Goal: Task Accomplishment & Management: Use online tool/utility

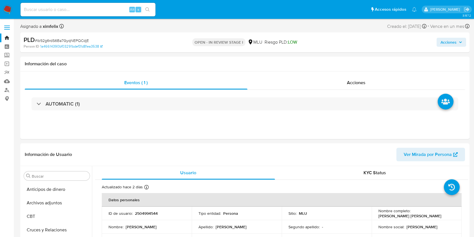
select select "10"
click at [6, 8] on img at bounding box center [8, 10] width 10 height 10
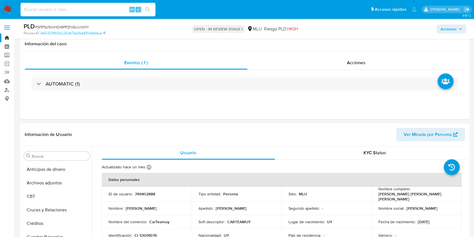
select select "10"
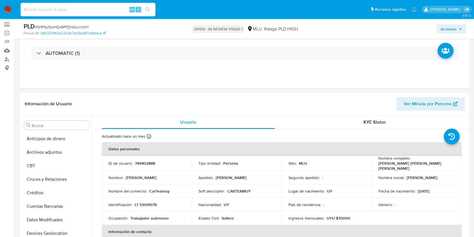
scroll to position [251, 0]
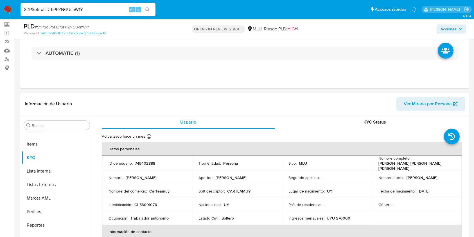
type input "Sf1PSo5roHDr6PPZNGUcnW1Y"
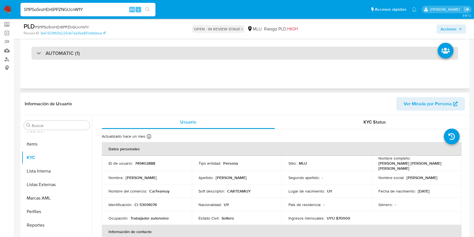
click at [181, 58] on div "AUTOMATIC (1)" at bounding box center [244, 53] width 427 height 13
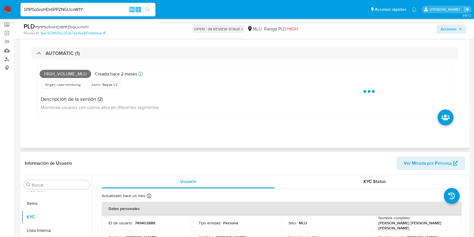
click at [72, 74] on span "High_volume_mlu" at bounding box center [65, 74] width 51 height 8
copy span "High_volume_mlu"
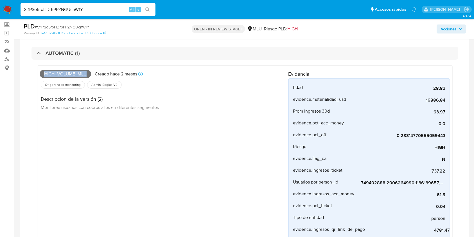
scroll to position [238, 0]
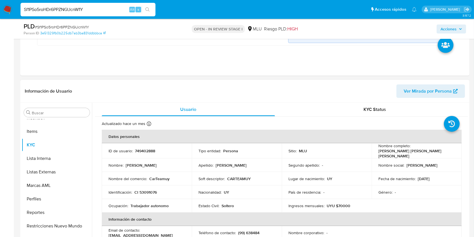
click at [425, 93] on span "Ver Mirada por Persona" at bounding box center [428, 90] width 48 height 13
drag, startPoint x: 415, startPoint y: 152, endPoint x: 376, endPoint y: 154, distance: 40.0
click at [376, 154] on td "Nombre completo : Eduardo Gabriel Suarez Mahmoud" at bounding box center [417, 150] width 90 height 15
copy p "[PERSON_NAME] [PERSON_NAME] [PERSON_NAME]"
click at [150, 189] on p "CI 53091076" at bounding box center [145, 191] width 22 height 5
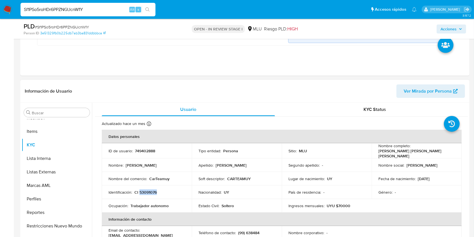
click at [150, 189] on p "CI 53091076" at bounding box center [145, 191] width 22 height 5
copy p "53091076"
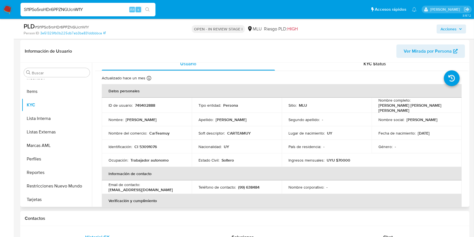
scroll to position [0, 0]
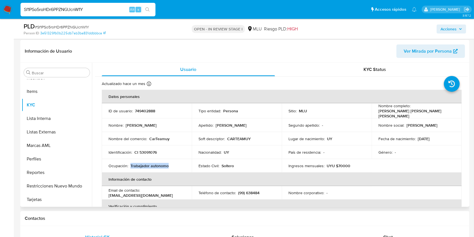
drag, startPoint x: 171, startPoint y: 163, endPoint x: 130, endPoint y: 165, distance: 40.8
click at [130, 165] on div "Ocupación : Trabajador autonomo" at bounding box center [147, 165] width 76 height 5
copy p "Trabajador autonomo"
drag, startPoint x: 250, startPoint y: 133, endPoint x: 226, endPoint y: 137, distance: 24.8
click at [226, 137] on td "Soft descriptor : CARTEAMUY" at bounding box center [237, 138] width 90 height 13
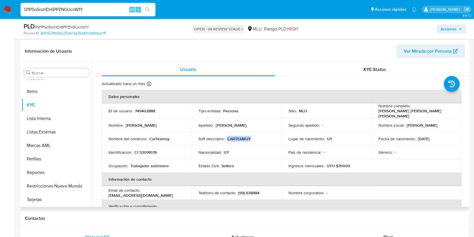
copy p "CARTEAMUY"
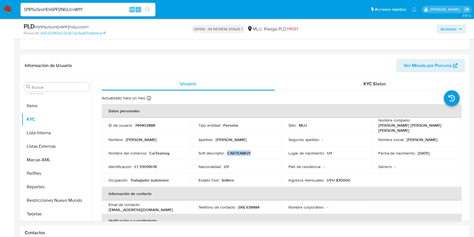
scroll to position [265, 0]
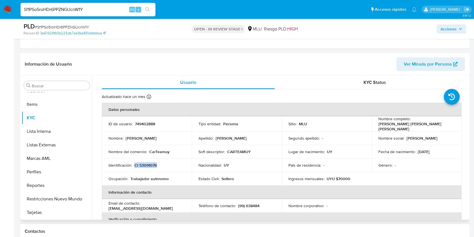
drag, startPoint x: 159, startPoint y: 160, endPoint x: 134, endPoint y: 163, distance: 24.9
click at [134, 163] on td "Identificación : CI 53091076" at bounding box center [147, 164] width 90 height 13
copy p "CI 53091076"
click at [85, 190] on button "Reportes" at bounding box center [55, 184] width 66 height 13
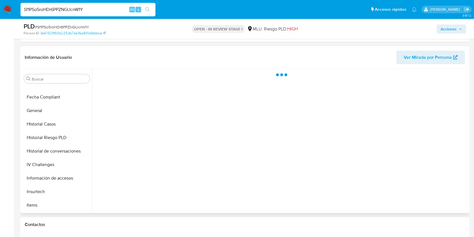
scroll to position [130, 0]
click at [59, 142] on button "Historial Casos" at bounding box center [55, 137] width 66 height 13
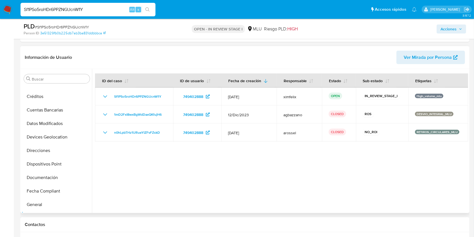
scroll to position [49, 0]
click at [49, 136] on button "Devices Geolocation" at bounding box center [55, 137] width 66 height 13
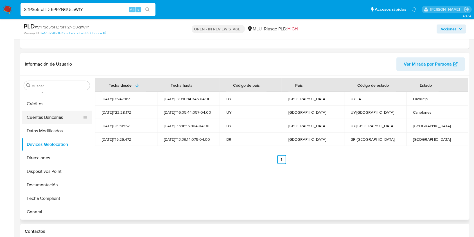
click at [57, 118] on button "Cuentas Bancarias" at bounding box center [55, 116] width 66 height 13
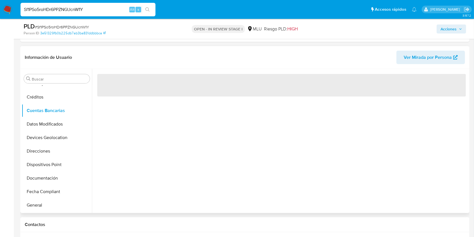
click at [183, 150] on div "‌" at bounding box center [280, 141] width 376 height 144
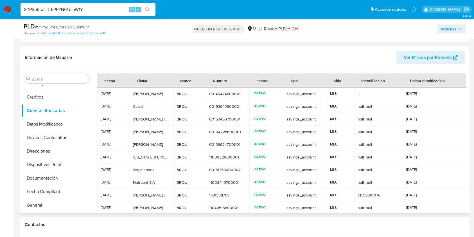
scroll to position [26, 0]
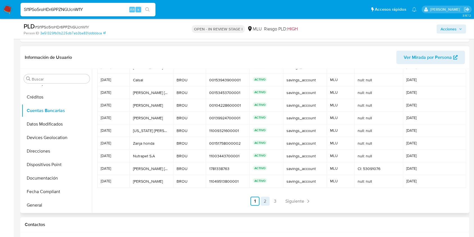
click at [265, 199] on link "2" at bounding box center [265, 200] width 9 height 9
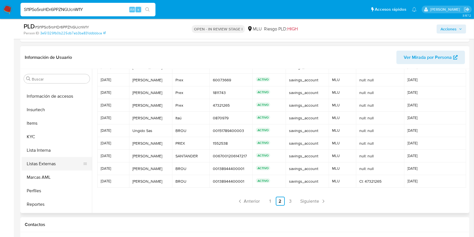
scroll to position [232, 0]
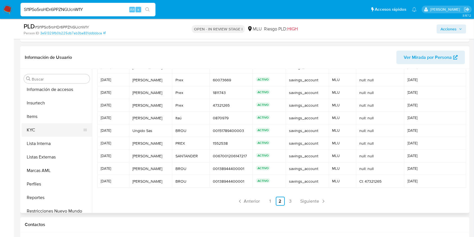
click at [44, 126] on button "KYC" at bounding box center [55, 129] width 66 height 13
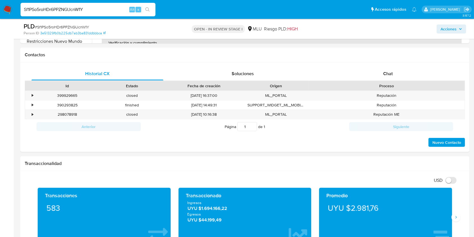
scroll to position [455, 0]
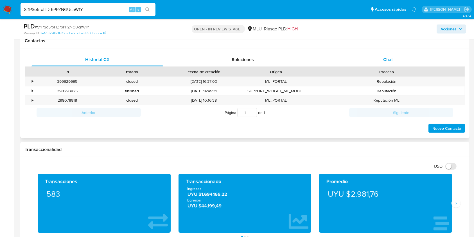
click at [399, 53] on div "Chat" at bounding box center [388, 59] width 132 height 13
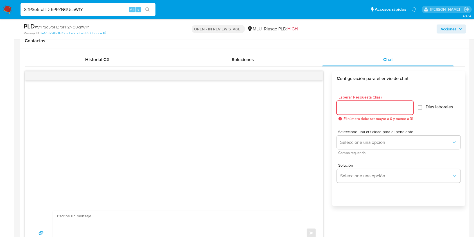
click at [365, 108] on input "Esperar Respuesta (días)" at bounding box center [375, 107] width 76 height 7
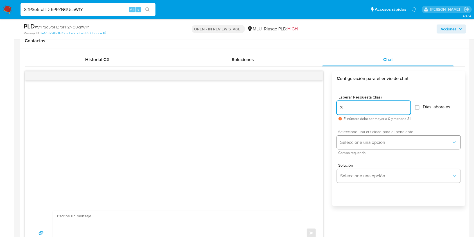
type input "3"
click at [355, 147] on button "Seleccione una opción" at bounding box center [399, 141] width 124 height 13
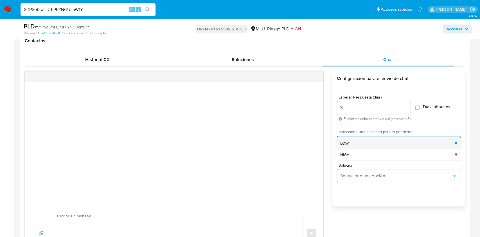
click at [354, 147] on div "LOW" at bounding box center [397, 142] width 115 height 11
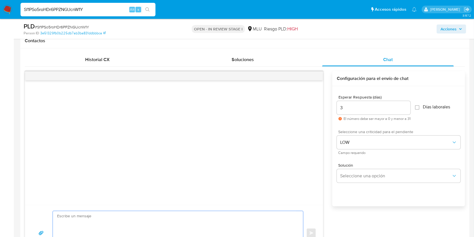
click at [227, 212] on textarea at bounding box center [176, 233] width 239 height 44
paste textarea "Buenas tardes Eduardo, Te contactamos ya que detectamos que tus ingresos supera…"
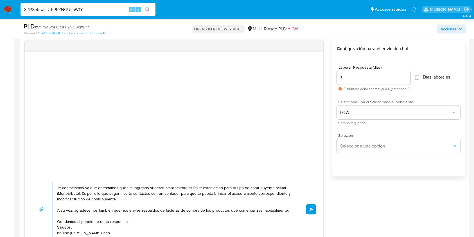
scroll to position [11, 0]
click at [202, 220] on textarea "Buenas tardes Eduardo, Te contactamos ya que detectamos que tus ingresos supera…" at bounding box center [176, 209] width 239 height 56
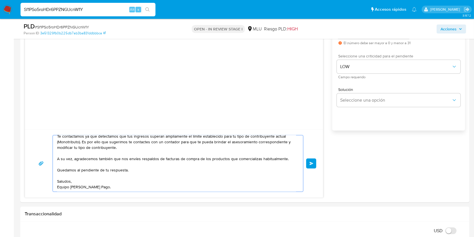
scroll to position [534, 0]
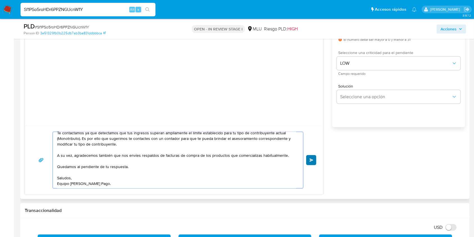
type textarea "Buenas tardes Eduardo, Te contactamos ya que detectamos que tus ingresos supera…"
click at [314, 158] on button "Enviar" at bounding box center [311, 160] width 10 height 10
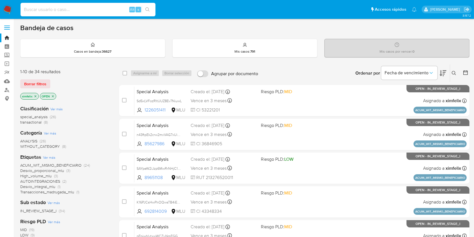
click at [94, 13] on input at bounding box center [88, 9] width 135 height 7
paste input "2006264990"
type input "2006264990"
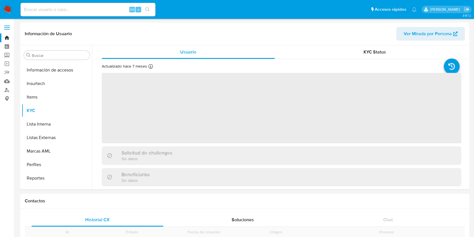
scroll to position [251, 0]
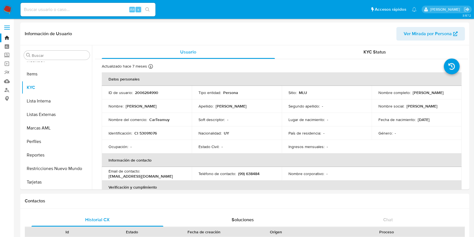
select select "10"
drag, startPoint x: 440, startPoint y: 93, endPoint x: 373, endPoint y: 98, distance: 67.3
click at [373, 98] on td "Nombre completo : Eduardo Gabriel Suarez Mahmoud" at bounding box center [417, 92] width 90 height 13
copy p "Eduardo Gabriel Suarez Mahmoud"
click at [8, 87] on link "Buscador de personas" at bounding box center [33, 89] width 67 height 9
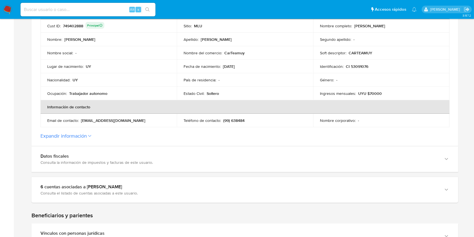
scroll to position [129, 0]
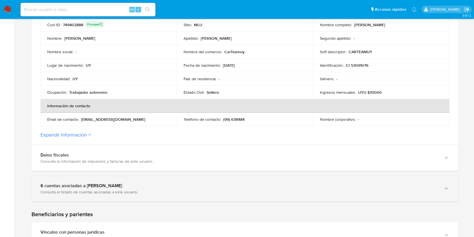
click at [236, 181] on div "6 cuentas asociadas a Eduardo Gabriel Suarez Mahmoud Consulta el listado de cue…" at bounding box center [244, 189] width 427 height 26
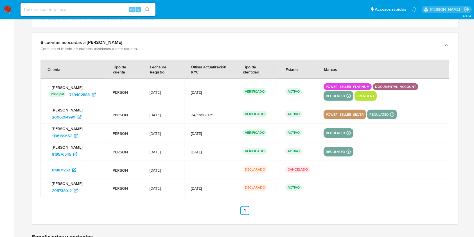
scroll to position [273, 0]
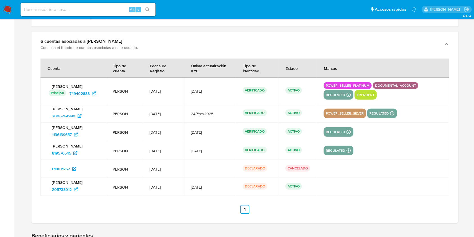
drag, startPoint x: 86, startPoint y: 120, endPoint x: 45, endPoint y: 117, distance: 41.1
click at [45, 117] on td "Eduardo Gabriel Suarez Mahmoud 2006264990" at bounding box center [72, 113] width 65 height 19
drag, startPoint x: 83, startPoint y: 141, endPoint x: 36, endPoint y: 144, distance: 47.3
click at [36, 144] on div "Cuenta Tipo de cuenta Fecha de Registro Última actualización KYC Tipo de identi…" at bounding box center [244, 140] width 427 height 166
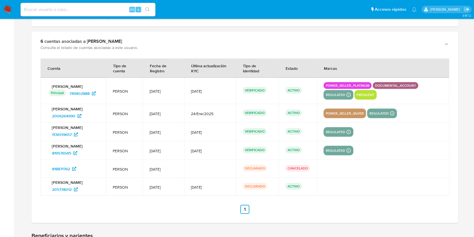
drag, startPoint x: 85, startPoint y: 135, endPoint x: 44, endPoint y: 139, distance: 41.7
click at [44, 139] on td "Eduardo Gabriel Suarez Mahmoud 1136139657" at bounding box center [72, 132] width 65 height 19
drag, startPoint x: 82, startPoint y: 196, endPoint x: 45, endPoint y: 198, distance: 36.9
click at [45, 198] on div "Cuenta Tipo de cuenta Fecha de Registro Última actualización KYC Tipo de identi…" at bounding box center [244, 140] width 427 height 166
click at [88, 201] on div "Cuenta Tipo de cuenta Fecha de Registro Última actualización KYC Tipo de identi…" at bounding box center [244, 140] width 427 height 166
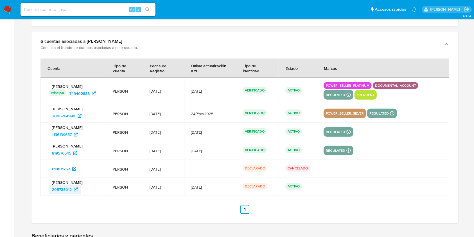
drag, startPoint x: 88, startPoint y: 196, endPoint x: 49, endPoint y: 196, distance: 38.2
click at [49, 194] on div "205738012" at bounding box center [74, 189] width 51 height 9
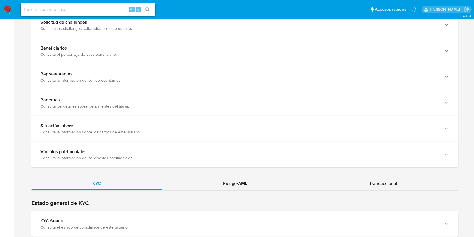
scroll to position [660, 0]
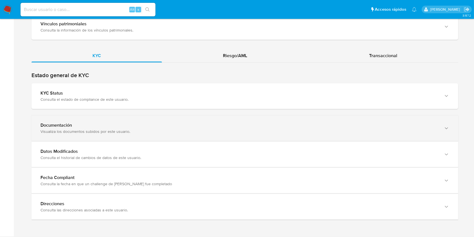
click at [227, 125] on div "Documentación" at bounding box center [238, 125] width 397 height 6
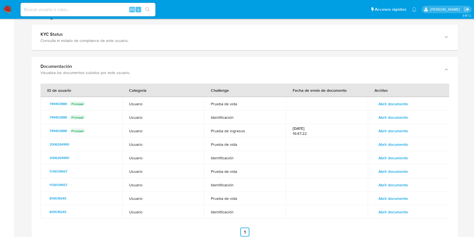
scroll to position [718, 0]
click at [397, 132] on span "Abrir documento" at bounding box center [393, 130] width 30 height 8
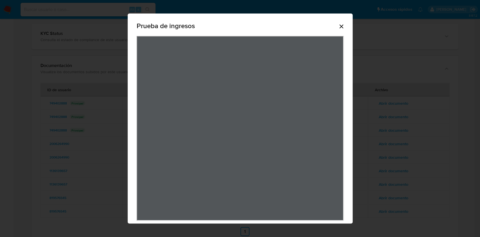
click at [338, 28] on icon "Cerrar" at bounding box center [341, 26] width 7 height 7
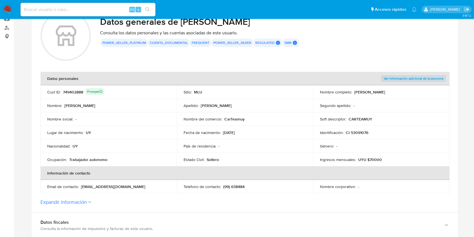
scroll to position [56, 0]
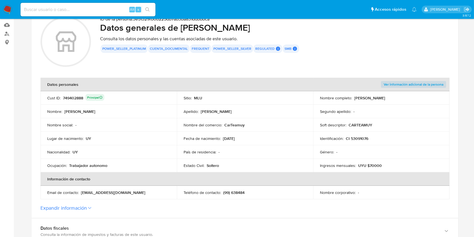
click at [74, 98] on div "749402888 Principal" at bounding box center [83, 98] width 41 height 8
drag, startPoint x: 355, startPoint y: 97, endPoint x: 417, endPoint y: 97, distance: 61.8
click at [417, 97] on div "Nombre completo : Eduardo Gabriel Suarez Mahmoud" at bounding box center [381, 97] width 123 height 5
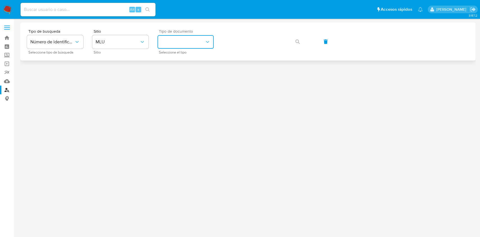
click at [199, 40] on button "identificationType" at bounding box center [185, 41] width 56 height 13
click at [183, 60] on div "CI CI" at bounding box center [184, 59] width 46 height 19
click at [292, 43] on button "button" at bounding box center [297, 41] width 19 height 13
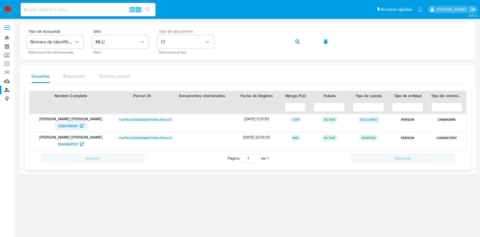
click at [65, 123] on span "298476666" at bounding box center [68, 125] width 20 height 9
click at [7, 12] on img at bounding box center [8, 10] width 10 height 10
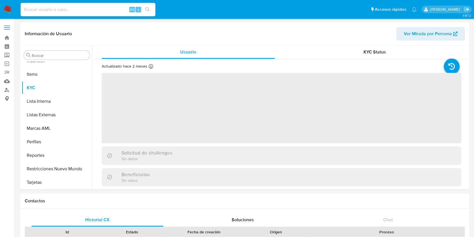
scroll to position [251, 0]
select select "10"
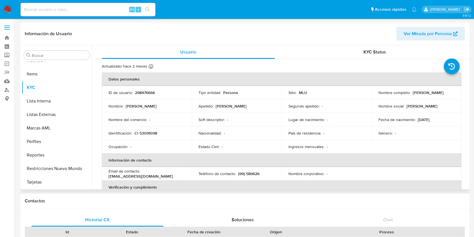
click at [144, 130] on p "CI 53091098" at bounding box center [145, 132] width 23 height 5
click at [144, 131] on p "CI 53091098" at bounding box center [145, 132] width 23 height 5
drag, startPoint x: 160, startPoint y: 132, endPoint x: 134, endPoint y: 134, distance: 25.6
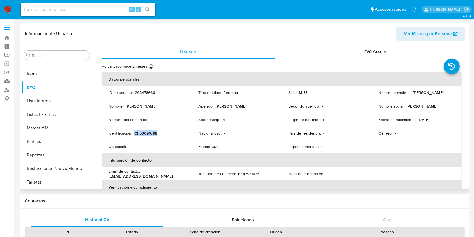
click at [134, 134] on div "Identificación : CI 53091098" at bounding box center [147, 132] width 76 height 5
copy p "CI 53091098"
click at [144, 93] on p "298476666" at bounding box center [145, 92] width 20 height 5
copy p "298476666"
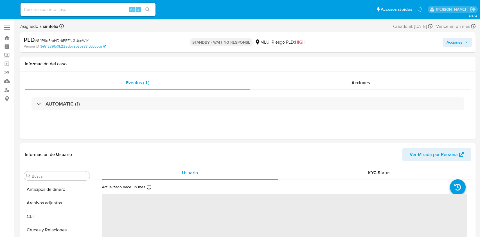
select select "10"
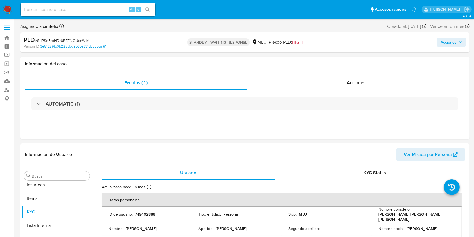
scroll to position [251, 0]
click at [101, 7] on input at bounding box center [88, 9] width 135 height 7
paste input "Ib92g6rdS6Ba7GyqNEPQCdjE"
type input "Ib92g6rdS6Ba7GyqNEPQCdjE"
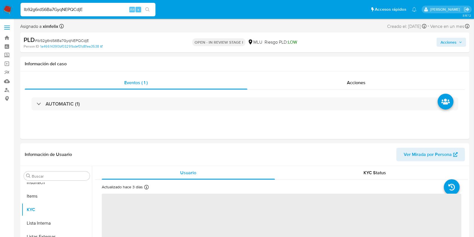
scroll to position [251, 0]
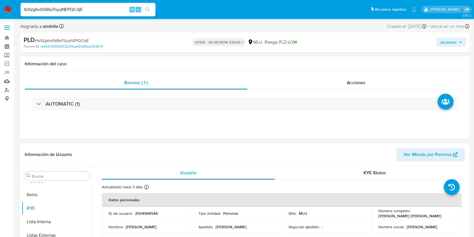
select select "10"
click at [67, 9] on input "Ib92g6rdS6Ba7GyqNEPQCdjE" at bounding box center [88, 9] width 135 height 7
click at [146, 4] on div "Ib92g6rdS6Ba7GyqNEPQCdjE Alt s" at bounding box center [88, 9] width 135 height 13
click at [146, 5] on div "Ib92g6rdS6Ba7GyqNEPQCdjE Alt s" at bounding box center [88, 9] width 135 height 13
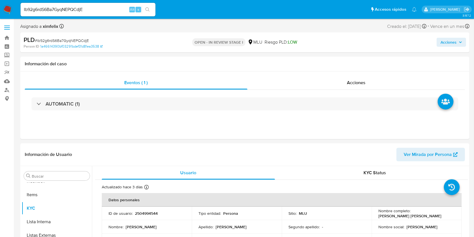
click at [146, 8] on icon "search-icon" at bounding box center [147, 9] width 4 height 4
click at [102, 7] on input "Ib92g6rdS6Ba7GyqNEPQCdjE" at bounding box center [88, 9] width 135 height 7
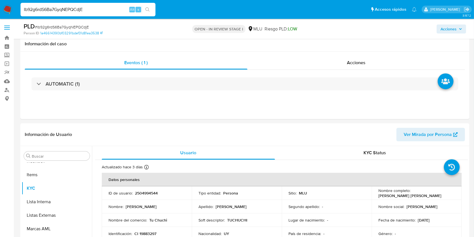
scroll to position [38, 0]
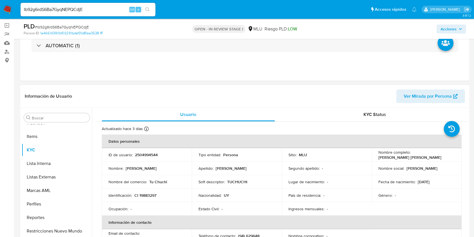
click at [361, 179] on div "Lugar de nacimiento : -" at bounding box center [326, 181] width 76 height 5
click at [420, 94] on span "Ver Mirada por Persona" at bounding box center [428, 95] width 48 height 13
click at [150, 152] on p "2504994544" at bounding box center [146, 154] width 23 height 5
copy p "2504994544"
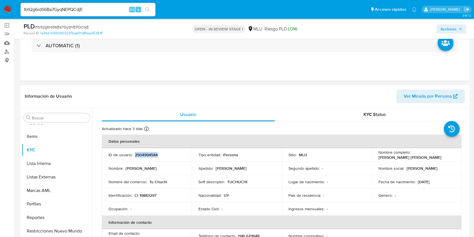
drag, startPoint x: 432, startPoint y: 155, endPoint x: 377, endPoint y: 156, distance: 55.1
click at [378, 156] on div "Nombre completo : Jorge Eduardo Rivero Custodio" at bounding box center [416, 155] width 76 height 10
copy p "Jorge Eduardo Rivero Custodio"
click at [148, 195] on p "CI 19883297" at bounding box center [145, 195] width 22 height 5
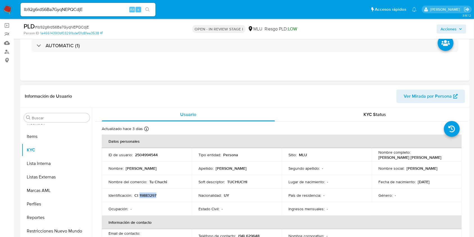
copy p "19883297"
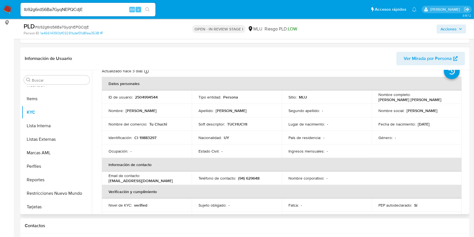
scroll to position [0, 0]
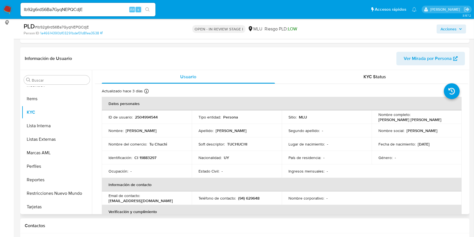
click at [152, 116] on p "2504994544" at bounding box center [146, 116] width 23 height 5
copy p "2504994544"
click at [321, 73] on div "KYC Status" at bounding box center [374, 76] width 173 height 13
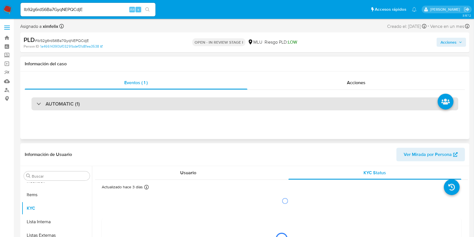
click at [236, 103] on div "AUTOMATIC (1)" at bounding box center [244, 103] width 427 height 13
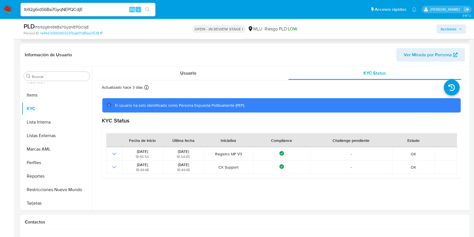
scroll to position [300, 0]
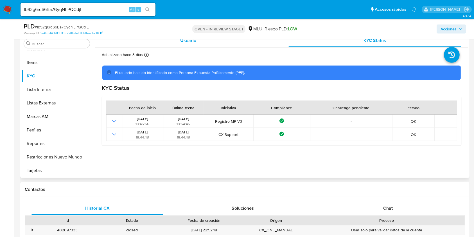
drag, startPoint x: 205, startPoint y: 37, endPoint x: 203, endPoint y: 39, distance: 3.0
click at [205, 37] on div "PLD # Ib92g6rdS6Ba7GyqNEPQCdjE Person ID 1a46614390bf03291bdef31d81ea3538 OPEN …" at bounding box center [244, 29] width 449 height 20
click at [203, 44] on div "Usuario" at bounding box center [188, 40] width 173 height 13
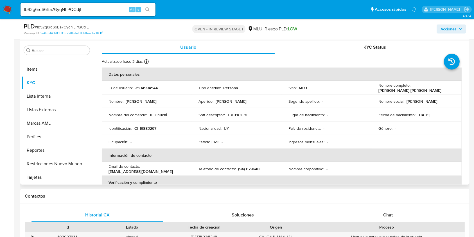
click at [236, 114] on p "TUCHUCHI" at bounding box center [237, 114] width 20 height 5
copy p "TUCHUCHI"
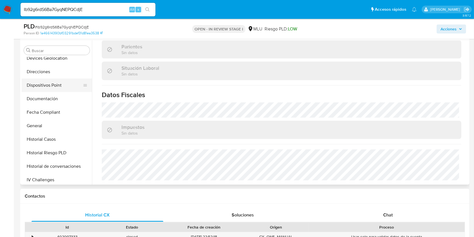
scroll to position [176, 0]
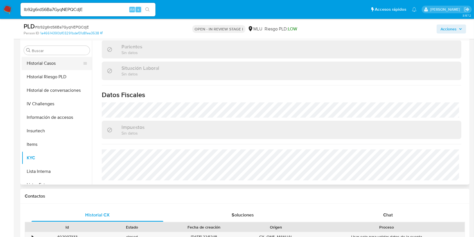
click at [56, 62] on button "Historial Casos" at bounding box center [55, 62] width 66 height 13
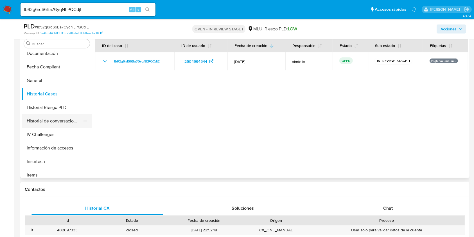
scroll to position [0, 0]
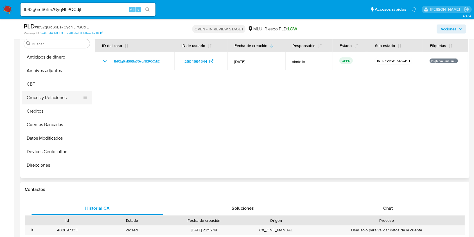
click at [60, 95] on button "Cruces y Relaciones" at bounding box center [55, 97] width 66 height 13
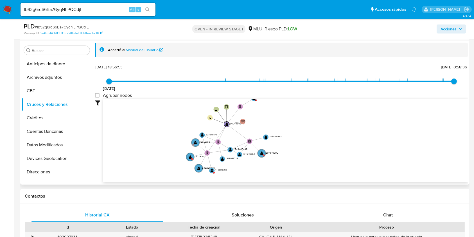
drag, startPoint x: 293, startPoint y: 114, endPoint x: 306, endPoint y: 133, distance: 23.1
click at [306, 133] on icon "device-6851e8453d93ee8bc77c5448  user-2504994544  2504994544 device-6851e1d07…" at bounding box center [285, 140] width 365 height 82
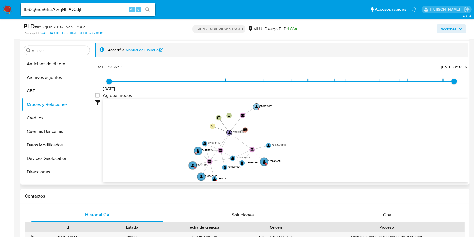
click at [257, 107] on text "" at bounding box center [256, 107] width 3 height 4
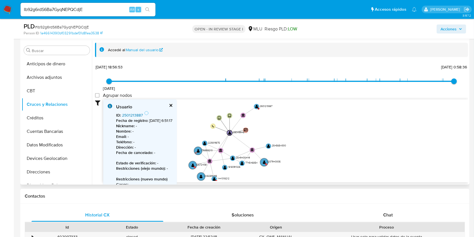
click at [135, 112] on link "2501213887" at bounding box center [132, 115] width 21 height 6
click at [265, 161] on text "" at bounding box center [264, 162] width 3 height 4
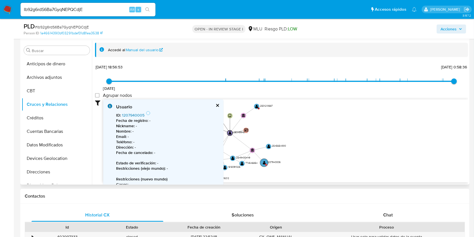
click at [136, 116] on link "1207940005" at bounding box center [133, 115] width 22 height 6
click at [278, 130] on icon "device-6851e8453d93ee8bc77c5448  user-2504994544  2504994544 device-6851e1d07…" at bounding box center [285, 140] width 365 height 82
click at [211, 102] on div "Usuario ID : 1207940005 Fecha de registro : - Nickname : - Nombre : - Email : -…" at bounding box center [163, 163] width 120 height 129
drag, startPoint x: 215, startPoint y: 104, endPoint x: 218, endPoint y: 111, distance: 6.9
click at [215, 104] on button "cerrar" at bounding box center [217, 105] width 4 height 4
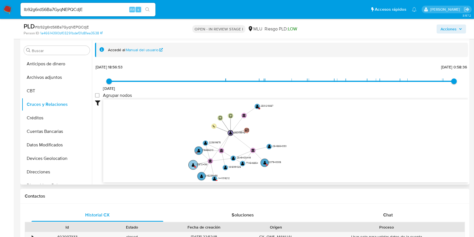
click at [193, 165] on text "" at bounding box center [193, 165] width 3 height 4
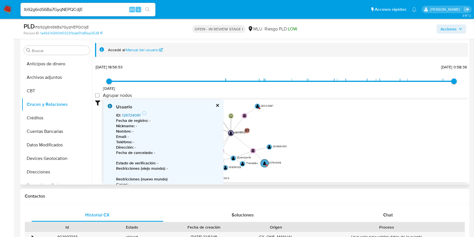
click at [135, 114] on link "126724061" at bounding box center [131, 115] width 19 height 6
click at [316, 145] on icon "device-6851e8453d93ee8bc77c5448  user-2504994544  2504994544 device-6851e1d07…" at bounding box center [285, 140] width 365 height 82
click at [216, 104] on button "cerrar" at bounding box center [217, 105] width 4 height 4
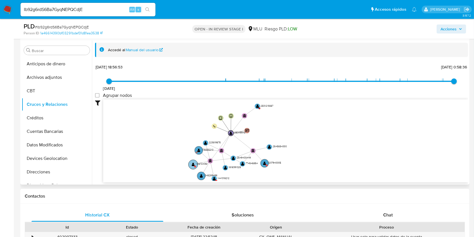
click at [192, 164] on text "" at bounding box center [193, 164] width 3 height 4
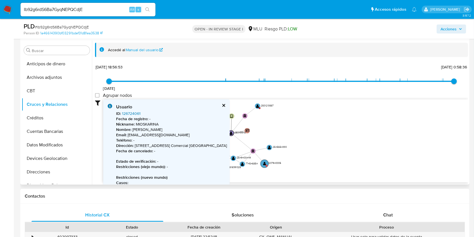
click at [134, 114] on link "126724061" at bounding box center [131, 113] width 19 height 6
click at [324, 114] on icon "device-6851e8453d93ee8bc77c5448  user-2504994544  2504994544 device-6851e1d07…" at bounding box center [285, 140] width 365 height 82
drag, startPoint x: 224, startPoint y: 105, endPoint x: 229, endPoint y: 108, distance: 6.2
click at [225, 105] on button "cerrar" at bounding box center [223, 105] width 4 height 4
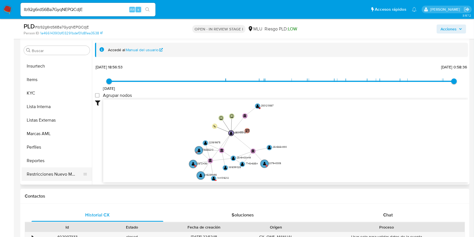
scroll to position [251, 0]
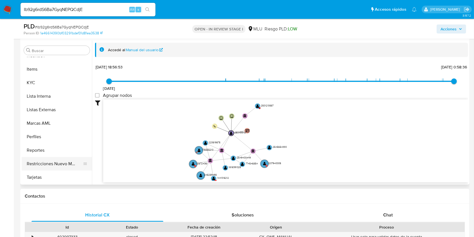
click at [45, 158] on button "Restricciones Nuevo Mundo" at bounding box center [55, 163] width 66 height 13
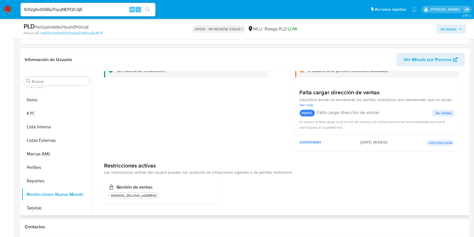
scroll to position [0, 0]
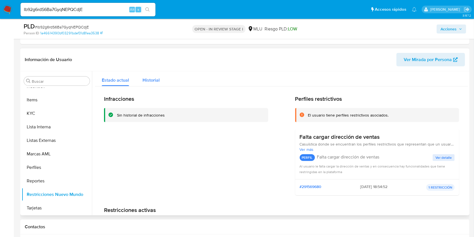
click at [151, 84] on div "Historial" at bounding box center [151, 78] width 17 height 15
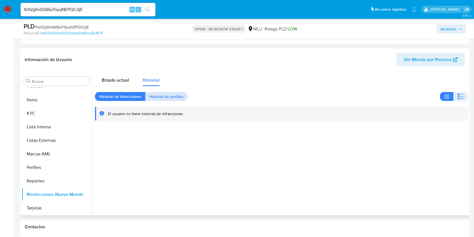
click at [188, 96] on div "Historial de infracciones Historial de perfiles" at bounding box center [281, 96] width 373 height 9
click at [169, 97] on span "Historial de perfiles" at bounding box center [166, 96] width 34 height 8
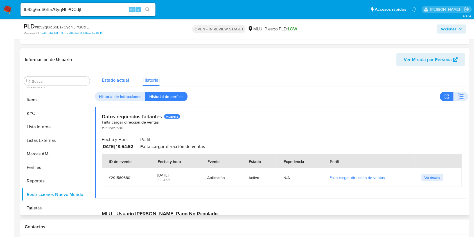
click at [122, 81] on span "Estado actual" at bounding box center [115, 80] width 27 height 6
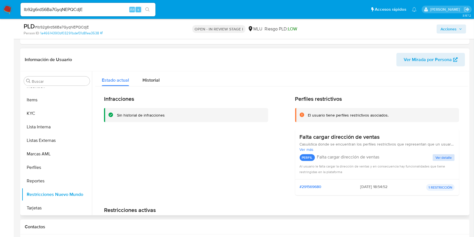
click at [437, 159] on span "Ver detalle" at bounding box center [443, 158] width 16 height 6
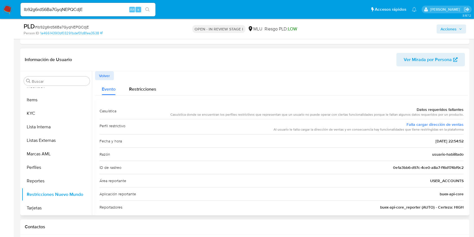
drag, startPoint x: 167, startPoint y: 113, endPoint x: 445, endPoint y: 114, distance: 277.7
click at [461, 115] on div "Casuística Datos requeridos faltantes Casuística donde se encuentran los perfil…" at bounding box center [282, 111] width 364 height 15
drag, startPoint x: 407, startPoint y: 107, endPoint x: 464, endPoint y: 109, distance: 57.1
click at [464, 109] on div "Casuística Datos requeridos faltantes Casuística donde se encuentran los perfil…" at bounding box center [281, 159] width 373 height 118
click at [62, 108] on button "KYC" at bounding box center [55, 113] width 66 height 13
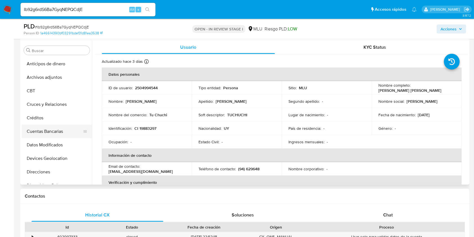
click at [59, 131] on button "Cuentas Bancarias" at bounding box center [55, 131] width 66 height 13
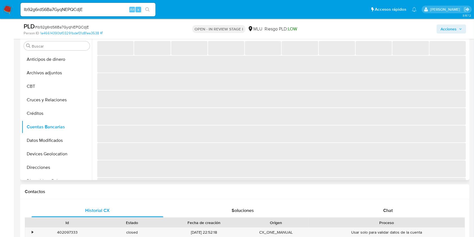
scroll to position [262, 0]
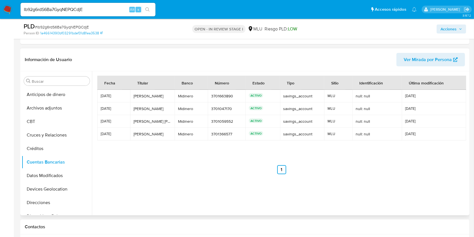
click at [227, 169] on ul "Anterior 1 Siguiente" at bounding box center [281, 169] width 369 height 9
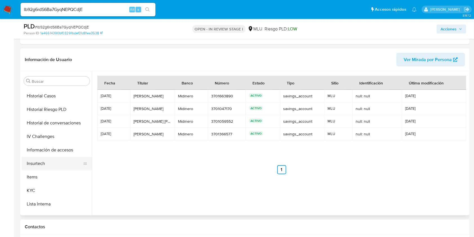
scroll to position [187, 0]
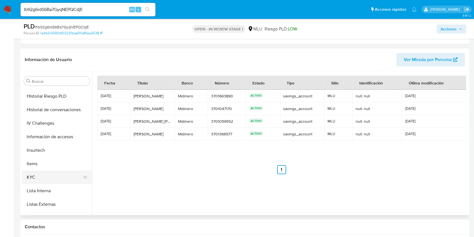
drag, startPoint x: 42, startPoint y: 177, endPoint x: 45, endPoint y: 178, distance: 3.0
click at [42, 177] on button "KYC" at bounding box center [55, 176] width 66 height 13
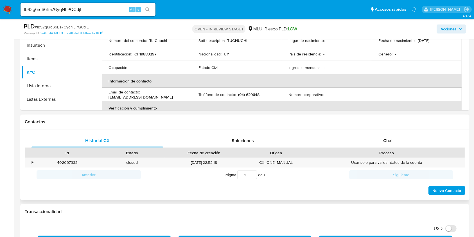
scroll to position [375, 0]
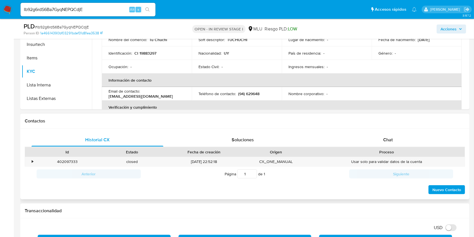
click at [404, 131] on div "Historial CX Soluciones Chat Id Estado Fecha de creación Origen Proceso • 40209…" at bounding box center [244, 163] width 449 height 71
click at [400, 137] on div "Chat" at bounding box center [388, 139] width 132 height 13
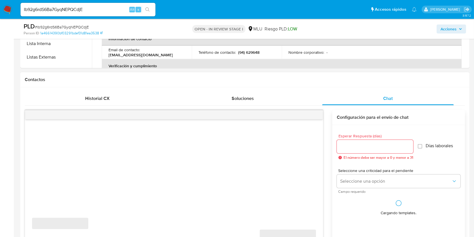
scroll to position [450, 0]
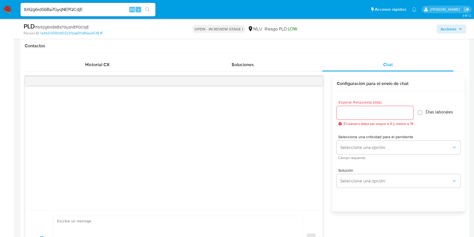
click at [353, 112] on input "Esperar Respuesta (días)" at bounding box center [375, 112] width 76 height 7
type input "3"
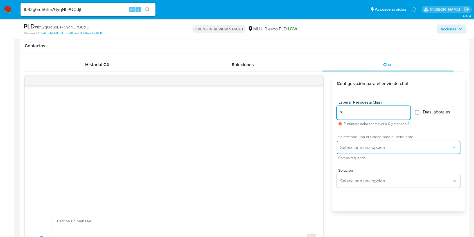
click at [362, 144] on button "Seleccione una opción" at bounding box center [399, 147] width 124 height 13
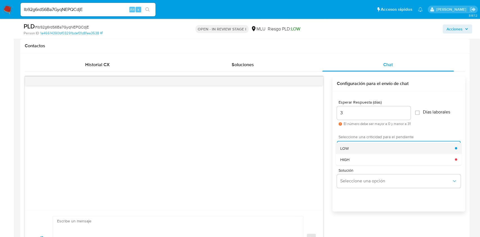
click at [357, 148] on div "LOW" at bounding box center [397, 147] width 115 height 11
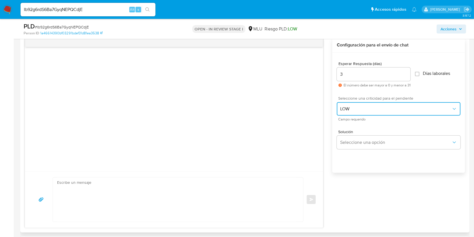
scroll to position [562, 0]
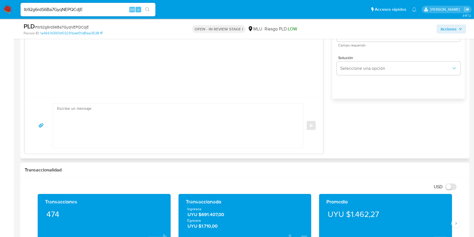
click at [179, 123] on textarea at bounding box center [176, 125] width 239 height 44
paste textarea "Buenas tardes Jorge, Te contactamos ya que necesitamos verificar algunos datos.…"
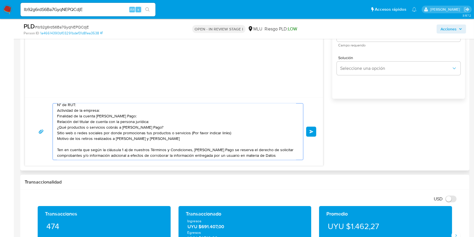
scroll to position [74, 0]
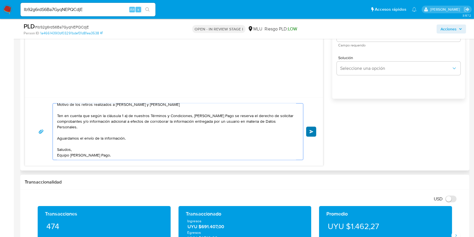
type textarea "Buenas tardes Jorge, Te contactamos ya que necesitamos verificar algunos datos.…"
click at [311, 132] on span "Enviar" at bounding box center [311, 131] width 4 height 3
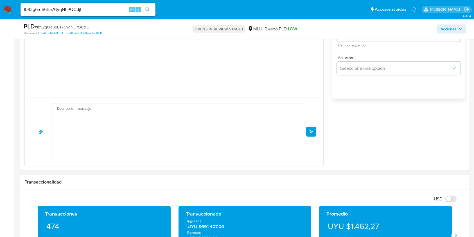
scroll to position [36, 0]
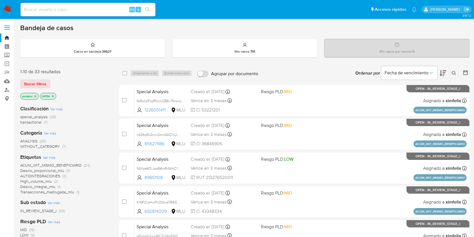
click at [34, 93] on p "ximfelix" at bounding box center [30, 96] width 18 height 6
click at [35, 96] on icon "close-filter" at bounding box center [36, 96] width 2 height 2
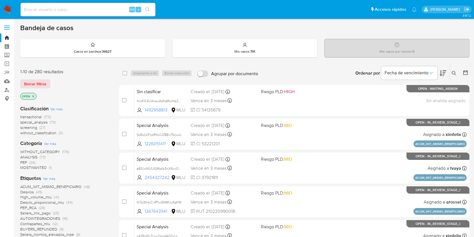
click at [454, 73] on icon at bounding box center [454, 73] width 4 height 4
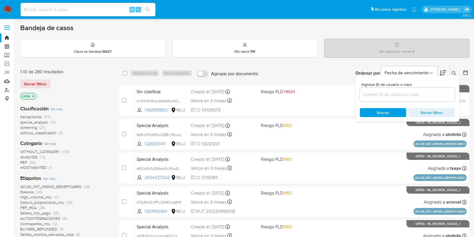
click at [392, 98] on div at bounding box center [407, 94] width 95 height 13
click at [395, 93] on input at bounding box center [407, 94] width 95 height 7
paste input "qUgqkHbDvZYAZxazaVlm56D5"
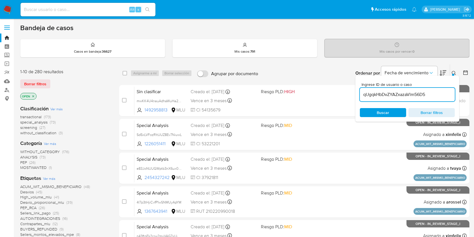
type input "qUgqkHbDvZYAZxazaVlm56D5"
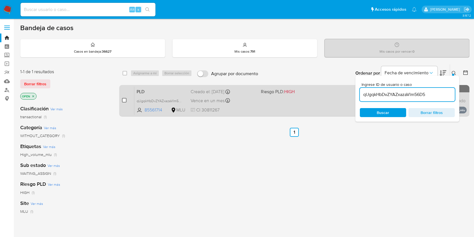
click at [124, 100] on input "checkbox" at bounding box center [124, 100] width 4 height 4
checkbox input "true"
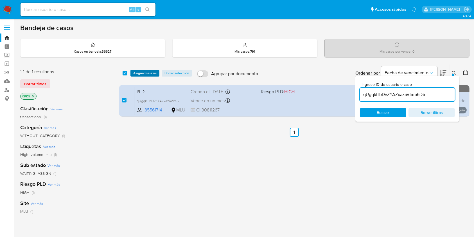
click at [150, 74] on span "Asignarme a mí" at bounding box center [144, 73] width 23 height 6
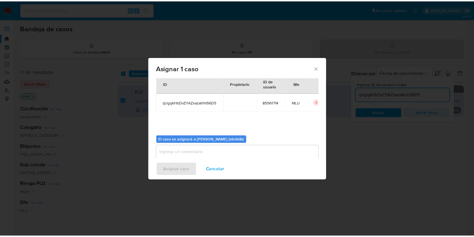
scroll to position [29, 0]
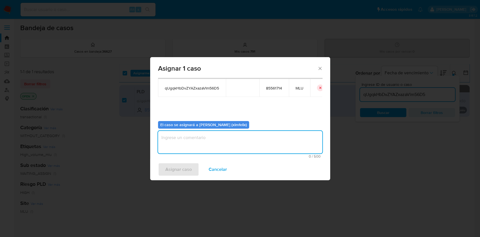
click at [203, 139] on textarea "assign-modal" at bounding box center [240, 142] width 164 height 22
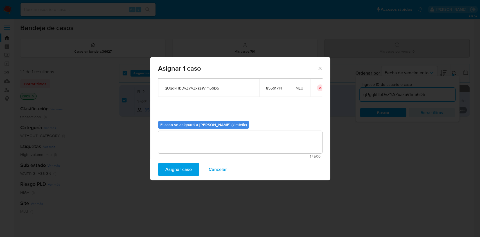
click at [182, 174] on span "Asignar caso" at bounding box center [178, 169] width 26 height 12
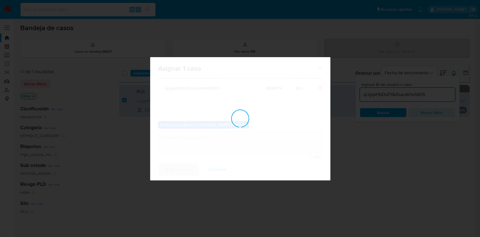
checkbox input "false"
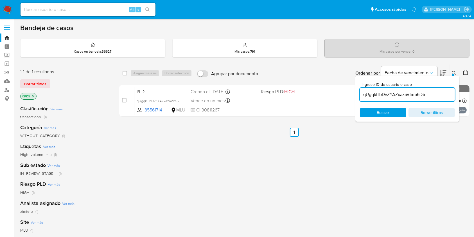
click at [439, 111] on span "Borrar filtros" at bounding box center [431, 113] width 39 height 8
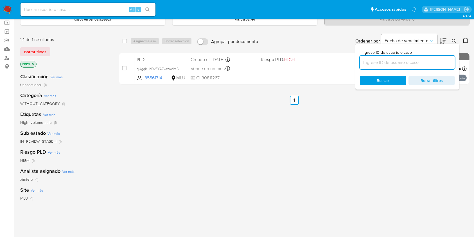
scroll to position [0, 0]
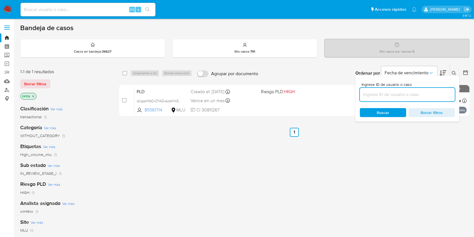
click at [34, 96] on icon "close-filter" at bounding box center [32, 95] width 3 height 3
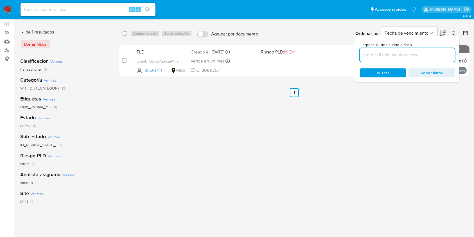
scroll to position [39, 0]
click at [439, 26] on div "Fecha de vencimiento" at bounding box center [413, 34] width 65 height 17
click at [434, 128] on div "select-all-cases-checkbox Asignarme a mí Borrar selección Agrupar por documento…" at bounding box center [294, 148] width 350 height 247
click at [31, 45] on div "Borrar filtros" at bounding box center [65, 44] width 90 height 9
click at [36, 43] on div "Borrar filtros" at bounding box center [65, 44] width 90 height 9
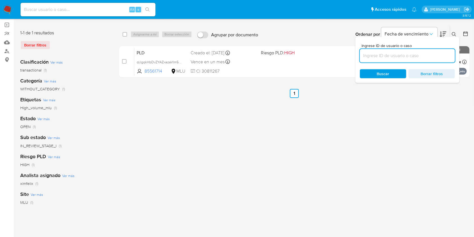
click at [13, 12] on nav "Pausado Ver notificaciones Alt s Accesos rápidos Presiona las siguientes teclas…" at bounding box center [237, 9] width 474 height 19
click at [10, 10] on img at bounding box center [8, 10] width 10 height 10
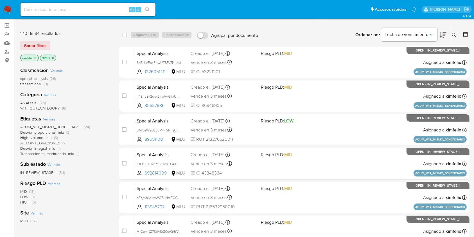
scroll to position [40, 0]
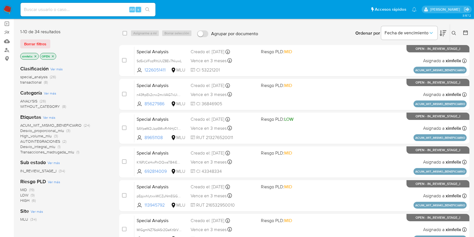
click at [36, 55] on icon "close-filter" at bounding box center [35, 56] width 3 height 3
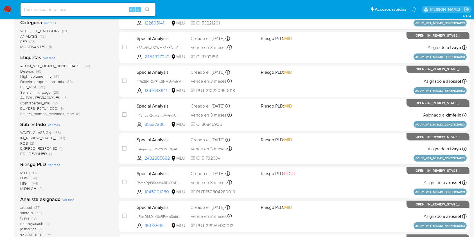
scroll to position [120, 0]
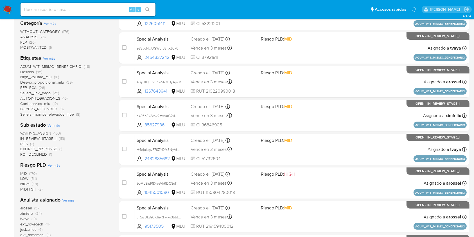
click at [45, 132] on span "WAITING_ASSIGN" at bounding box center [35, 133] width 31 height 6
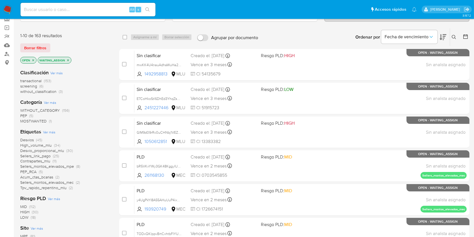
scroll to position [39, 0]
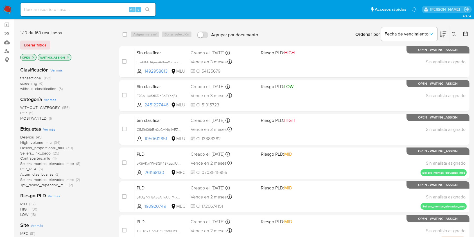
click at [444, 35] on icon at bounding box center [443, 34] width 7 height 6
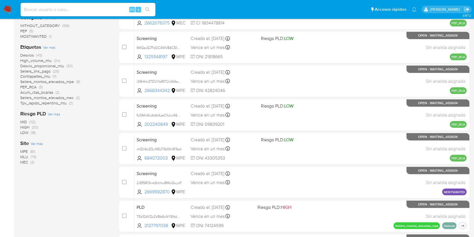
scroll to position [116, 0]
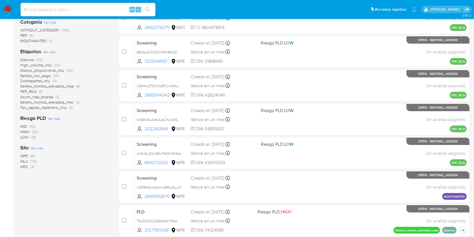
click at [26, 161] on span "MLU" at bounding box center [24, 161] width 8 height 6
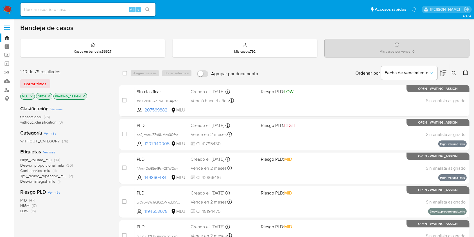
click at [441, 74] on icon at bounding box center [443, 73] width 7 height 6
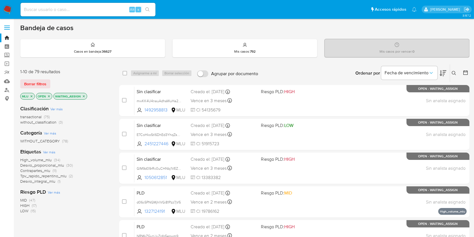
click at [441, 74] on icon at bounding box center [443, 73] width 7 height 6
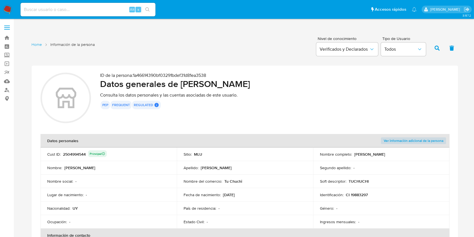
drag, startPoint x: 354, startPoint y: 155, endPoint x: 399, endPoint y: 159, distance: 44.4
click at [399, 159] on td "Nombre completo : [PERSON_NAME]" at bounding box center [381, 153] width 136 height 13
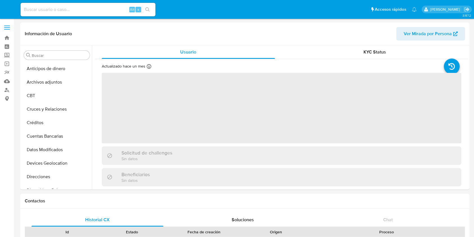
select select "10"
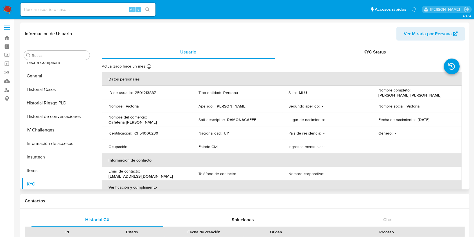
scroll to position [251, 0]
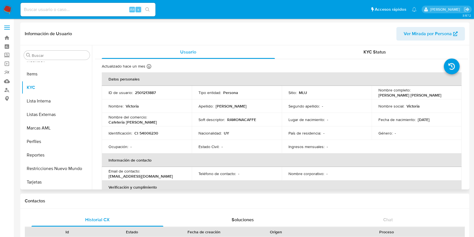
click at [150, 92] on p "2501213887" at bounding box center [145, 92] width 21 height 5
copy p "2501213887"
drag, startPoint x: 447, startPoint y: 93, endPoint x: 411, endPoint y: 93, distance: 36.8
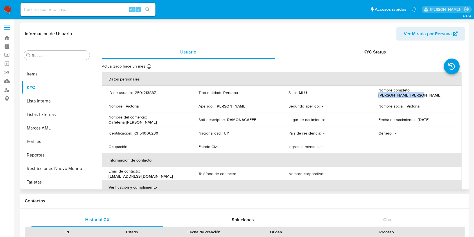
click at [411, 93] on div "Nombre completo : [PERSON_NAME] [PERSON_NAME]" at bounding box center [416, 92] width 76 height 10
copy p "[PERSON_NAME] [PERSON_NAME]"
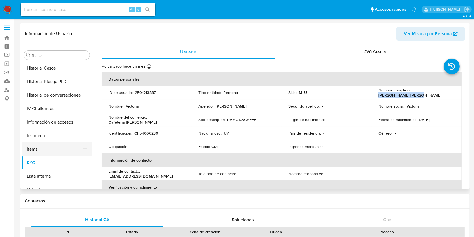
scroll to position [101, 0]
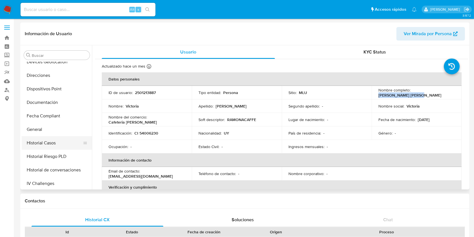
click at [53, 141] on button "Historial Casos" at bounding box center [55, 142] width 66 height 13
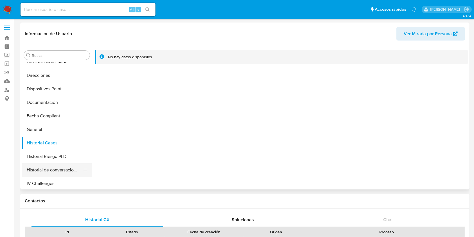
scroll to position [251, 0]
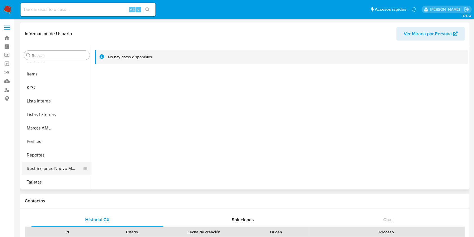
click at [56, 168] on button "Restricciones Nuevo Mundo" at bounding box center [55, 168] width 66 height 13
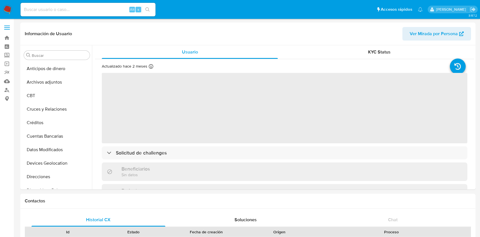
select select "10"
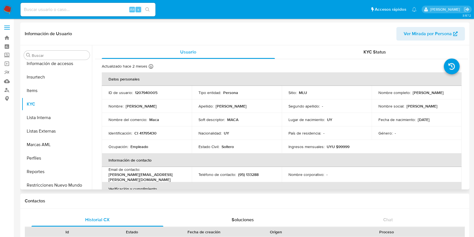
scroll to position [251, 0]
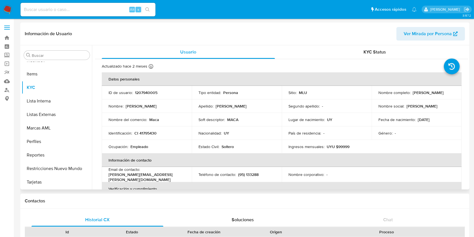
click at [138, 92] on p "1207940005" at bounding box center [146, 92] width 22 height 5
copy p "1207940005"
drag, startPoint x: 431, startPoint y: 93, endPoint x: 372, endPoint y: 92, distance: 59.0
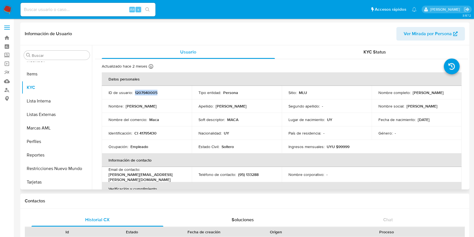
click at [372, 92] on td "Nombre completo : Claudia Macarena Vila Coletto" at bounding box center [417, 92] width 90 height 13
click at [395, 98] on td "Nombre completo : Claudia Macarena Vila Coletto" at bounding box center [417, 92] width 90 height 13
drag, startPoint x: 431, startPoint y: 94, endPoint x: 376, endPoint y: 96, distance: 54.3
click at [378, 95] on div "Nombre completo : Claudia Macarena Vila Coletto" at bounding box center [416, 92] width 76 height 5
copy p "Claudia Macarena Vila Coletto"
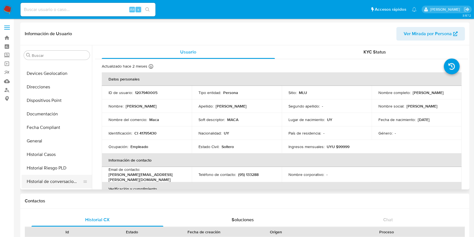
scroll to position [101, 0]
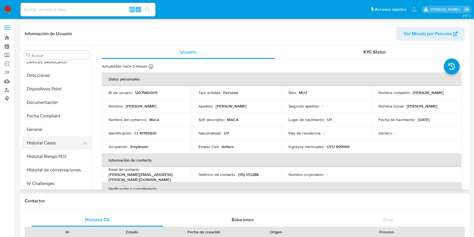
click at [52, 142] on button "Historial Casos" at bounding box center [55, 142] width 66 height 13
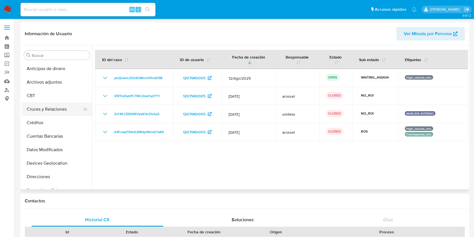
scroll to position [251, 0]
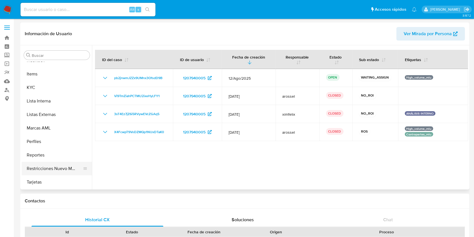
click at [43, 166] on button "Restricciones Nuevo Mundo" at bounding box center [55, 168] width 66 height 13
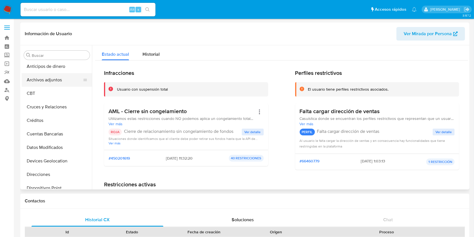
scroll to position [0, 0]
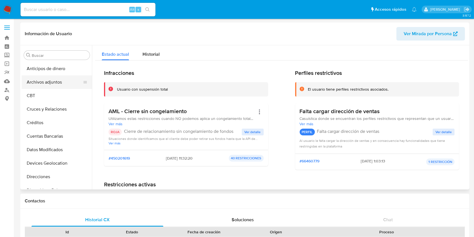
click at [72, 84] on button "Archivos adjuntos" at bounding box center [55, 81] width 66 height 13
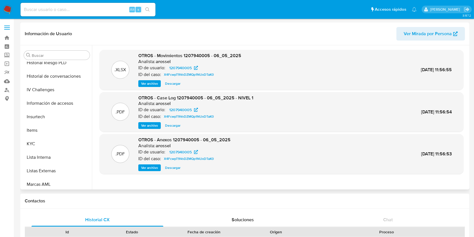
scroll to position [225, 0]
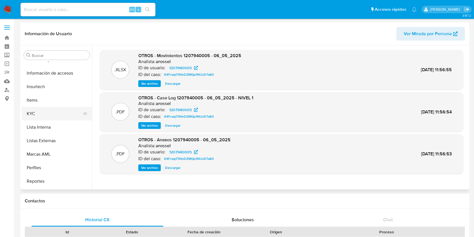
click at [54, 118] on button "KYC" at bounding box center [55, 113] width 66 height 13
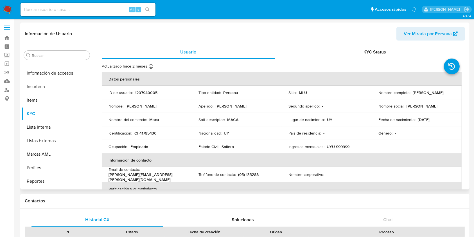
drag, startPoint x: 433, startPoint y: 94, endPoint x: 377, endPoint y: 96, distance: 55.7
click at [378, 95] on div "Nombre completo : Claudia Macarena Vila Coletto" at bounding box center [416, 92] width 76 height 5
copy p "Claudia Macarena Vila Coletto"
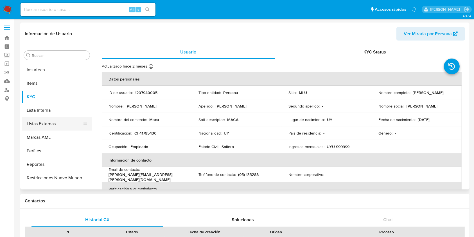
scroll to position [251, 0]
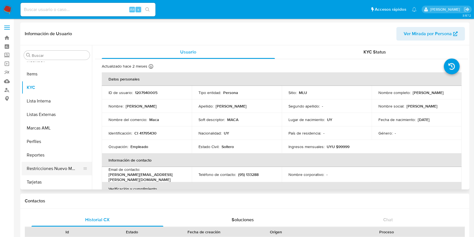
click at [66, 170] on button "Restricciones Nuevo Mundo" at bounding box center [55, 168] width 66 height 13
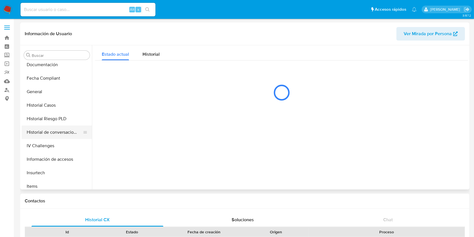
scroll to position [139, 0]
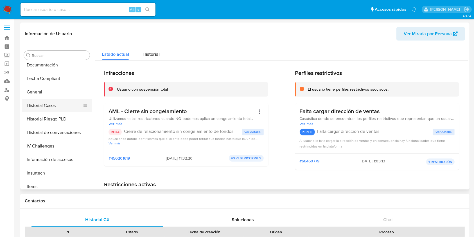
click at [62, 104] on button "Historial Casos" at bounding box center [55, 105] width 66 height 13
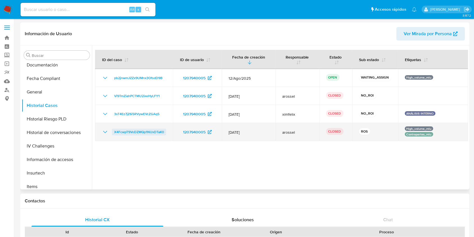
click at [116, 133] on span "X4FcwpT9VoDZMQp1NUxDTaK0" at bounding box center [139, 131] width 50 height 7
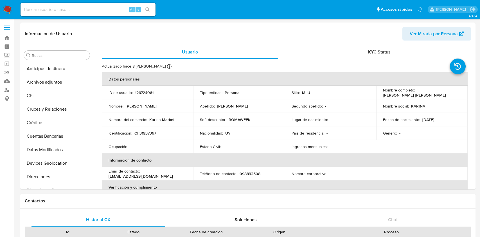
select select "10"
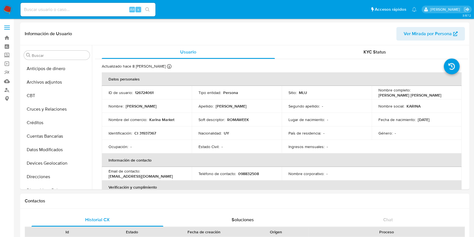
scroll to position [251, 0]
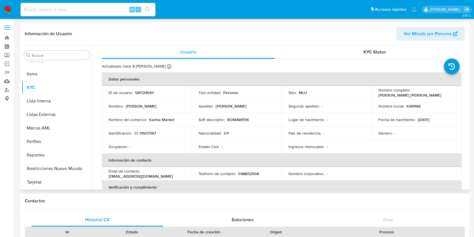
click at [142, 90] on p "126724061" at bounding box center [144, 92] width 19 height 5
click at [143, 90] on p "126724061" at bounding box center [144, 92] width 19 height 5
copy p "126724061"
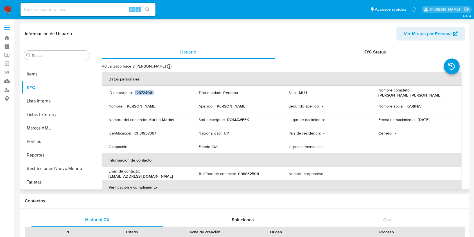
drag, startPoint x: 432, startPoint y: 96, endPoint x: 375, endPoint y: 97, distance: 57.1
click at [375, 97] on td "Nombre completo : [PERSON_NAME] [PERSON_NAME]" at bounding box center [417, 92] width 90 height 13
copy p "[PERSON_NAME] [PERSON_NAME]"
click at [43, 167] on button "Restricciones Nuevo Mundo" at bounding box center [55, 168] width 66 height 13
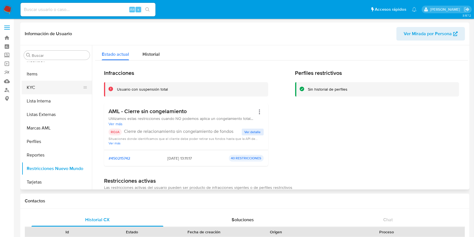
scroll to position [176, 0]
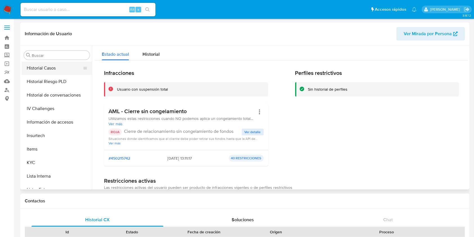
click at [48, 67] on button "Historial Casos" at bounding box center [55, 67] width 66 height 13
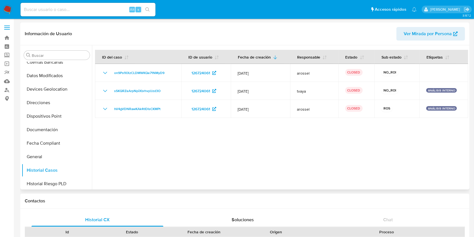
scroll to position [0, 0]
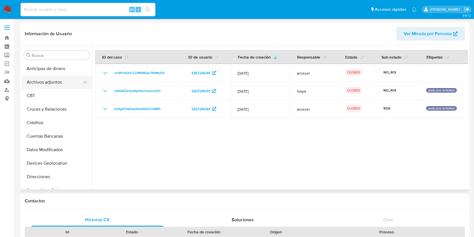
drag, startPoint x: 50, startPoint y: 78, endPoint x: 54, endPoint y: 76, distance: 4.1
click at [50, 78] on button "Archivos adjuntos" at bounding box center [55, 81] width 66 height 13
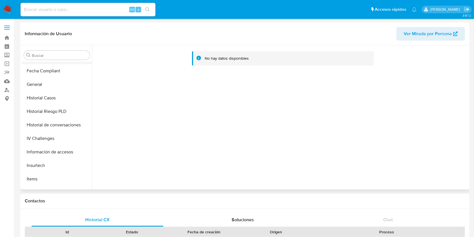
scroll to position [187, 0]
click at [39, 150] on button "KYC" at bounding box center [55, 150] width 66 height 13
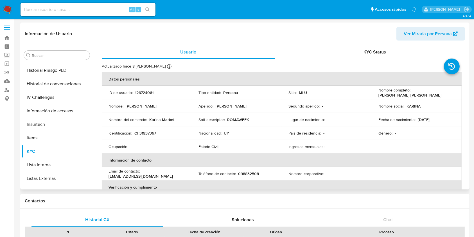
click at [412, 95] on p "[PERSON_NAME] Miños [PERSON_NAME]" at bounding box center [409, 94] width 63 height 5
copy p "Miños"
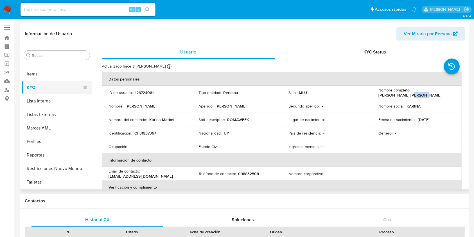
scroll to position [101, 0]
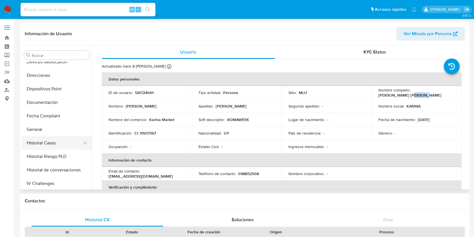
click at [52, 147] on button "Historial Casos" at bounding box center [55, 142] width 66 height 13
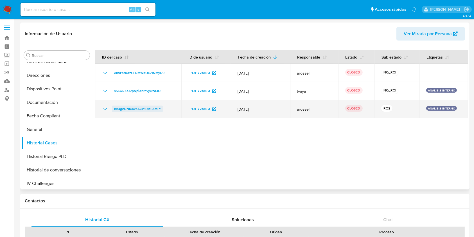
click at [142, 111] on span "hV4gVDNRawKAk4tIDIsCKMPt" at bounding box center [137, 108] width 46 height 7
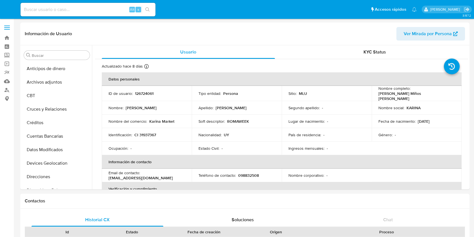
select select "10"
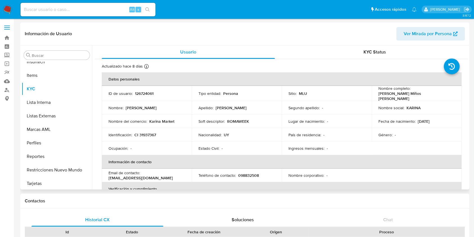
scroll to position [251, 0]
click at [144, 91] on p "126724061" at bounding box center [144, 93] width 19 height 5
copy p "126724061"
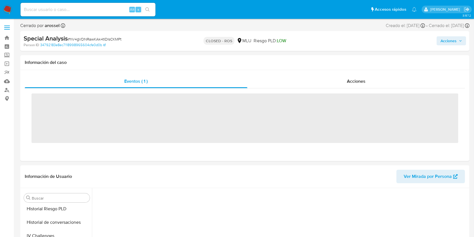
scroll to position [251, 0]
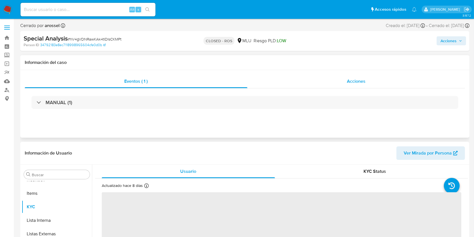
click at [311, 80] on div "Acciones" at bounding box center [356, 80] width 218 height 13
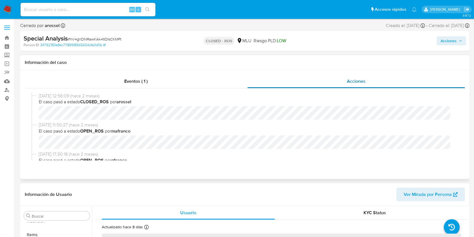
select select "10"
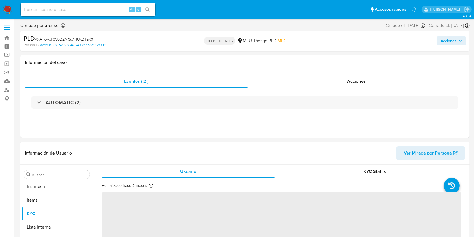
scroll to position [251, 0]
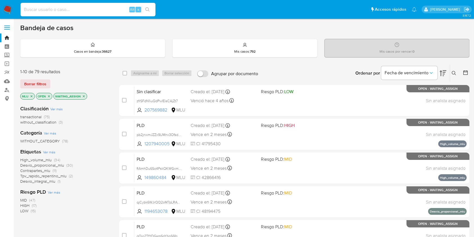
click at [90, 11] on input at bounding box center [88, 9] width 135 height 7
type input "1207940005"
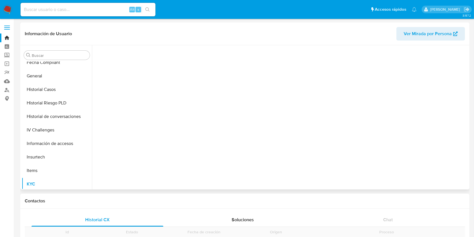
scroll to position [251, 0]
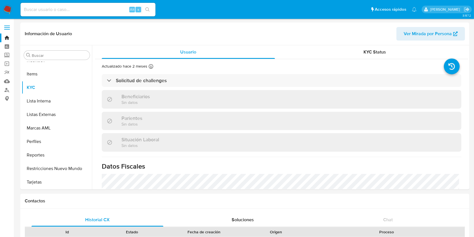
select select "10"
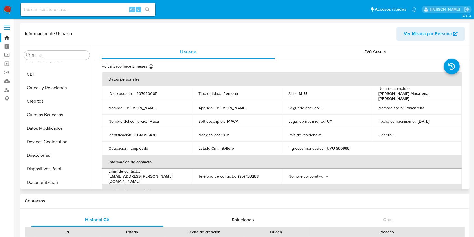
scroll to position [0, 0]
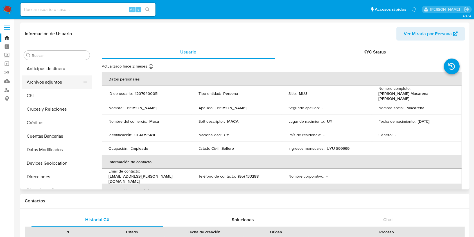
click at [73, 85] on button "Archivos adjuntos" at bounding box center [55, 81] width 66 height 13
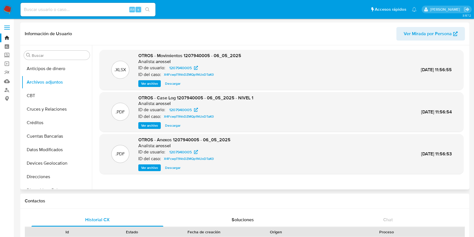
click at [150, 124] on span "Ver archivo" at bounding box center [149, 126] width 17 height 6
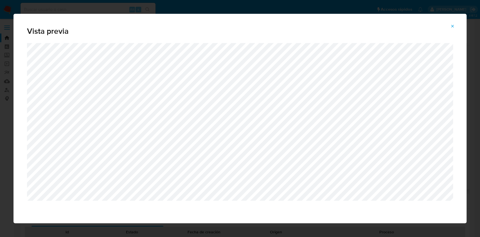
click at [454, 31] on div "Vista previa" at bounding box center [239, 28] width 453 height 29
click at [452, 26] on icon "Attachment preview" at bounding box center [452, 26] width 4 height 4
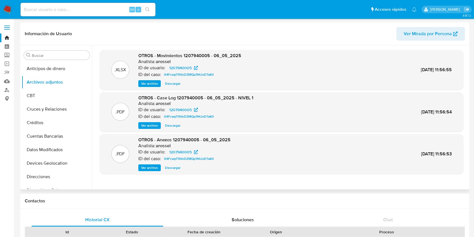
click at [87, 16] on div "Alt s" at bounding box center [88, 9] width 135 height 13
click at [89, 8] on input at bounding box center [88, 9] width 135 height 7
paste input "2501213887"
type input "2501213887"
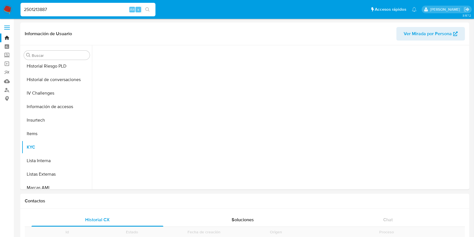
scroll to position [251, 0]
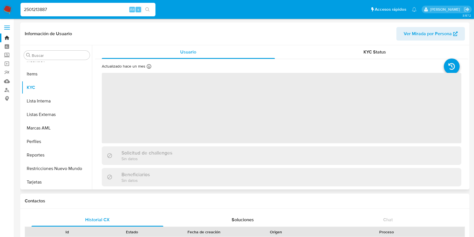
select select "10"
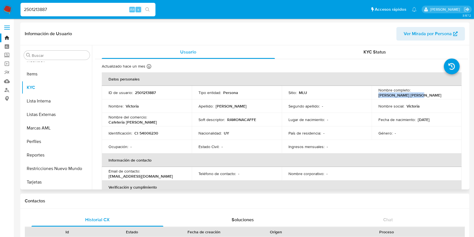
drag, startPoint x: 450, startPoint y: 92, endPoint x: 410, endPoint y: 91, distance: 40.2
click at [410, 91] on div "Nombre completo : Victoria Soto Severo" at bounding box center [416, 92] width 76 height 10
copy div "Victoria Soto Severo"
click at [46, 176] on button "Tarjetas" at bounding box center [55, 181] width 66 height 13
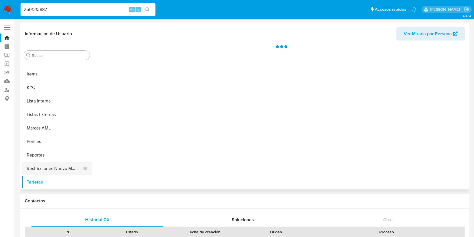
click at [50, 165] on button "Restricciones Nuevo Mundo" at bounding box center [55, 168] width 66 height 13
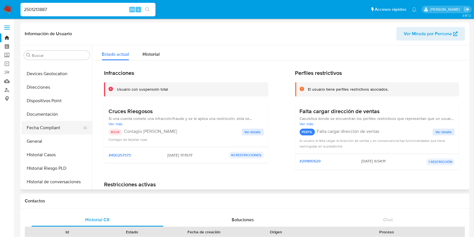
scroll to position [101, 0]
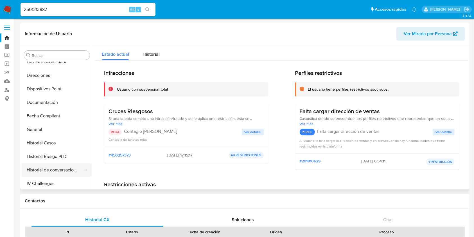
click at [56, 168] on button "Historial de conversaciones" at bounding box center [55, 169] width 66 height 13
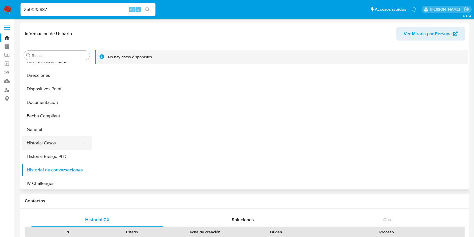
click at [47, 146] on button "Historial Casos" at bounding box center [55, 142] width 66 height 13
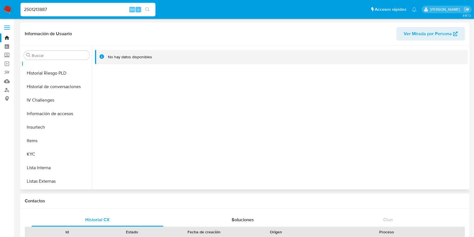
scroll to position [251, 0]
click at [50, 166] on button "Restricciones Nuevo Mundo" at bounding box center [55, 168] width 66 height 13
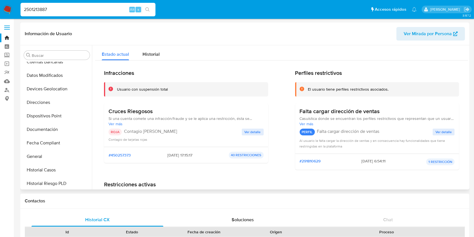
scroll to position [26, 0]
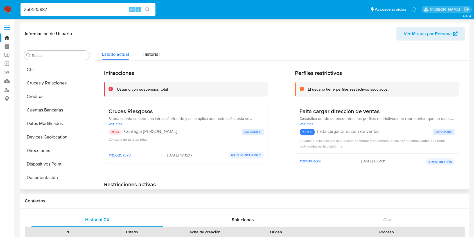
click at [440, 36] on span "Ver Mirada por Persona" at bounding box center [428, 33] width 48 height 13
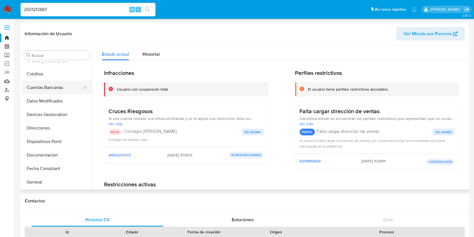
scroll to position [187, 0]
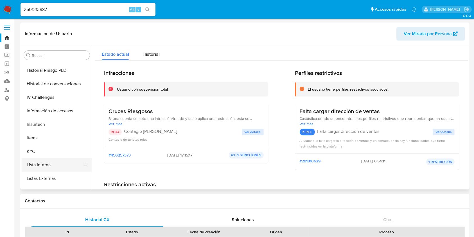
click at [47, 162] on button "Lista Interna" at bounding box center [55, 164] width 66 height 13
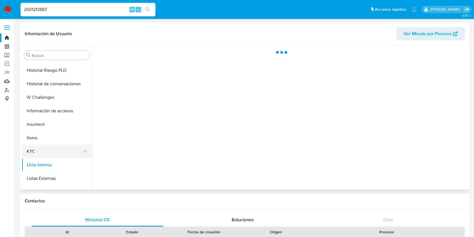
click at [52, 147] on button "KYC" at bounding box center [55, 150] width 66 height 13
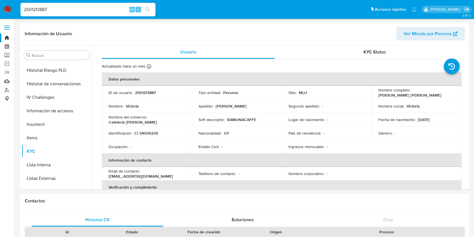
click at [117, 10] on input "2501213887" at bounding box center [88, 9] width 135 height 7
click at [150, 10] on button "search-icon" at bounding box center [148, 10] width 12 height 8
drag, startPoint x: 78, startPoint y: 8, endPoint x: 9, endPoint y: 4, distance: 69.3
click at [11, 6] on nav "Pausado Ver notificaciones 2501213887 Alt s Accesos rápidos Presiona las siguie…" at bounding box center [237, 9] width 474 height 19
paste input
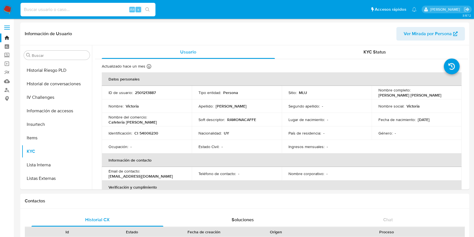
paste input
click at [90, 7] on input at bounding box center [88, 9] width 135 height 7
paste input "1207940005"
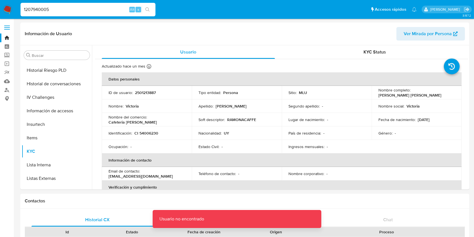
click at [90, 7] on input "1207940005" at bounding box center [88, 9] width 135 height 7
type input "1207940005"
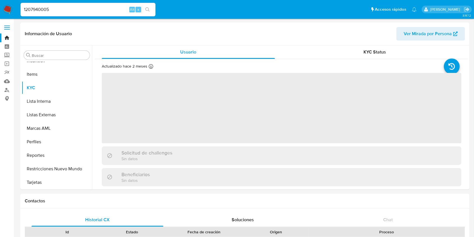
scroll to position [251, 0]
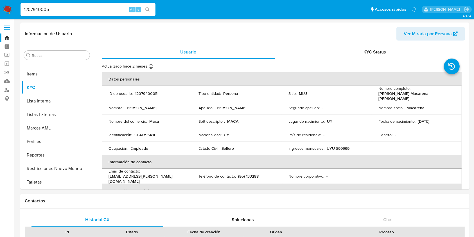
select select "10"
drag, startPoint x: 146, startPoint y: 134, endPoint x: 134, endPoint y: 133, distance: 12.1
click at [134, 134] on div "Identificación : CI 41795430" at bounding box center [147, 134] width 76 height 5
copy p "CI 41795430"
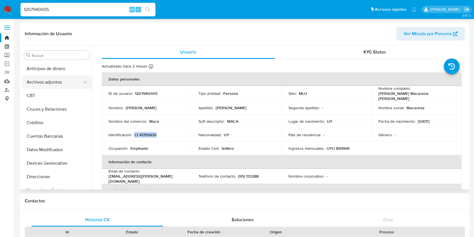
click at [62, 82] on button "Archivos adjuntos" at bounding box center [55, 81] width 66 height 13
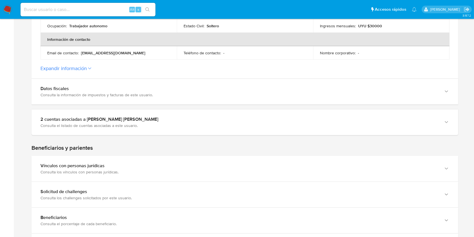
scroll to position [225, 0]
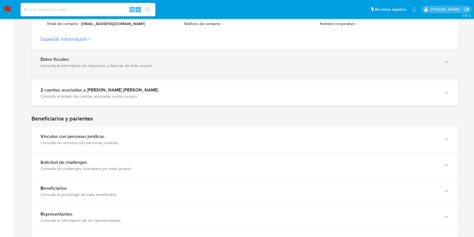
click at [220, 74] on div "Datos fiscales Consulta la información de impuestos y facturas de este usuario." at bounding box center [244, 62] width 427 height 26
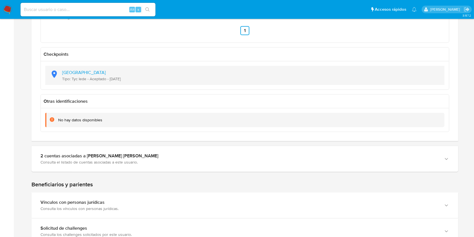
scroll to position [487, 0]
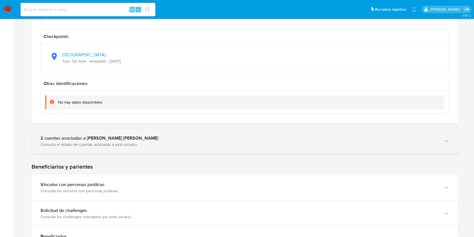
click at [184, 138] on div "2 cuentas asociadas a Victoria Soto Severo" at bounding box center [238, 138] width 397 height 6
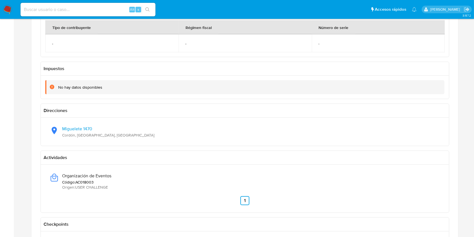
scroll to position [525, 0]
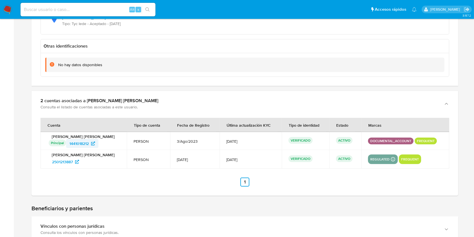
click at [87, 141] on span "1441018212" at bounding box center [78, 143] width 19 height 9
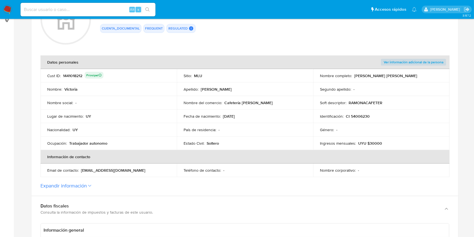
scroll to position [75, 0]
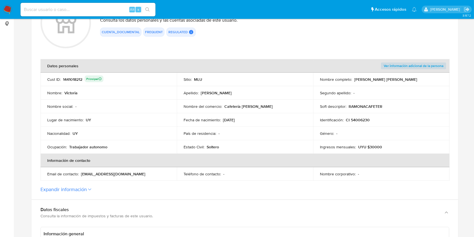
drag, startPoint x: 369, startPoint y: 118, endPoint x: 346, endPoint y: 120, distance: 22.9
click at [346, 120] on div "Identificación : CI 54006230" at bounding box center [381, 119] width 123 height 5
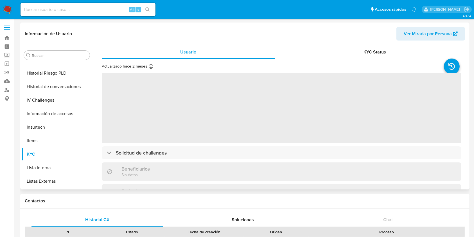
scroll to position [101, 0]
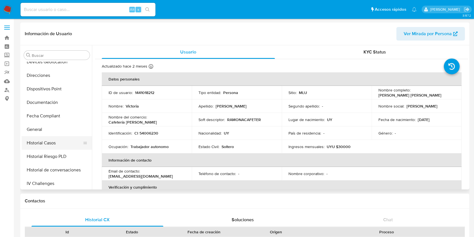
select select "10"
click at [61, 140] on button "Historial Casos" at bounding box center [55, 142] width 66 height 13
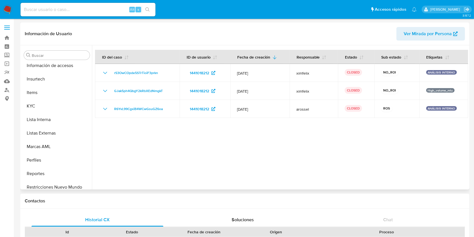
scroll to position [251, 0]
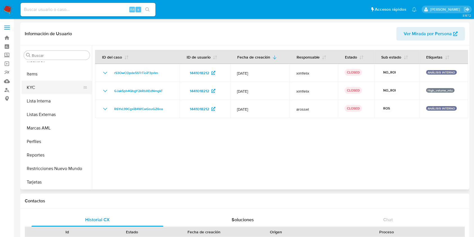
click at [46, 89] on button "KYC" at bounding box center [55, 87] width 66 height 13
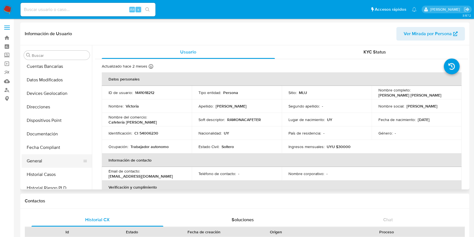
scroll to position [101, 0]
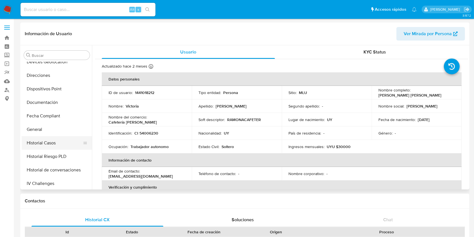
click at [57, 145] on button "Historial Casos" at bounding box center [55, 142] width 66 height 13
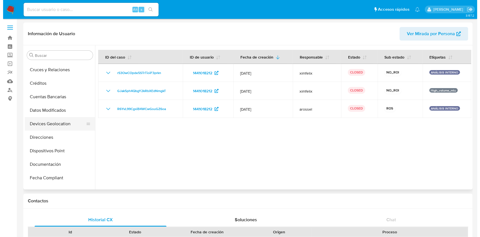
scroll to position [0, 0]
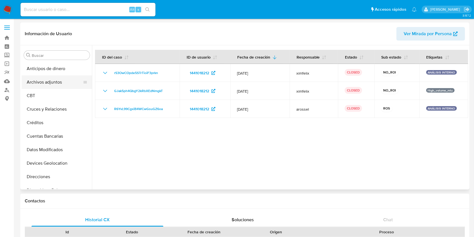
click at [57, 86] on button "Archivos adjuntos" at bounding box center [55, 81] width 66 height 13
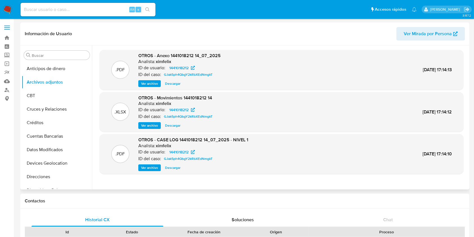
click at [147, 167] on span "Ver archivo" at bounding box center [149, 168] width 17 height 6
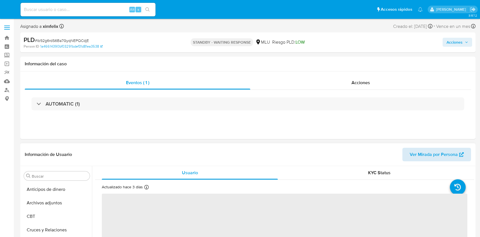
select select "10"
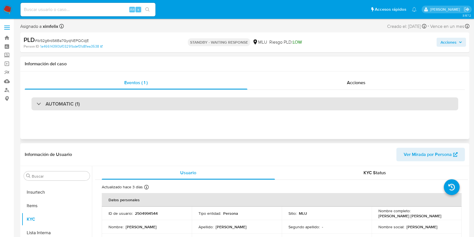
scroll to position [251, 0]
click at [359, 106] on div "AUTOMATIC (1)" at bounding box center [244, 103] width 427 height 13
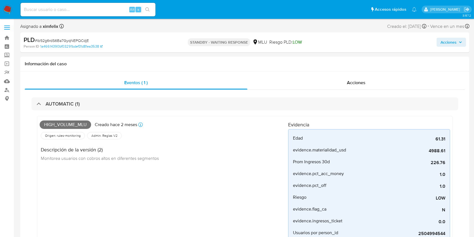
click at [93, 10] on input at bounding box center [88, 9] width 135 height 7
paste input "NHPaFBfnxDyoq3kTNGCXt8D9"
type input "NHPaFBfnxDyoq3kTNGCXt8D9"
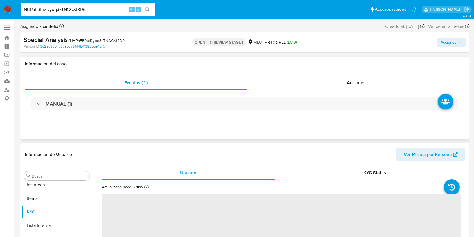
scroll to position [251, 0]
click at [417, 154] on span "Ver Mirada por Persona" at bounding box center [428, 154] width 48 height 13
select select "10"
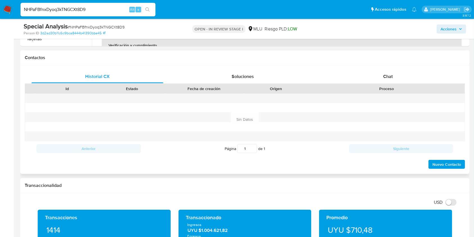
scroll to position [262, 0]
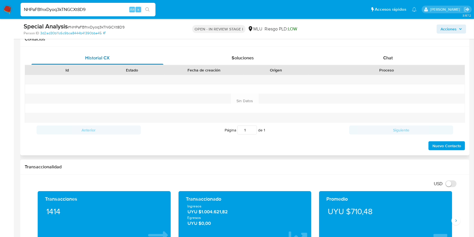
click at [94, 57] on span "Historial CX" at bounding box center [97, 58] width 24 height 6
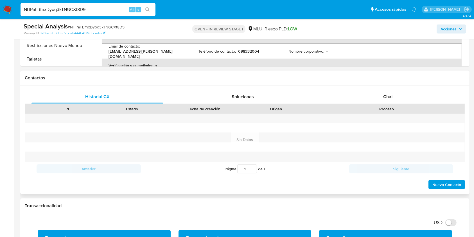
scroll to position [75, 0]
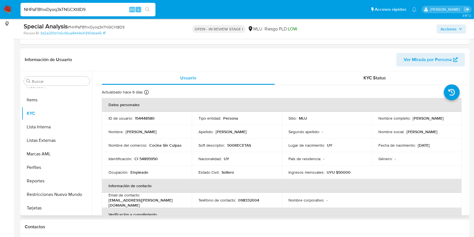
click at [344, 170] on p "UYU $50000" at bounding box center [339, 171] width 24 height 5
copy p "50000"
drag, startPoint x: 28, startPoint y: 165, endPoint x: 81, endPoint y: 122, distance: 68.5
click at [29, 165] on button "Perfiles" at bounding box center [57, 167] width 70 height 13
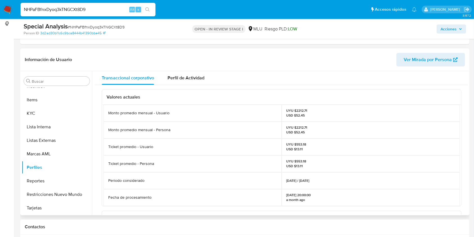
click at [297, 127] on p "UYU $2212.71 USD $52.45" at bounding box center [296, 129] width 21 height 9
copy p "2212.71"
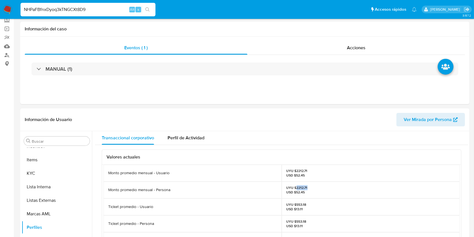
scroll to position [0, 0]
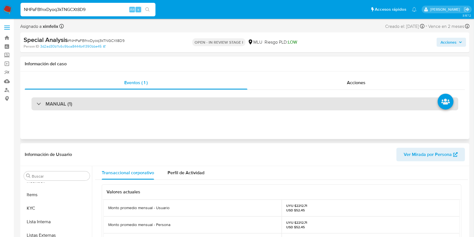
click at [237, 107] on div "MANUAL (1)" at bounding box center [244, 103] width 427 height 13
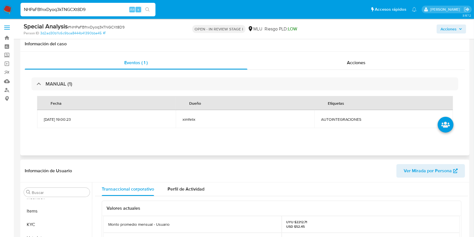
scroll to position [112, 0]
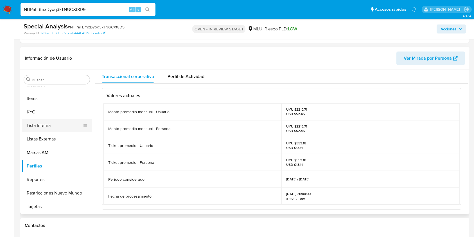
click at [50, 111] on button "KYC" at bounding box center [57, 111] width 70 height 13
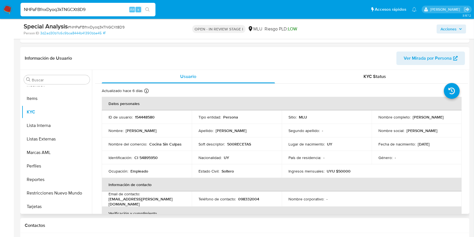
drag, startPoint x: 437, startPoint y: 119, endPoint x: 376, endPoint y: 119, distance: 61.0
click at [376, 119] on td "Nombre completo : Nahuel Maximiliano Celano Torres" at bounding box center [417, 116] width 90 height 13
copy p "Nahuel Maximiliano Celano Torres"
drag, startPoint x: 161, startPoint y: 158, endPoint x: 139, endPoint y: 156, distance: 21.7
click at [139, 156] on div "Identificación : CI 54895950" at bounding box center [147, 157] width 76 height 5
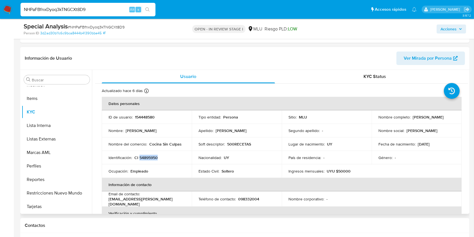
copy p "54895950"
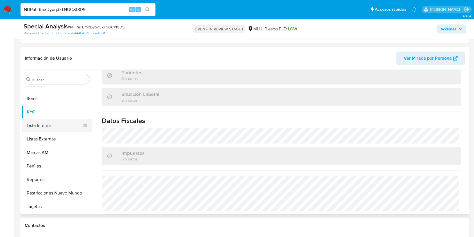
scroll to position [0, 0]
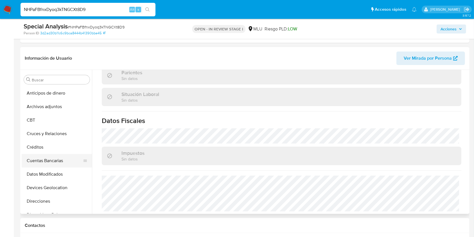
click at [58, 159] on button "Cuentas Bancarias" at bounding box center [55, 160] width 66 height 13
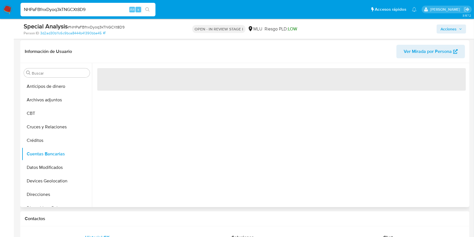
click at [169, 177] on div "‌" at bounding box center [280, 135] width 376 height 144
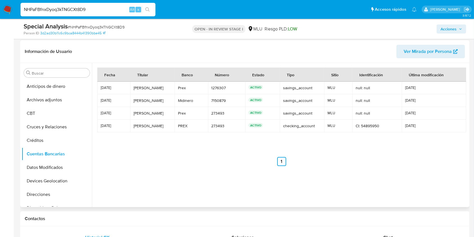
click at [245, 104] on td "ACTIVO" at bounding box center [262, 100] width 34 height 13
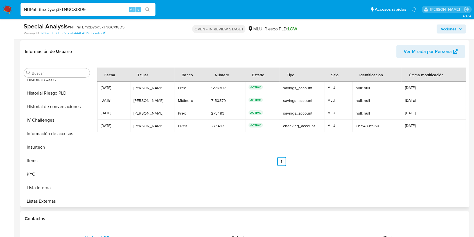
scroll to position [225, 0]
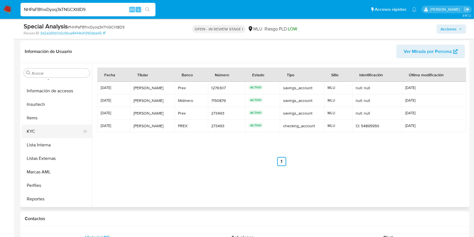
click at [38, 135] on button "KYC" at bounding box center [55, 131] width 66 height 13
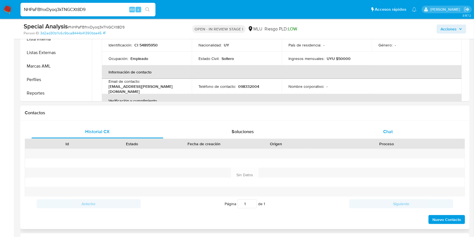
click at [387, 129] on span "Chat" at bounding box center [388, 131] width 10 height 6
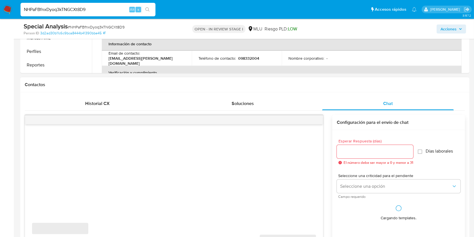
scroll to position [262, 0]
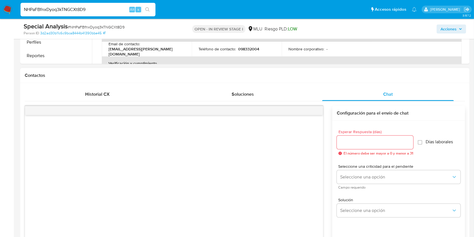
click at [347, 141] on input "Esperar Respuesta (días)" at bounding box center [375, 142] width 76 height 7
type input "3"
click at [355, 170] on div "Seleccione una criticidad para el pendiente Seleccione una opción Campo requeri…" at bounding box center [399, 176] width 124 height 24
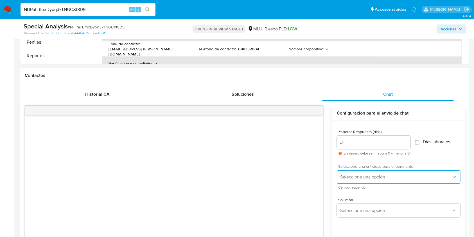
click at [355, 175] on span "Seleccione una opción" at bounding box center [395, 177] width 111 height 6
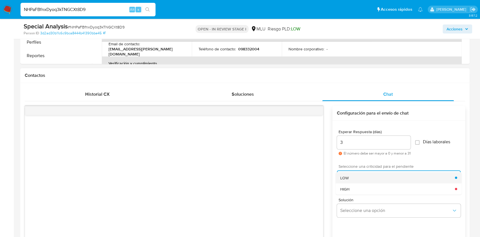
click at [346, 178] on span "LOW" at bounding box center [344, 177] width 8 height 5
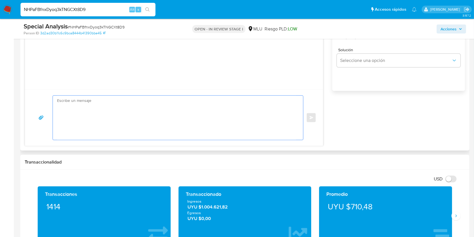
paste textarea "Buenas tardes Nahuel, Te contactamos ya que necesitamos verificar algunos datos…"
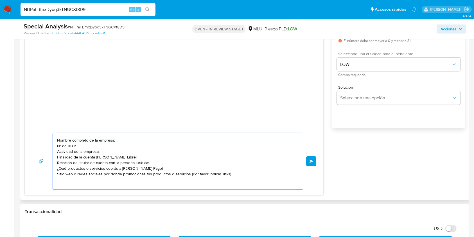
scroll to position [37, 0]
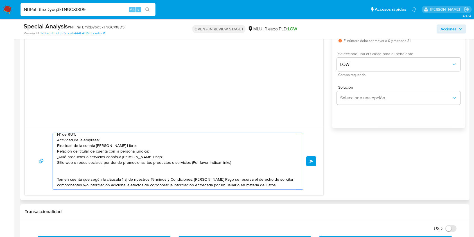
click at [119, 146] on textarea "Buenas tardes Nahuel, Te contactamos ya que necesitamos verificar algunos datos…" at bounding box center [176, 161] width 239 height 56
click at [115, 158] on textarea "Buenas tardes Nahuel, Te contactamos ya que necesitamos verificar algunos datos…" at bounding box center [176, 161] width 239 height 56
click at [152, 174] on textarea "Buenas tardes Nahuel, Te contactamos ya que necesitamos verificar algunos datos…" at bounding box center [176, 161] width 239 height 56
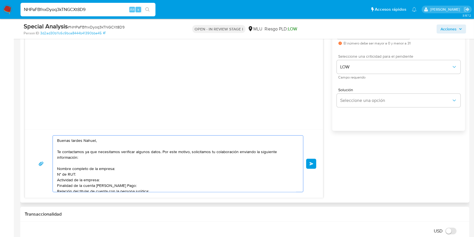
scroll to position [375, 0]
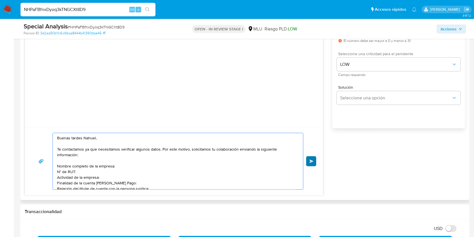
type textarea "Buenas tardes Nahuel, Te contactamos ya que necesitamos verificar algunos datos…"
click at [310, 165] on button "Enviar" at bounding box center [311, 161] width 10 height 10
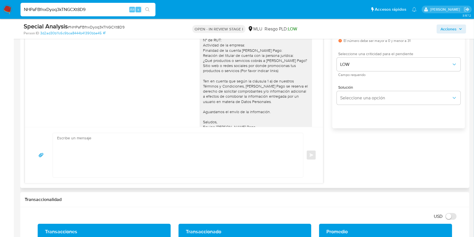
scroll to position [0, 0]
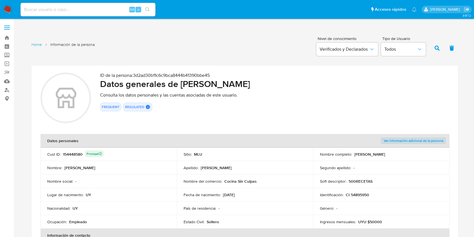
click at [90, 10] on input at bounding box center [88, 9] width 135 height 7
paste input "yX3rYcdTdIxfzHcLZUfQA4lb"
type input "yX3rYcdTdIxfzHcLZUfQA4lb"
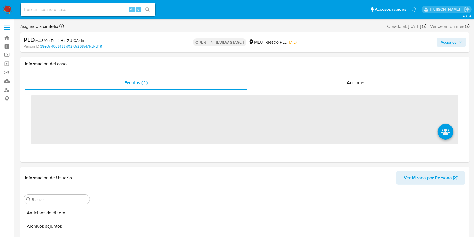
scroll to position [87, 0]
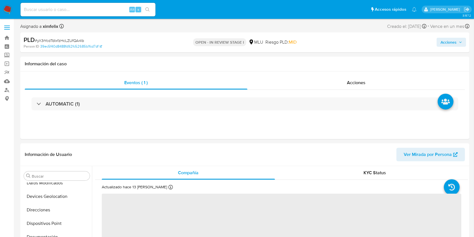
select select "10"
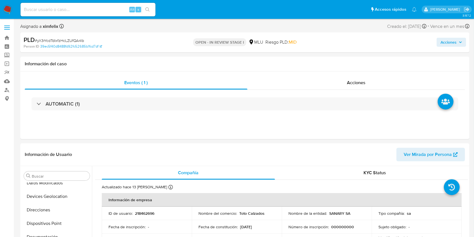
scroll to position [251, 0]
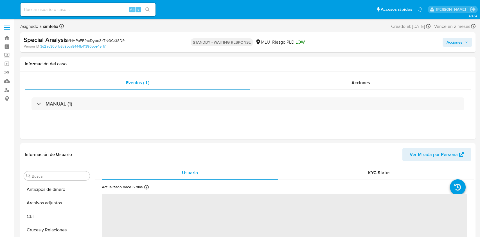
select select "10"
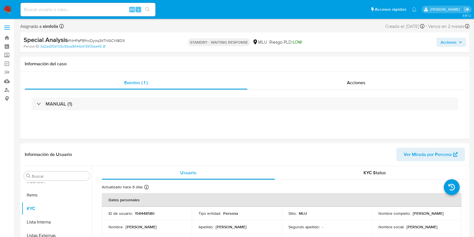
scroll to position [251, 0]
click at [9, 8] on img at bounding box center [8, 10] width 10 height 10
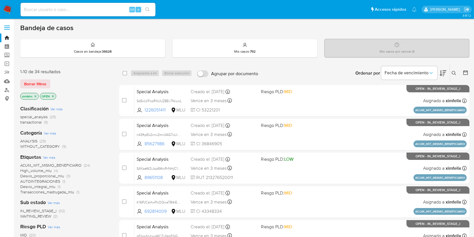
click at [48, 216] on span "WAITING_REVIEW" at bounding box center [35, 216] width 31 height 6
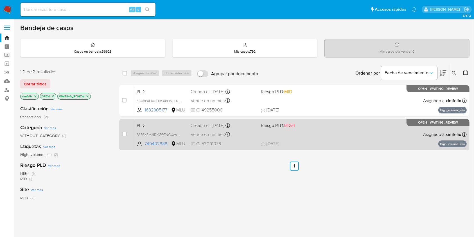
click at [238, 145] on span "CI 53091076" at bounding box center [223, 144] width 65 height 6
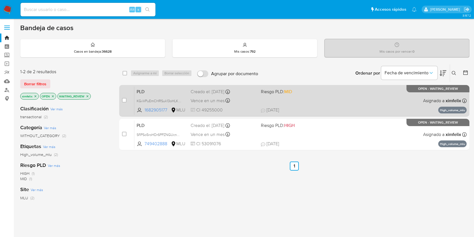
click at [243, 109] on span "CI 49255000" at bounding box center [223, 110] width 65 height 6
click at [125, 100] on input "checkbox" at bounding box center [124, 100] width 4 height 4
checkbox input "true"
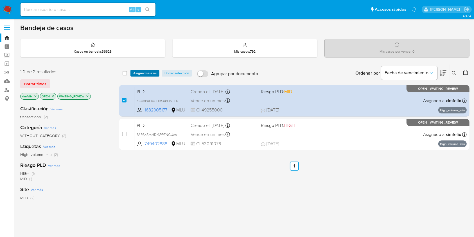
click at [144, 70] on span "Asignarme a mí" at bounding box center [144, 73] width 23 height 6
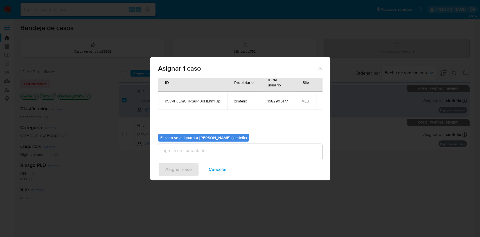
scroll to position [29, 0]
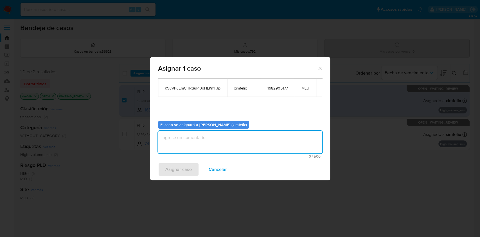
click at [247, 142] on textarea "assign-modal" at bounding box center [240, 142] width 164 height 22
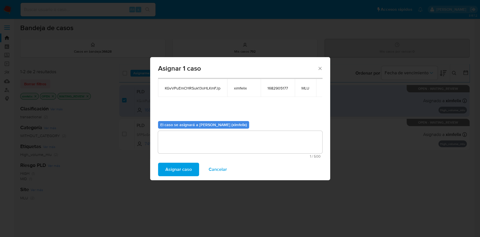
click at [183, 167] on span "Asignar caso" at bounding box center [178, 169] width 26 height 12
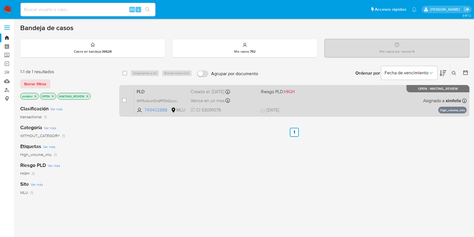
click at [123, 96] on div "case-item-checkbox No es posible asignar el caso" at bounding box center [128, 100] width 12 height 28
click at [124, 97] on div "case-item-checkbox" at bounding box center [124, 100] width 4 height 6
click at [125, 100] on input "checkbox" at bounding box center [124, 100] width 4 height 4
checkbox input "true"
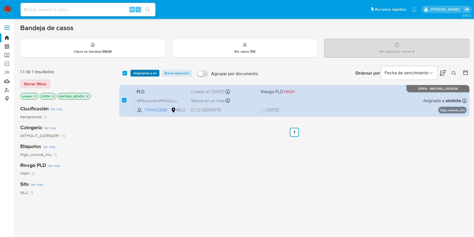
click at [150, 71] on span "Asignarme a mí" at bounding box center [144, 73] width 23 height 6
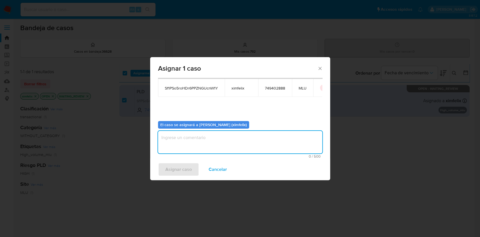
click at [250, 144] on textarea "assign-modal" at bounding box center [240, 142] width 164 height 22
click at [177, 168] on span "Asignar caso" at bounding box center [178, 169] width 26 height 12
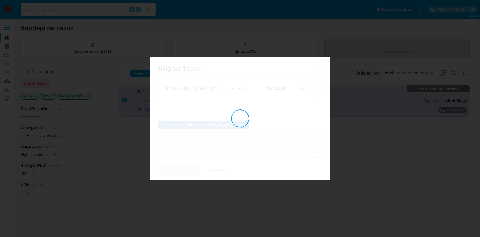
checkbox input "false"
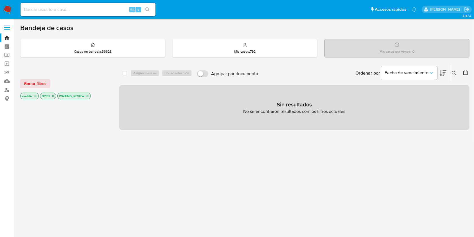
click at [6, 8] on img at bounding box center [8, 10] width 10 height 10
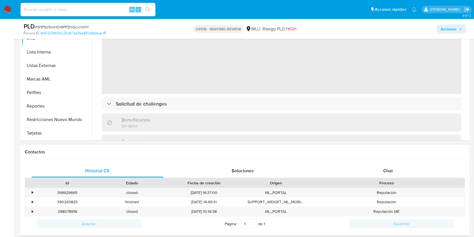
scroll to position [150, 0]
click at [396, 173] on div "Chat" at bounding box center [388, 170] width 132 height 13
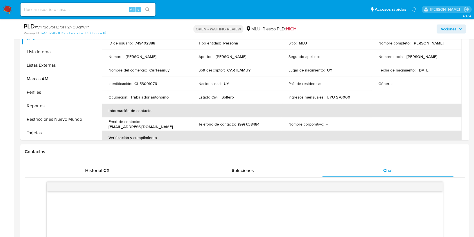
select select "10"
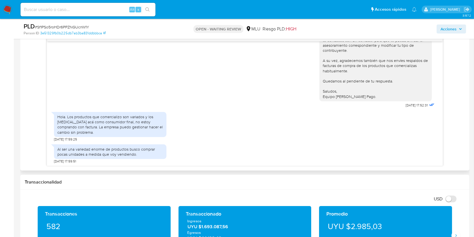
scroll to position [39, 0]
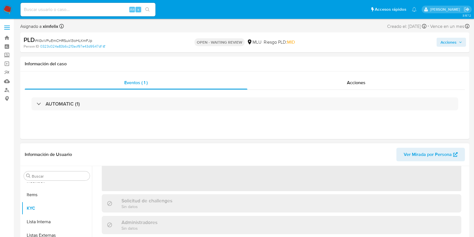
scroll to position [75, 0]
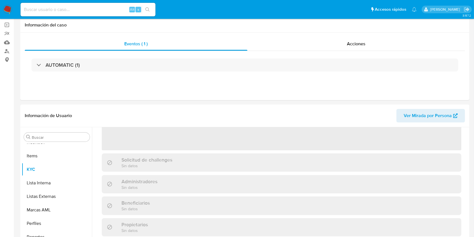
select select "10"
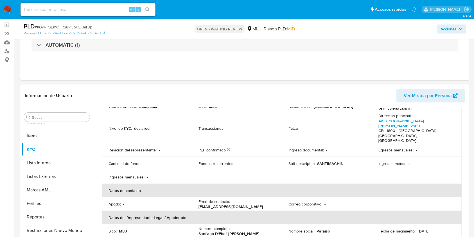
scroll to position [112, 0]
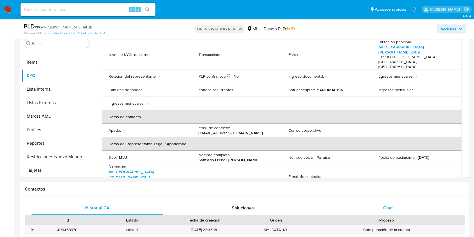
click at [394, 207] on div "Chat" at bounding box center [388, 207] width 132 height 13
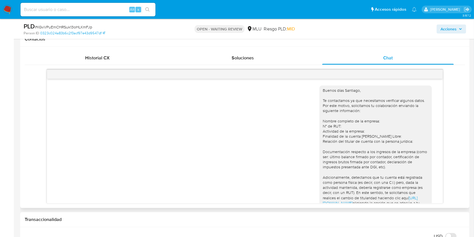
scroll to position [289, 0]
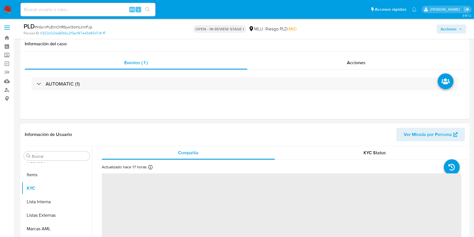
scroll to position [112, 0]
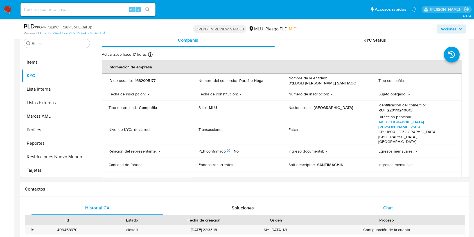
click at [407, 206] on div "Chat" at bounding box center [388, 207] width 132 height 13
select select "10"
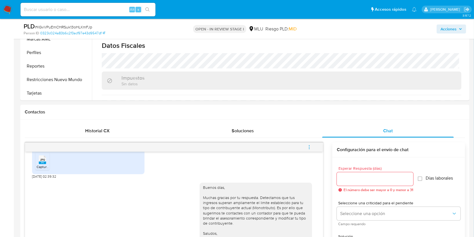
scroll to position [300, 0]
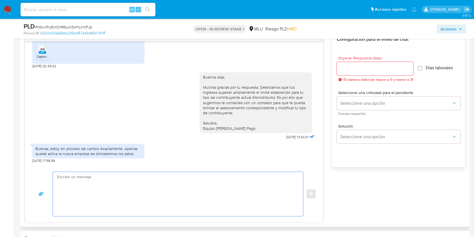
click at [224, 178] on textarea at bounding box center [176, 194] width 239 height 44
type textarea "g"
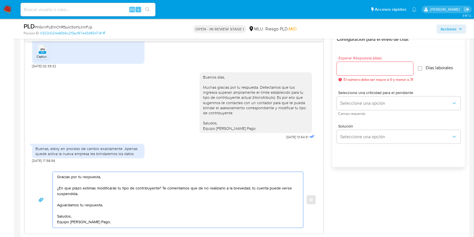
click at [76, 192] on textarea "Gracias por tu respuesta, ¿En que plazo estimas modificarás tu tipo de contribu…" at bounding box center [176, 200] width 239 height 56
type textarea "Gracias por tu respuesta, ¿En que plazo estimas modificarás tu tipo de contribu…"
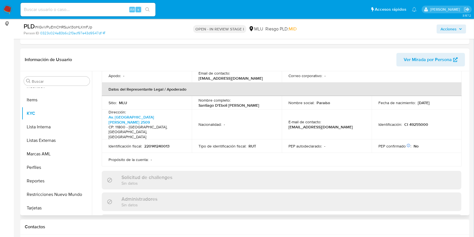
scroll to position [56, 0]
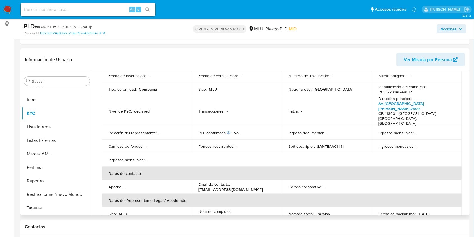
click at [448, 57] on span "Ver Mirada por Persona" at bounding box center [428, 59] width 48 height 13
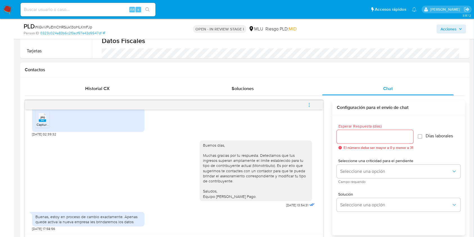
scroll to position [225, 0]
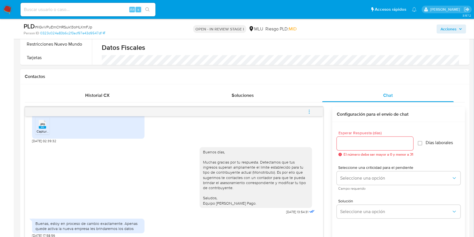
click at [367, 144] on input "Esperar Respuesta (días)" at bounding box center [375, 143] width 76 height 7
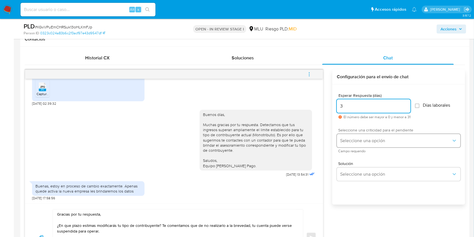
type input "3"
click at [368, 141] on span "Seleccione una opción" at bounding box center [395, 141] width 111 height 6
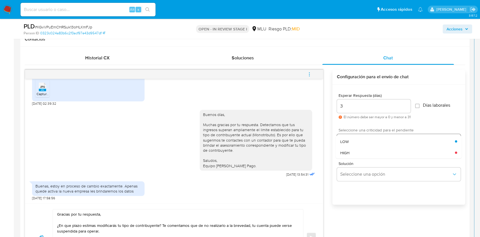
click at [369, 142] on div "LOW" at bounding box center [397, 140] width 115 height 11
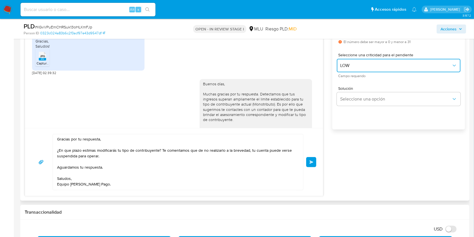
scroll to position [289, 0]
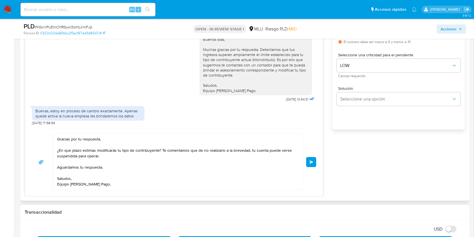
click at [309, 160] on span "Enviar" at bounding box center [311, 161] width 4 height 3
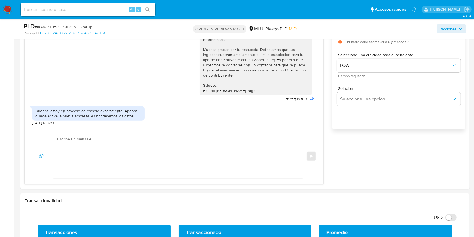
scroll to position [357, 0]
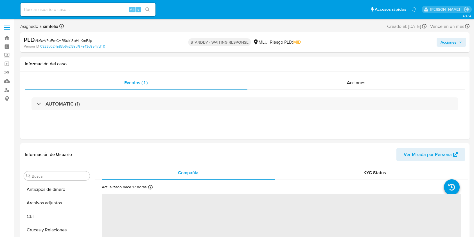
select select "10"
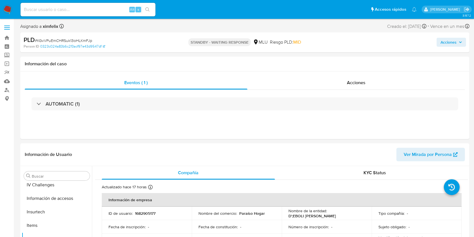
scroll to position [251, 0]
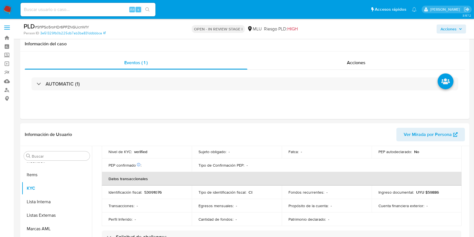
scroll to position [277, 0]
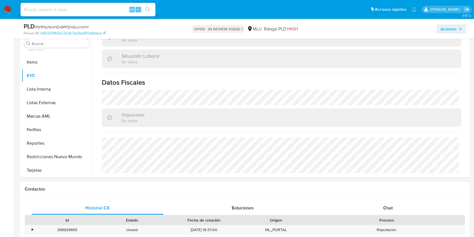
select select "10"
click at [389, 205] on span "Chat" at bounding box center [388, 207] width 10 height 6
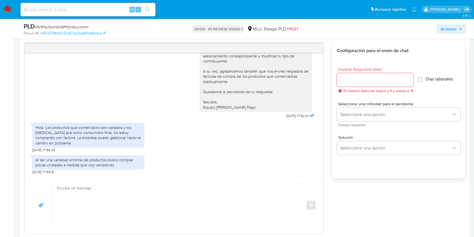
scroll to position [300, 0]
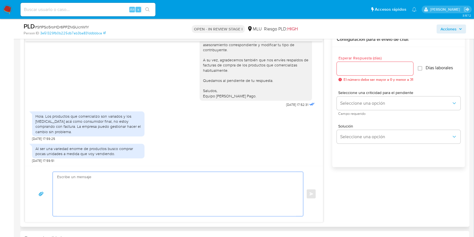
click at [152, 183] on textarea at bounding box center [176, 194] width 239 height 44
type textarea "B"
type textarea "g"
click at [106, 188] on textarea "Gracias por tu respuesta. Podrías indicarnos nombres, redes sociales o pág" at bounding box center [176, 194] width 239 height 44
click at [154, 190] on textarea "Gracias por tu respuesta. Podrías indicarnos nombres y redes sociales o pág" at bounding box center [176, 194] width 239 height 44
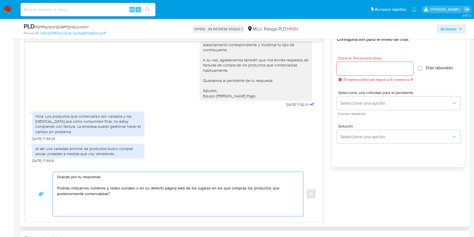
click at [57, 189] on textarea "Gracias por tu respuesta. Podrías indicarnos nombres y redes sociales o en su d…" at bounding box center [176, 194] width 239 height 44
click at [175, 188] on textarea "Gracias por tu respuesta. ¿Podrías indicarnos nombres y redes sociales o en su …" at bounding box center [176, 194] width 239 height 44
click at [160, 195] on textarea "Gracias por tu respuesta. ¿Podrías indicarnos nombres y redes sociales o en su …" at bounding box center [176, 194] width 239 height 44
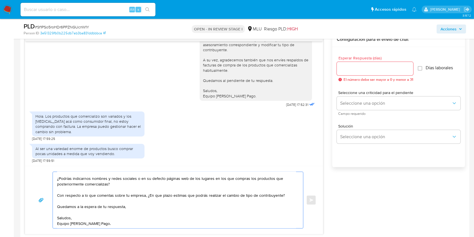
scroll to position [11, 0]
type textarea "Gracias por tu respuesta. ¿Podrías indicarnos nombres y redes sociales o en su …"
click at [357, 67] on input "Esperar Respuesta (días)" at bounding box center [375, 68] width 76 height 7
type input "3"
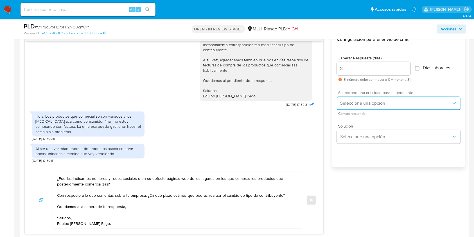
click at [358, 107] on button "Seleccione una opción" at bounding box center [399, 102] width 124 height 13
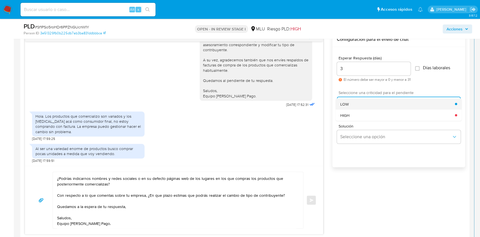
click at [356, 103] on div "LOW" at bounding box center [397, 103] width 115 height 11
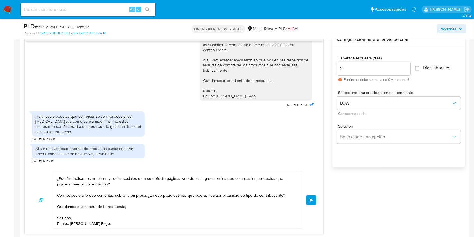
click at [313, 201] on button "Enviar" at bounding box center [311, 200] width 10 height 10
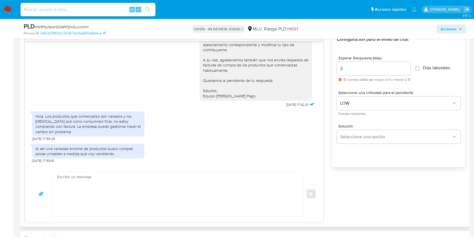
scroll to position [127, 0]
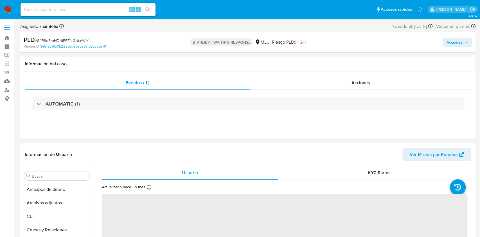
select select "10"
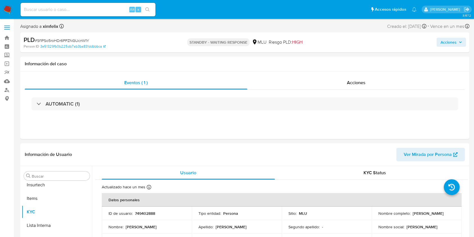
scroll to position [251, 0]
click at [64, 9] on input at bounding box center [88, 9] width 135 height 7
paste input "yX3rYcdTdIxfzHcLZUfQA4lb"
type input "yX3rYcdTdIxfzHcLZUfQA4lb"
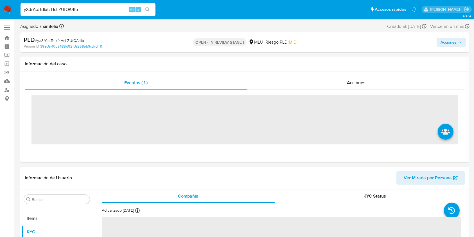
scroll to position [251, 0]
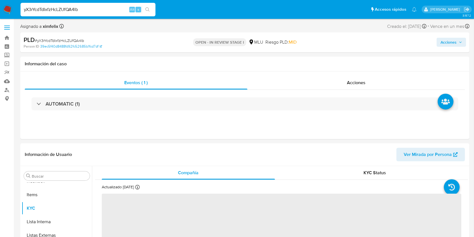
select select "10"
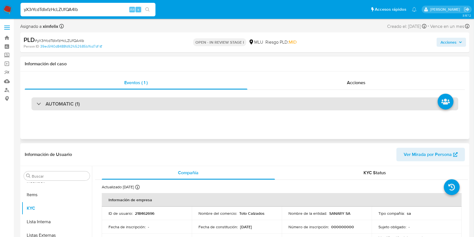
click at [102, 98] on div "AUTOMATIC (1)" at bounding box center [244, 103] width 427 height 13
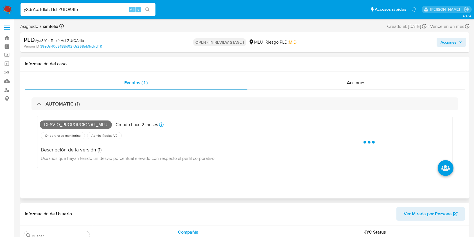
click at [64, 122] on span "Desvio_proporcional_mlu" at bounding box center [76, 124] width 72 height 8
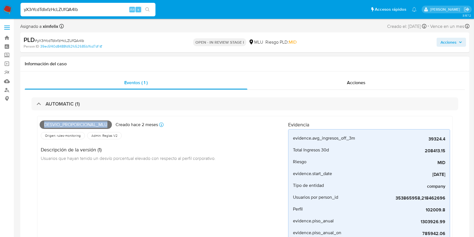
click at [64, 122] on span "Desvio_proporcional_mlu" at bounding box center [76, 124] width 72 height 8
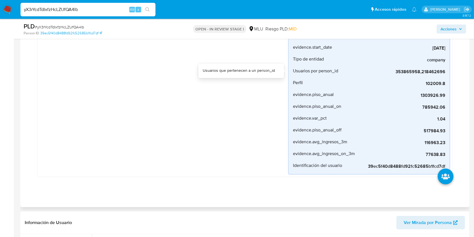
scroll to position [187, 0]
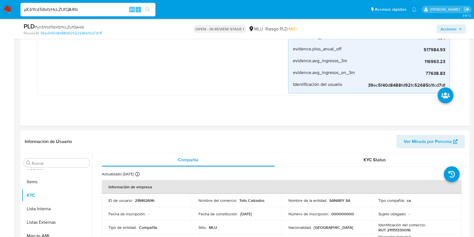
click at [418, 133] on div "Información de Usuario Ver Mirada por Persona" at bounding box center [244, 141] width 449 height 23
click at [418, 138] on span "Ver Mirada por Persona" at bounding box center [428, 141] width 48 height 13
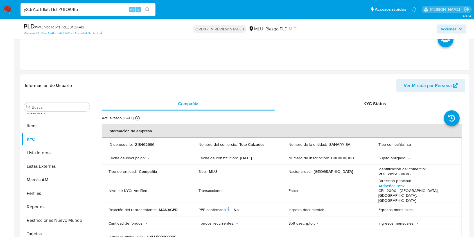
scroll to position [300, 0]
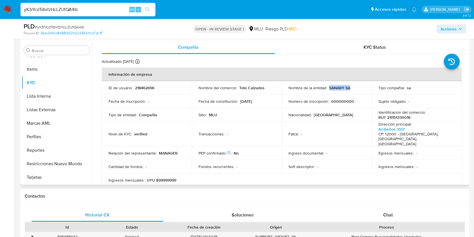
drag, startPoint x: 351, startPoint y: 88, endPoint x: 328, endPoint y: 87, distance: 22.5
click at [328, 87] on div "Nombre de la entidad : SANARY SA" at bounding box center [326, 87] width 76 height 5
copy p "SANARY SA"
click at [389, 117] on p "RUT 211151330016" at bounding box center [394, 117] width 32 height 5
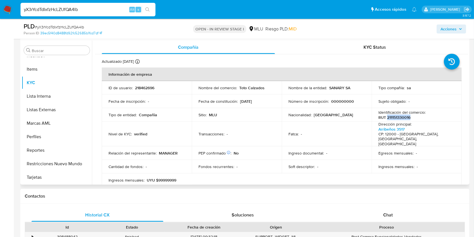
copy p "211151330016"
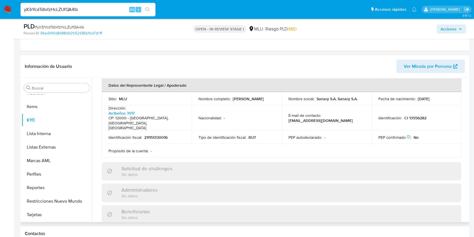
scroll to position [150, 0]
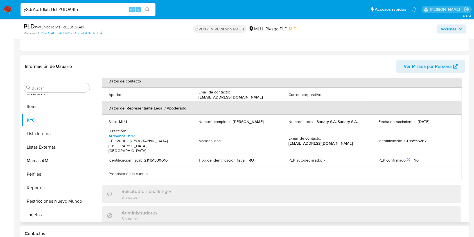
drag, startPoint x: 270, startPoint y: 119, endPoint x: 198, endPoint y: 120, distance: 72.0
click at [198, 120] on div "Nombre completo : Jocelyn Fernando Badano Rebagliatti" at bounding box center [236, 121] width 76 height 5
copy p "Jocelyn Fernando Badano Rebagliatti"
click at [414, 138] on p "CI 13556282" at bounding box center [415, 140] width 22 height 5
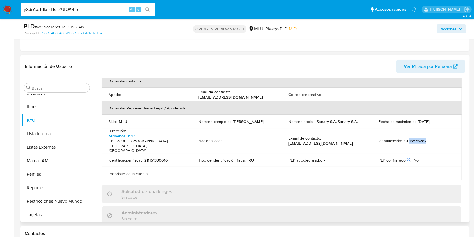
copy p "13556282"
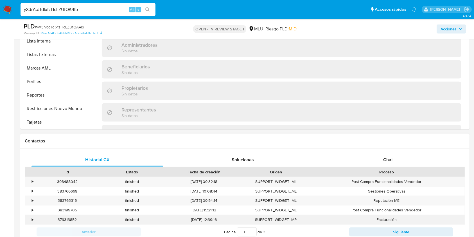
scroll to position [337, 0]
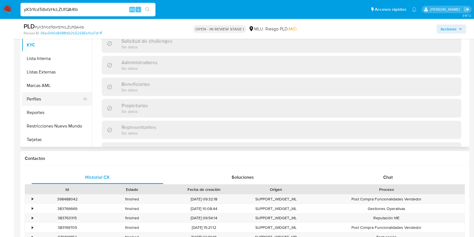
click at [51, 96] on button "Perfiles" at bounding box center [55, 98] width 66 height 13
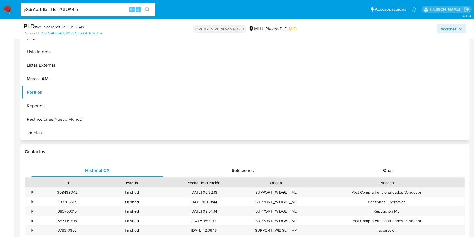
scroll to position [225, 0]
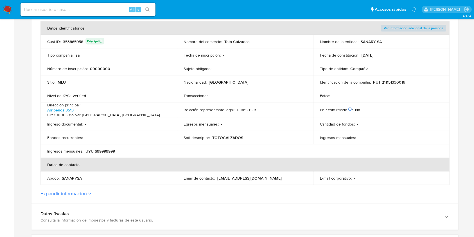
scroll to position [187, 0]
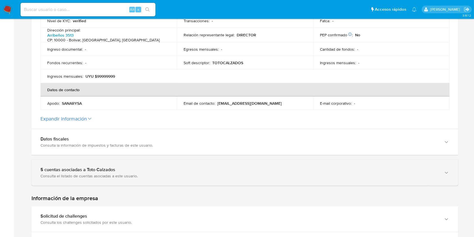
click at [135, 169] on div "5 cuentas asociadas a Toto Calzados" at bounding box center [238, 170] width 397 height 6
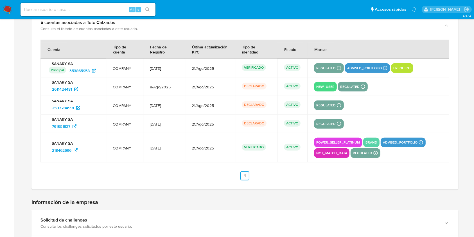
scroll to position [337, 0]
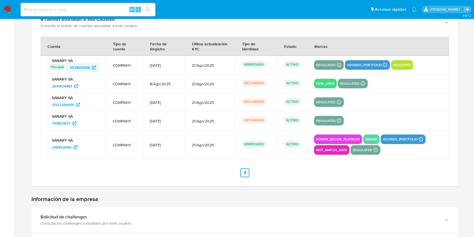
drag, startPoint x: 103, startPoint y: 67, endPoint x: 69, endPoint y: 65, distance: 33.5
click at [69, 65] on td "SANARY SA Principal Identificado como usuario principal 353865958" at bounding box center [72, 65] width 65 height 19
drag, startPoint x: 89, startPoint y: 88, endPoint x: 33, endPoint y: 86, distance: 56.2
click at [33, 86] on div "Cuenta Tipo de cuenta Fecha de Registro Última actualización KYC Tipo de identi…" at bounding box center [244, 110] width 427 height 151
click at [94, 95] on p "SANARY SA" at bounding box center [73, 97] width 52 height 5
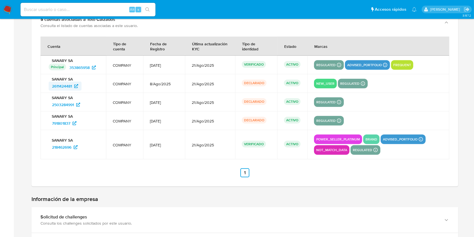
drag, startPoint x: 88, startPoint y: 85, endPoint x: 49, endPoint y: 87, distance: 38.8
click at [49, 87] on div "2611424481" at bounding box center [74, 86] width 51 height 9
drag, startPoint x: 93, startPoint y: 107, endPoint x: 51, endPoint y: 105, distance: 41.4
click at [51, 104] on div "2503284991" at bounding box center [74, 104] width 51 height 9
drag, startPoint x: 87, startPoint y: 122, endPoint x: 47, endPoint y: 118, distance: 40.1
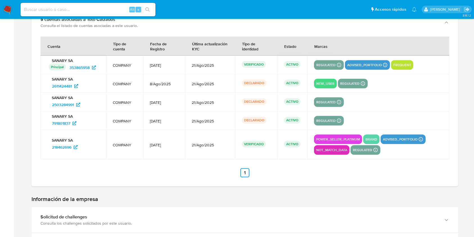
click at [47, 119] on td "SANARY SA 791801837" at bounding box center [72, 120] width 65 height 19
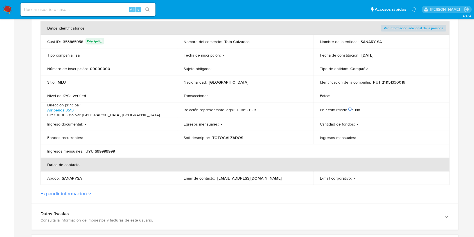
scroll to position [0, 0]
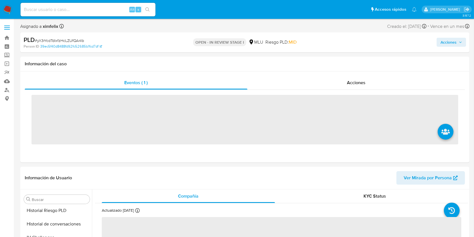
scroll to position [251, 0]
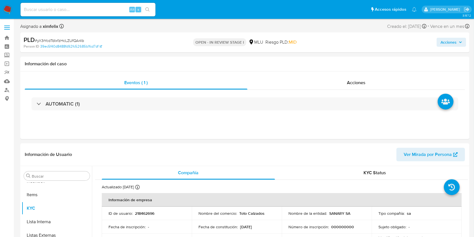
select select "10"
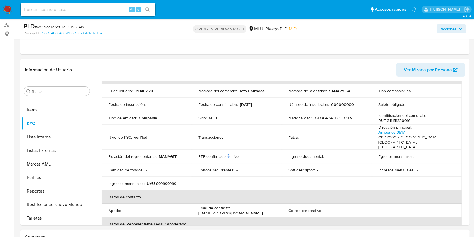
scroll to position [112, 0]
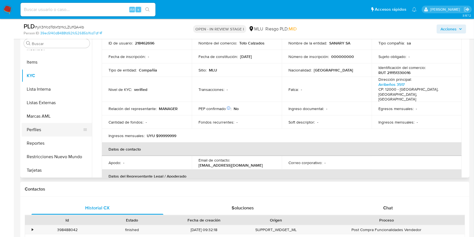
click at [48, 130] on button "Perfiles" at bounding box center [55, 129] width 66 height 13
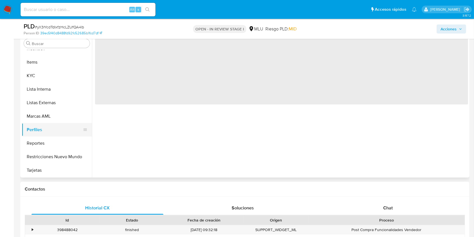
scroll to position [0, 0]
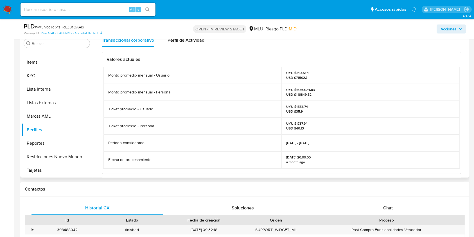
click at [301, 88] on p "UYU $5060024.83 USD $116849.52" at bounding box center [300, 91] width 29 height 9
copy p "5060024.83"
click at [50, 74] on button "KYC" at bounding box center [55, 75] width 66 height 13
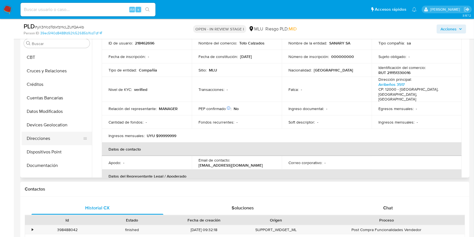
scroll to position [26, 0]
click at [58, 112] on button "Datos Modificados" at bounding box center [55, 111] width 66 height 13
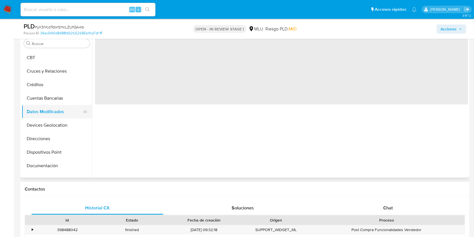
scroll to position [0, 0]
click at [57, 94] on button "Cuentas Bancarias" at bounding box center [55, 97] width 66 height 13
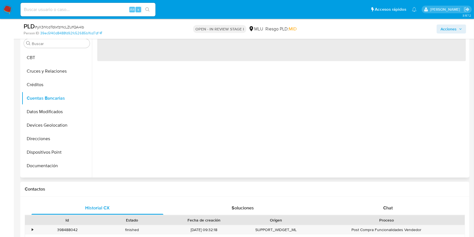
click at [158, 114] on div "‌" at bounding box center [280, 105] width 376 height 144
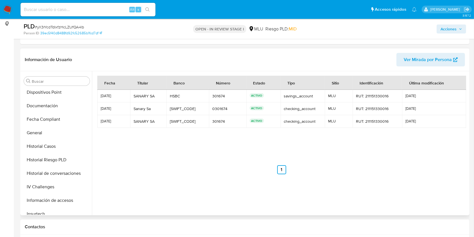
scroll to position [214, 0]
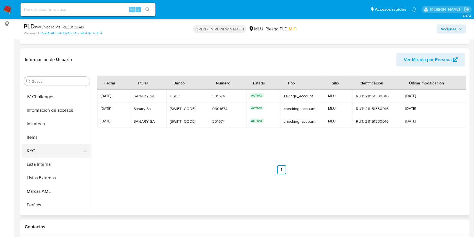
click at [45, 148] on button "KYC" at bounding box center [55, 150] width 66 height 13
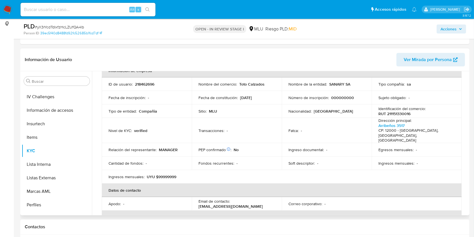
scroll to position [32, 0]
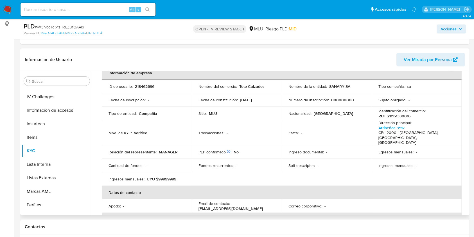
click at [457, 177] on table "Información de empresa ID de usuario : 218462696 Nombre del comercio : Toto Cal…" at bounding box center [282, 178] width 360 height 225
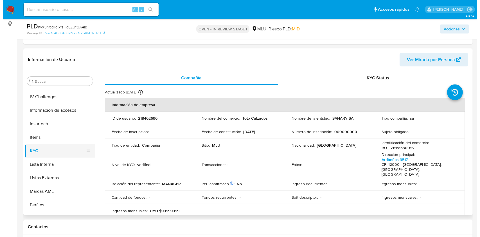
scroll to position [0, 0]
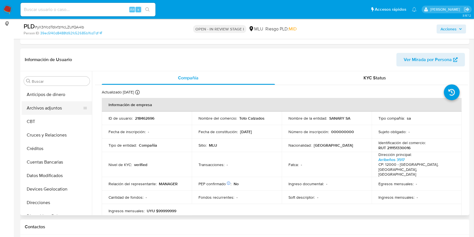
click at [49, 111] on button "Archivos adjuntos" at bounding box center [55, 107] width 66 height 13
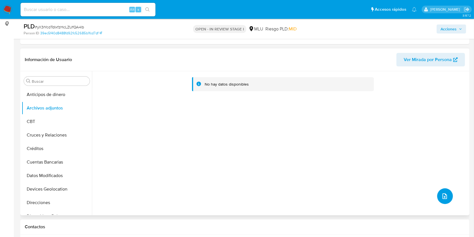
click at [444, 195] on icon "upload-file" at bounding box center [444, 196] width 4 height 6
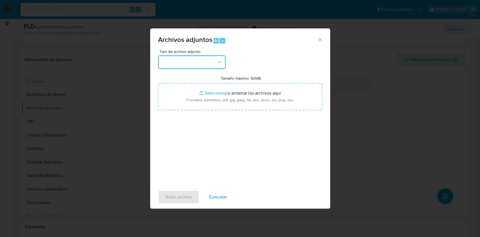
click at [191, 62] on button "button" at bounding box center [191, 61] width 67 height 13
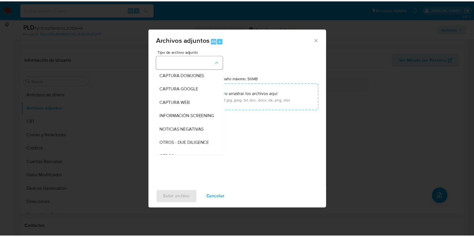
scroll to position [29, 0]
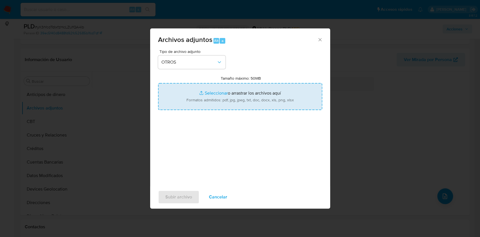
type input "C:\fakepath\CASE LOG 218462696 29_08_2025 - NIVEL 1.pdf"
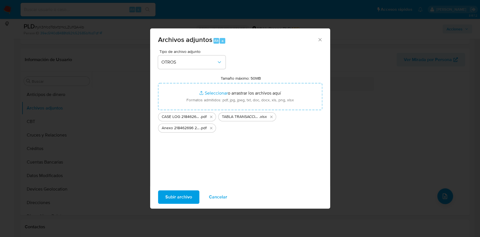
click at [164, 191] on button "Subir archivo" at bounding box center [178, 196] width 41 height 13
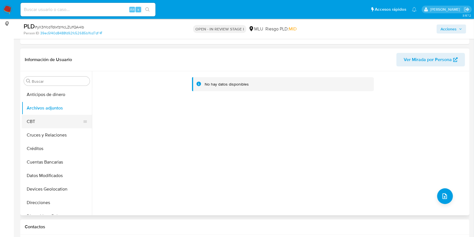
click at [31, 119] on button "CBT" at bounding box center [55, 121] width 66 height 13
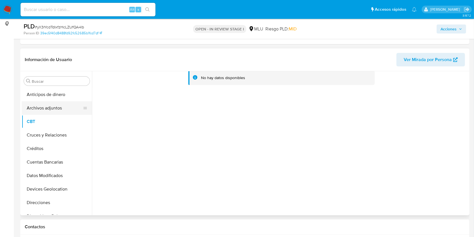
click at [47, 104] on button "Archivos adjuntos" at bounding box center [55, 107] width 66 height 13
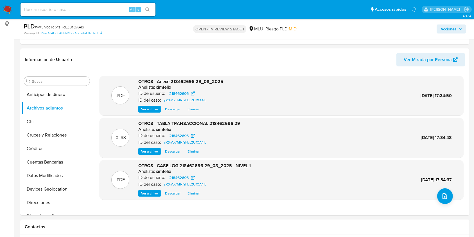
click at [452, 28] on span "Acciones" at bounding box center [448, 28] width 16 height 9
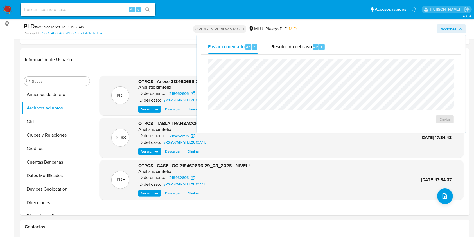
click at [304, 55] on div "Enviar" at bounding box center [331, 92] width 260 height 74
click at [304, 51] on div "Resolución del caso Alt r" at bounding box center [299, 47] width 54 height 15
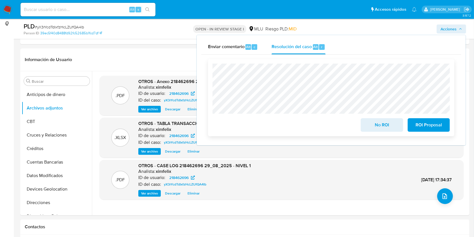
click at [377, 124] on span "No ROI" at bounding box center [382, 125] width 28 height 12
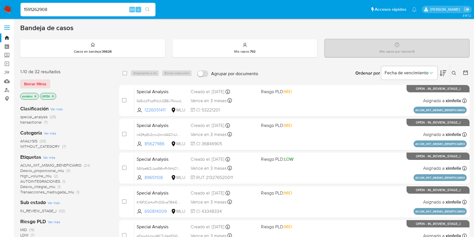
type input "1591262908"
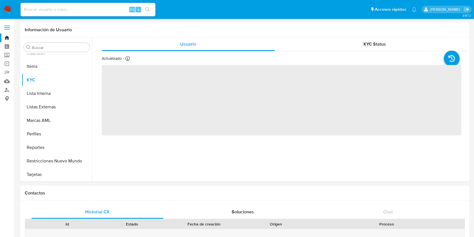
scroll to position [251, 0]
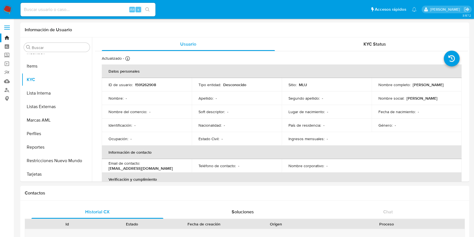
select select "10"
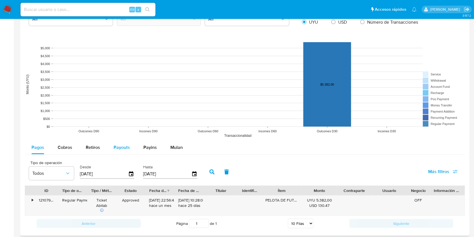
scroll to position [412, 0]
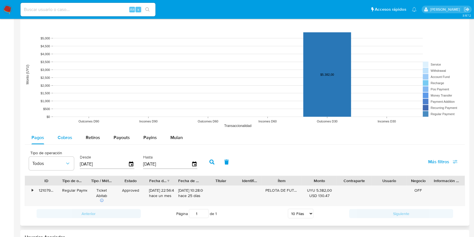
click at [66, 139] on span "Cobros" at bounding box center [65, 137] width 15 height 6
select select "10"
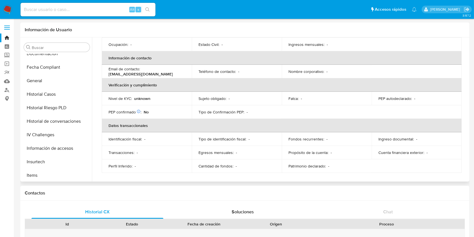
scroll to position [139, 0]
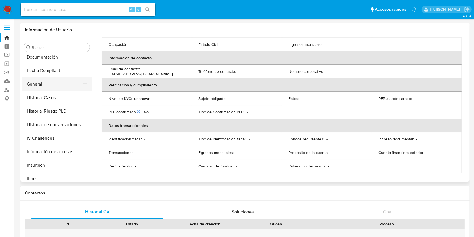
click at [40, 80] on button "General" at bounding box center [55, 83] width 66 height 13
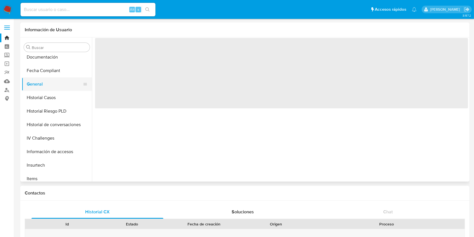
scroll to position [0, 0]
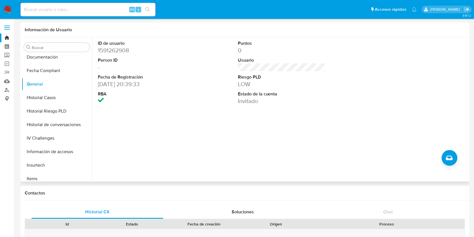
click at [117, 47] on dd "1591262908" at bounding box center [142, 50] width 88 height 8
copy dd "1591262908"
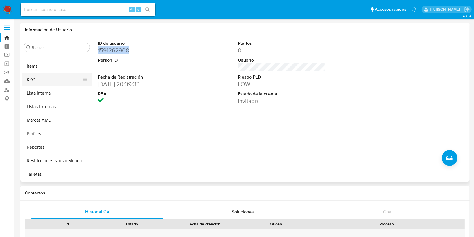
click at [44, 77] on button "KYC" at bounding box center [55, 79] width 66 height 13
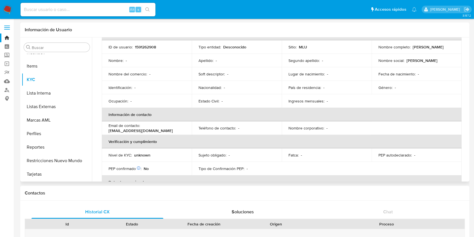
scroll to position [0, 0]
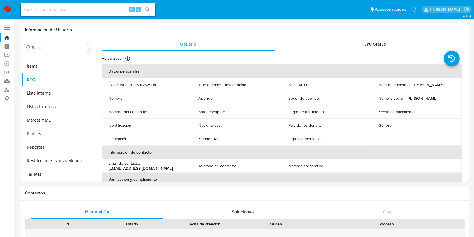
click at [111, 14] on div "Alt s" at bounding box center [88, 9] width 135 height 13
click at [112, 10] on input at bounding box center [88, 9] width 135 height 7
paste input "364819184"
type input "364819184"
click at [152, 9] on button "search-icon" at bounding box center [148, 10] width 12 height 8
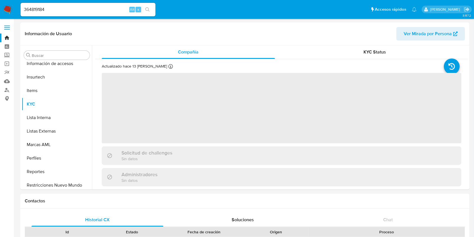
scroll to position [251, 0]
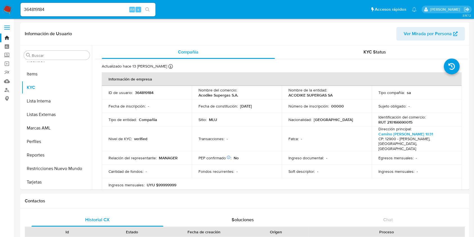
select select "10"
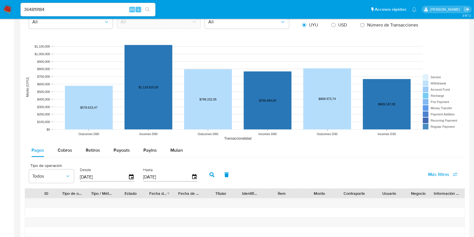
scroll to position [487, 0]
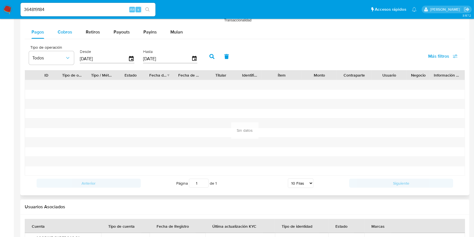
click at [73, 35] on button "Cobros" at bounding box center [65, 31] width 28 height 13
select select "10"
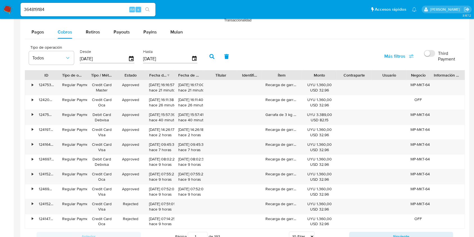
click at [11, 12] on img at bounding box center [8, 10] width 10 height 10
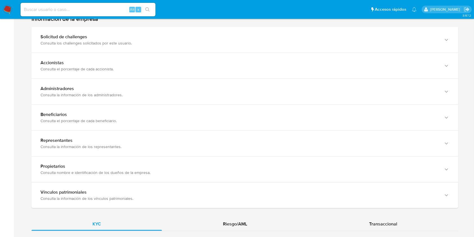
scroll to position [525, 0]
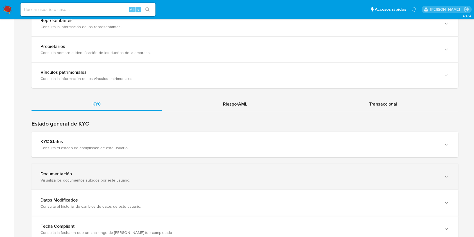
click at [196, 172] on div "Documentación" at bounding box center [238, 174] width 397 height 6
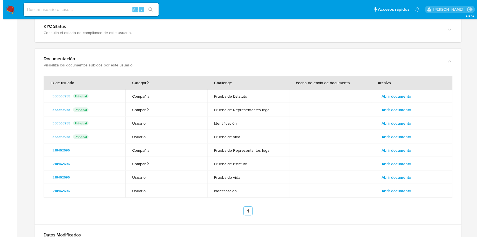
scroll to position [749, 0]
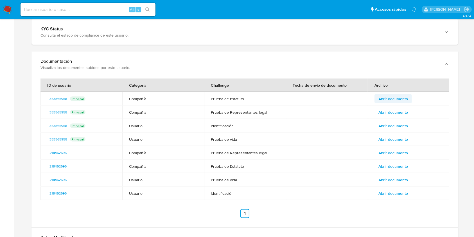
click at [389, 97] on span "Abrir documento" at bounding box center [393, 99] width 30 height 8
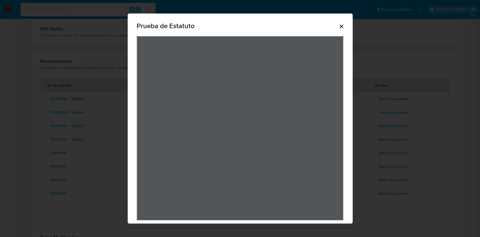
click at [385, 100] on div "Prueba de Estatuto" at bounding box center [240, 118] width 480 height 237
click at [340, 27] on icon "Cerrar" at bounding box center [341, 26] width 7 height 7
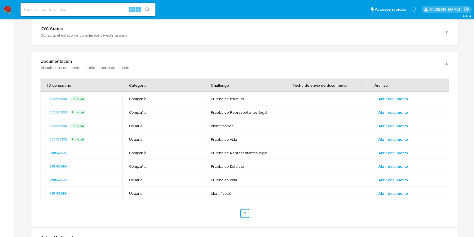
click at [394, 110] on span "Abrir documento" at bounding box center [393, 112] width 30 height 8
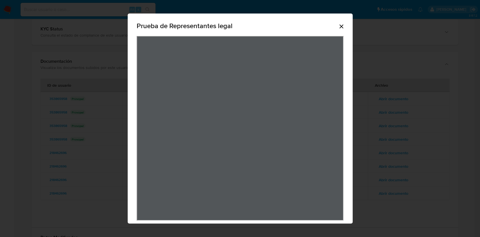
drag, startPoint x: 452, startPoint y: 112, endPoint x: 449, endPoint y: 115, distance: 3.4
click at [452, 112] on div "Prueba de Representantes legal" at bounding box center [240, 118] width 480 height 237
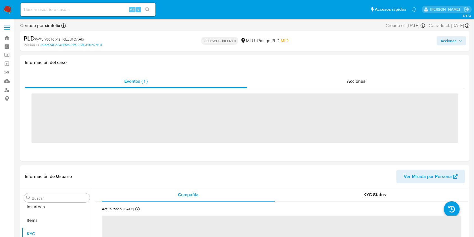
scroll to position [251, 0]
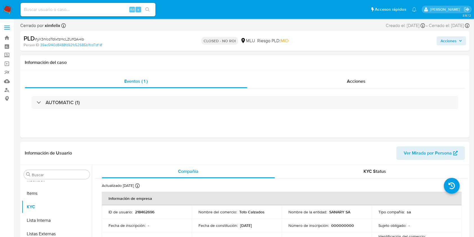
select select "10"
click at [377, 124] on div "Eventos ( 1 ) Acciones AUTOMATIC (1)" at bounding box center [244, 103] width 449 height 67
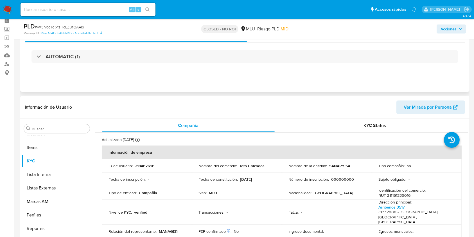
scroll to position [37, 0]
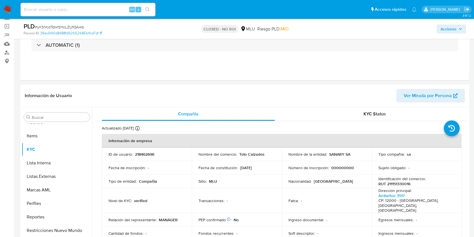
click at [93, 10] on input at bounding box center [88, 9] width 135 height 7
paste input "TjmKEffj5r5zU8myBLEbCETg"
type input "TjmKEffj5r5zU8myBLEbCETg"
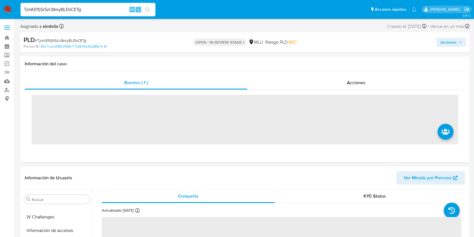
scroll to position [251, 0]
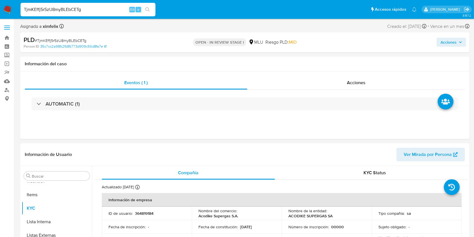
select select "10"
click at [439, 151] on span "Ver Mirada por Persona" at bounding box center [428, 154] width 48 height 13
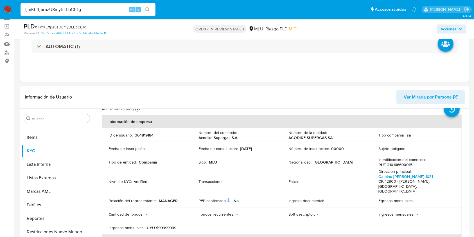
scroll to position [37, 0]
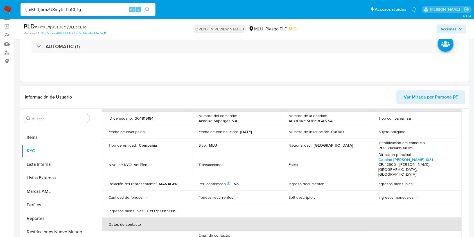
click at [405, 147] on p "RUT 210166690015" at bounding box center [395, 147] width 34 height 5
copy p "210166690015"
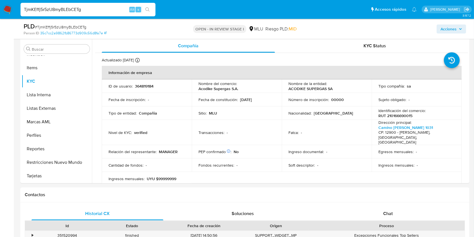
scroll to position [0, 0]
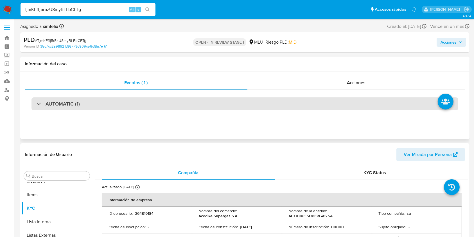
click at [133, 100] on div "AUTOMATIC (1)" at bounding box center [244, 103] width 427 height 13
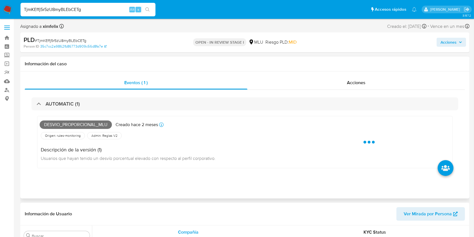
click at [87, 121] on span "Desvio_proporcional_mlu" at bounding box center [76, 124] width 72 height 8
copy span "Desvio_proporcional_mlu"
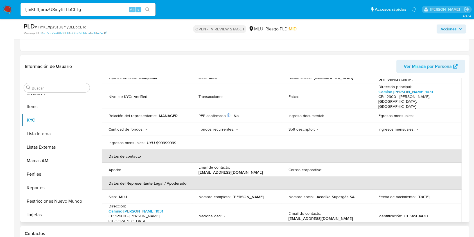
scroll to position [112, 0]
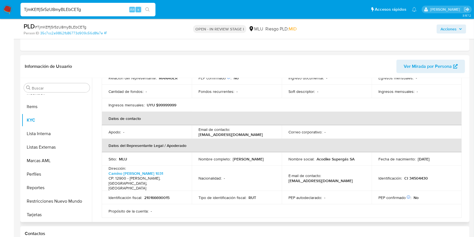
drag, startPoint x: 244, startPoint y: 151, endPoint x: 198, endPoint y: 154, distance: 45.9
click at [198, 154] on td "Nombre completo : Juan Carlos Sayagues Santini" at bounding box center [237, 158] width 90 height 13
click at [255, 156] on div "Nombre completo : Juan Carlos Sayagues Santini" at bounding box center [236, 158] width 76 height 5
drag, startPoint x: 250, startPoint y: 151, endPoint x: 196, endPoint y: 150, distance: 53.7
click at [196, 152] on td "Nombre completo : Juan Carlos Sayagues Santini" at bounding box center [237, 158] width 90 height 13
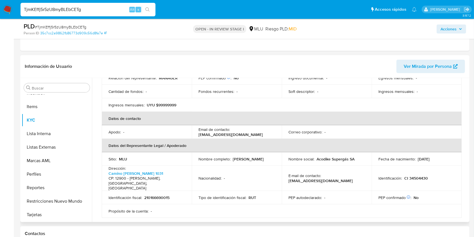
copy p "[PERSON_NAME] Sayagues [PERSON_NAME]"
drag, startPoint x: 426, startPoint y: 163, endPoint x: 402, endPoint y: 162, distance: 23.4
click at [402, 175] on div "Identificación : CI 34504430" at bounding box center [416, 177] width 76 height 5
copy p "CI 34504430"
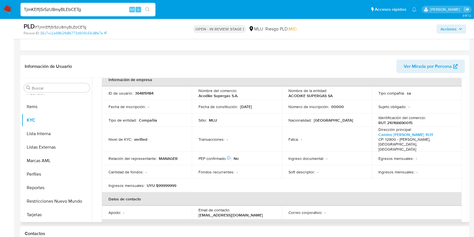
scroll to position [0, 0]
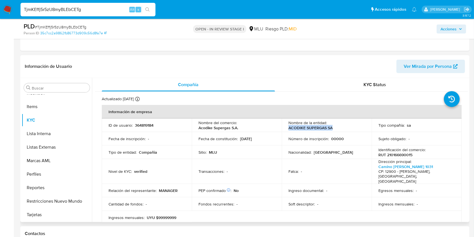
drag, startPoint x: 333, startPoint y: 127, endPoint x: 286, endPoint y: 129, distance: 47.5
click at [286, 129] on td "Nombre de la entidad : ACODIKE SUPERGAS SA" at bounding box center [327, 124] width 90 height 13
copy p "ACODIKE SUPERGAS SA"
click at [58, 176] on button "Perfiles" at bounding box center [55, 173] width 66 height 13
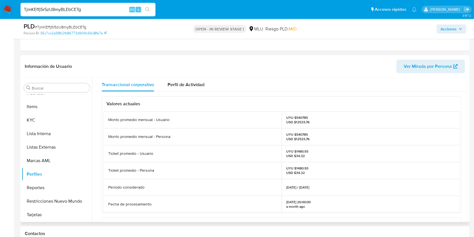
click at [303, 134] on p "UYU $540785 USD $12533.76" at bounding box center [297, 136] width 23 height 9
copy p "540785"
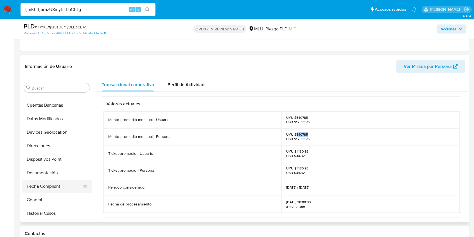
scroll to position [26, 0]
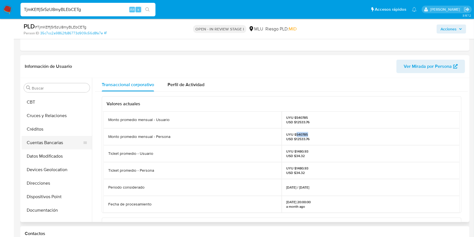
click at [60, 143] on button "Cuentas Bancarias" at bounding box center [55, 142] width 66 height 13
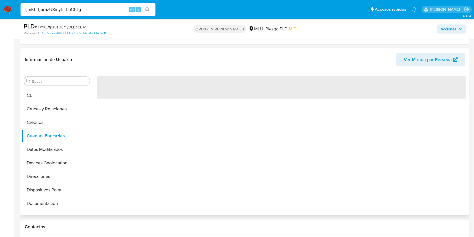
click at [186, 158] on div "‌" at bounding box center [280, 143] width 376 height 144
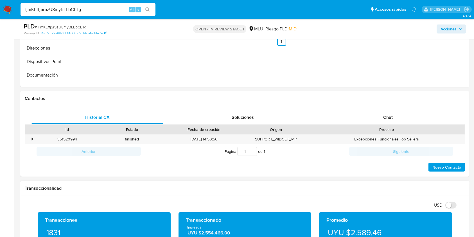
scroll to position [525, 0]
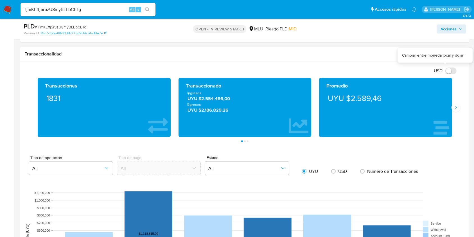
click at [450, 69] on input "USD" at bounding box center [450, 70] width 11 height 7
click at [456, 108] on icon "Siguiente" at bounding box center [455, 107] width 1 height 3
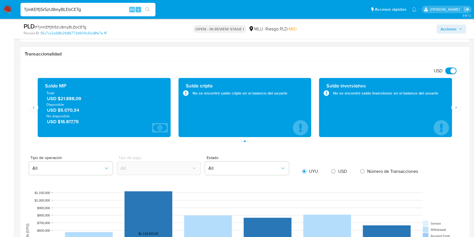
click at [452, 74] on div "USD Cambiar entre moneda local y dolar" at bounding box center [243, 70] width 436 height 9
click at [450, 71] on input "USD" at bounding box center [450, 70] width 11 height 7
click at [64, 100] on span "UYU $902.883,95" at bounding box center [104, 99] width 115 height 6
click at [454, 66] on label "USD" at bounding box center [445, 68] width 28 height 6
click at [454, 67] on input "USD" at bounding box center [450, 70] width 11 height 7
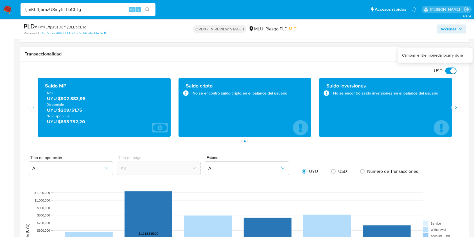
checkbox input "true"
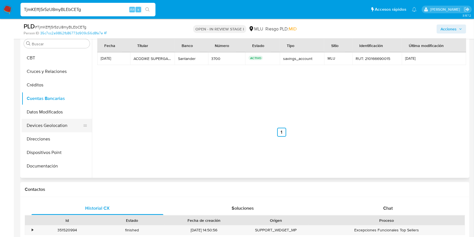
scroll to position [251, 0]
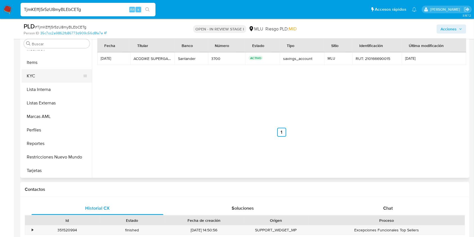
click at [53, 79] on button "KYC" at bounding box center [55, 75] width 66 height 13
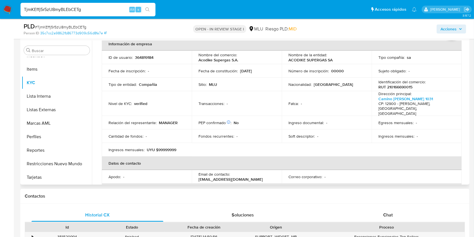
scroll to position [31, 0]
click at [337, 173] on div "Correo corporativo : -" at bounding box center [326, 175] width 76 height 5
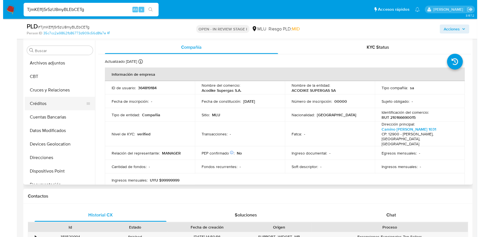
scroll to position [0, 0]
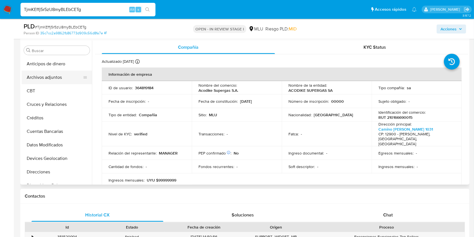
click at [56, 72] on button "Archivos adjuntos" at bounding box center [55, 77] width 66 height 13
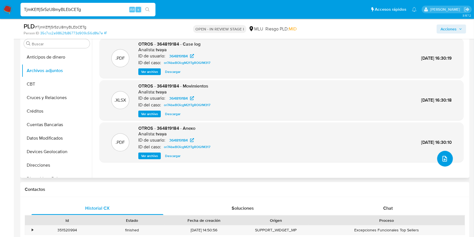
click at [447, 160] on button "upload-file" at bounding box center [445, 159] width 16 height 16
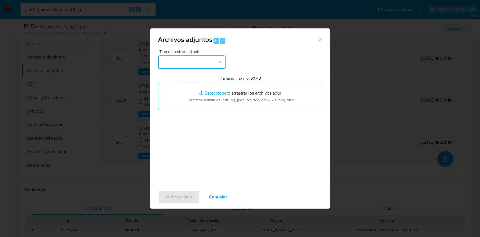
click at [186, 65] on button "button" at bounding box center [191, 61] width 67 height 13
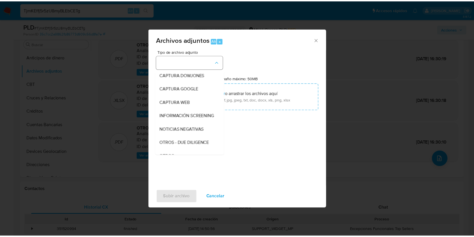
scroll to position [29, 0]
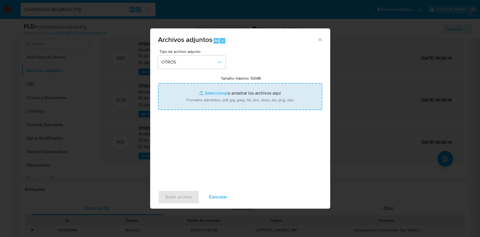
type input "C:\fakepath\CASE LOG 364819184 29_08_2025 - NIVEL 1.pdf"
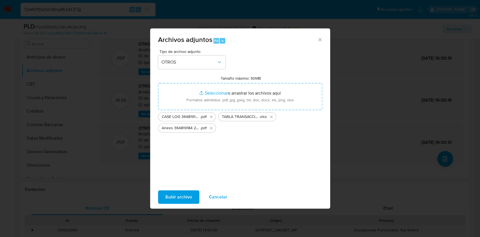
click at [184, 193] on span "Subir archivo" at bounding box center [178, 197] width 27 height 12
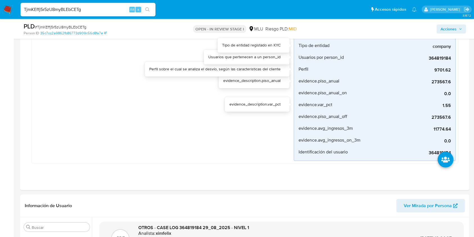
scroll to position [112, 0]
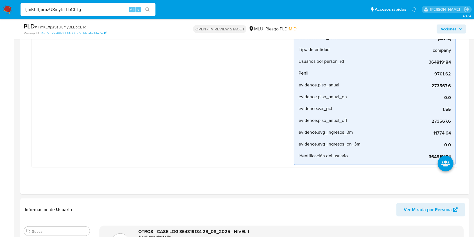
click at [456, 26] on span "Acciones" at bounding box center [448, 28] width 16 height 9
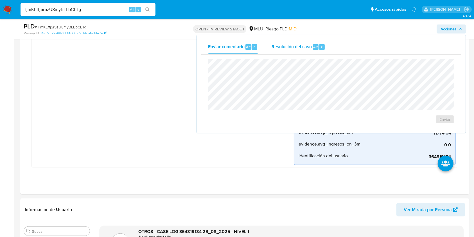
click at [308, 48] on span "Resolución del caso" at bounding box center [292, 46] width 40 height 6
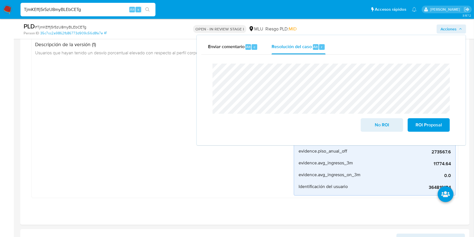
scroll to position [21, 0]
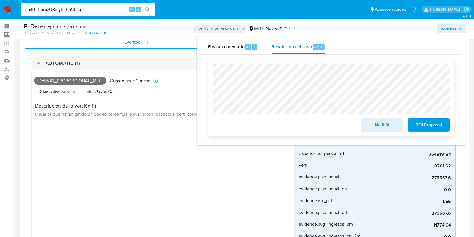
click at [390, 129] on span "No ROI" at bounding box center [382, 125] width 28 height 12
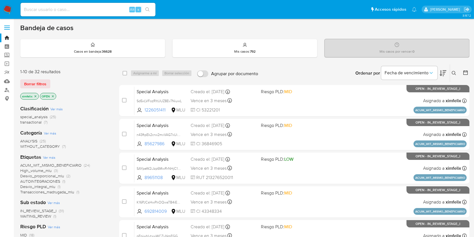
click at [45, 217] on span "WAITING_REVIEW" at bounding box center [35, 216] width 31 height 6
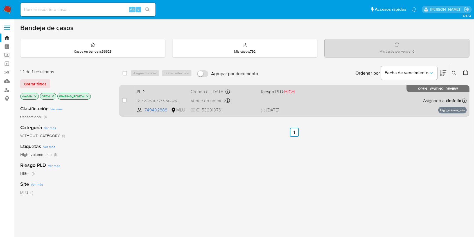
click at [335, 97] on div "PLD Sf1PSo5roHDr6PPZNGUcnW1Y 749402888 MLU Riesgo PLD: HIGH Creado el: 12/07/20…" at bounding box center [300, 100] width 332 height 28
click at [124, 100] on input "checkbox" at bounding box center [124, 100] width 4 height 4
checkbox input "true"
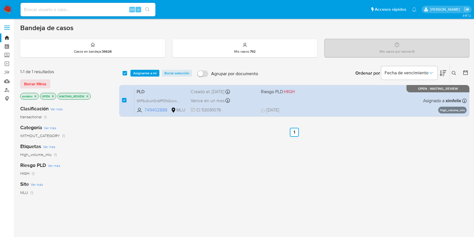
click at [138, 68] on div "select-all-cases-checkbox Asignarme a mí Borrar selección Agrupar por documento…" at bounding box center [294, 72] width 350 height 17
click at [140, 71] on span "Asignarme a mí" at bounding box center [144, 73] width 23 height 6
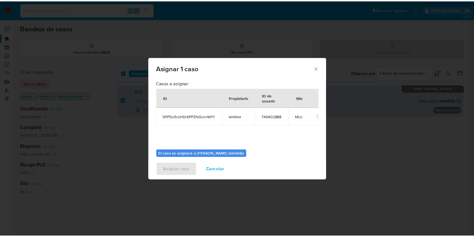
scroll to position [29, 0]
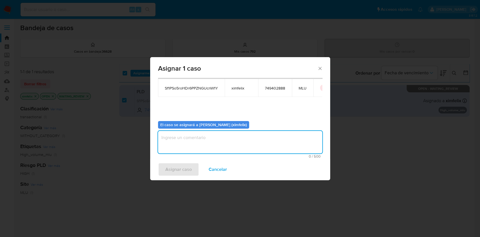
click at [218, 139] on textarea "assign-modal" at bounding box center [240, 142] width 164 height 22
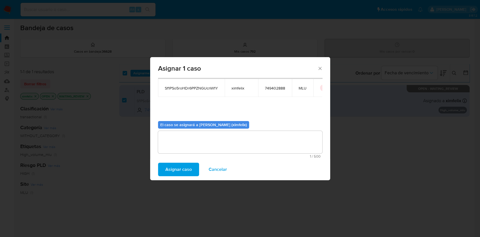
click at [188, 168] on span "Asignar caso" at bounding box center [178, 169] width 26 height 12
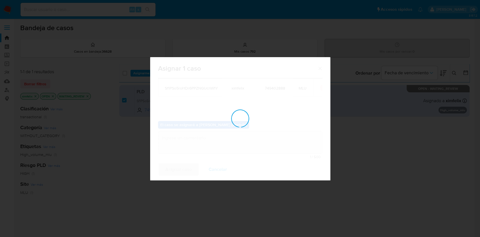
checkbox input "false"
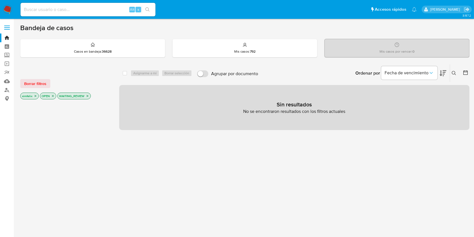
click at [97, 10] on input at bounding box center [88, 9] width 135 height 7
paste input "qUgqkHbDvZYAZxazaVlm56D5"
type input "qUgqkHbDvZYAZxazaVlm56D5"
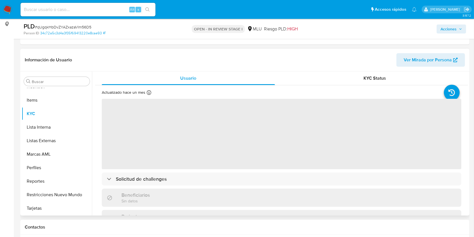
scroll to position [75, 0]
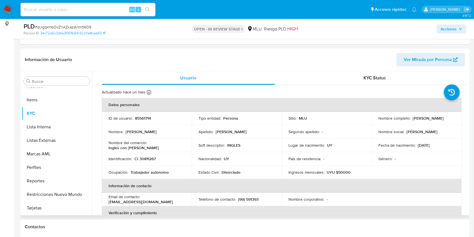
select select "10"
drag, startPoint x: 413, startPoint y: 120, endPoint x: 376, endPoint y: 120, distance: 37.4
click at [376, 120] on td "Nombre completo : Natalia Carballo Szyfer" at bounding box center [417, 117] width 90 height 13
copy p "Natalia Carballo Szyfer"
click at [143, 116] on p "85561714" at bounding box center [143, 118] width 16 height 5
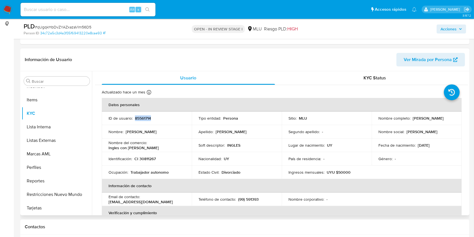
click at [143, 116] on p "85561714" at bounding box center [143, 118] width 16 height 5
copy p "85561714"
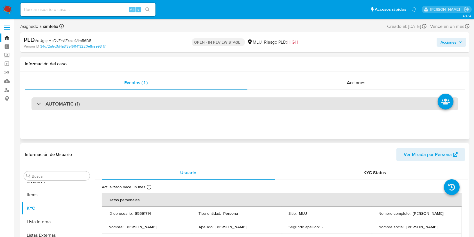
click at [98, 100] on div "AUTOMATIC (1)" at bounding box center [244, 103] width 427 height 13
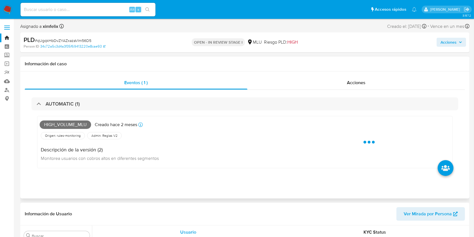
click at [70, 127] on span "High_volume_mlu" at bounding box center [65, 124] width 51 height 8
copy span "High_volume_mlu"
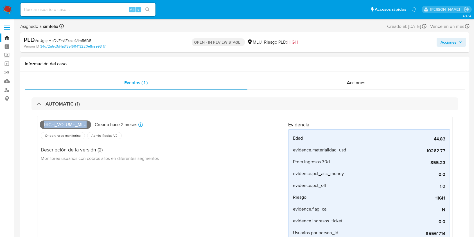
click at [77, 123] on span "High_volume_mlu" at bounding box center [65, 124] width 51 height 8
click at [10, 6] on img at bounding box center [8, 10] width 10 height 10
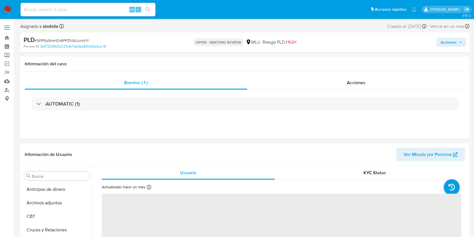
select select "10"
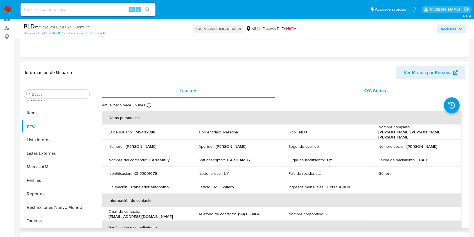
scroll to position [112, 0]
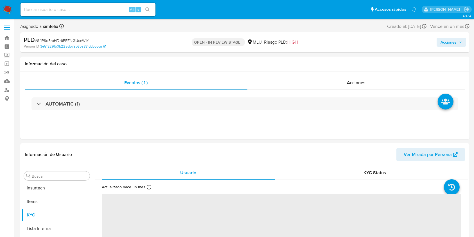
scroll to position [251, 0]
select select "10"
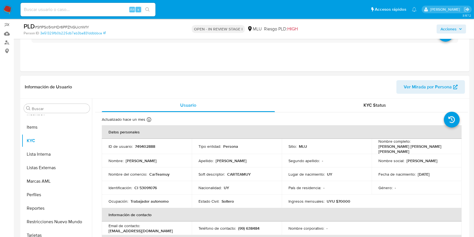
scroll to position [112, 0]
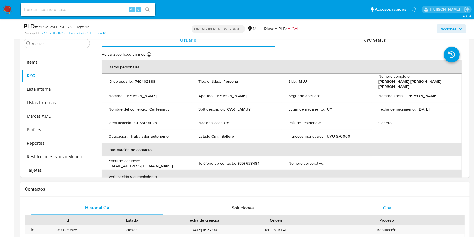
click at [384, 202] on div "Chat" at bounding box center [388, 207] width 132 height 13
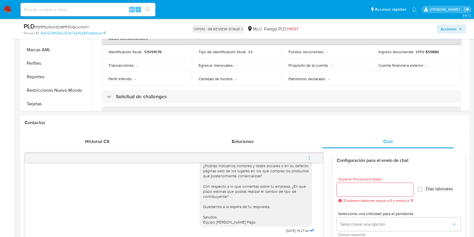
scroll to position [262, 0]
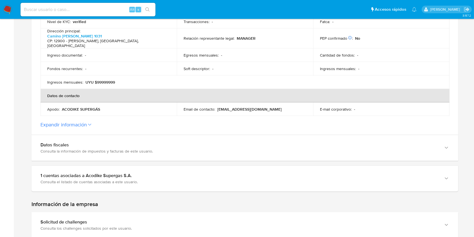
scroll to position [187, 0]
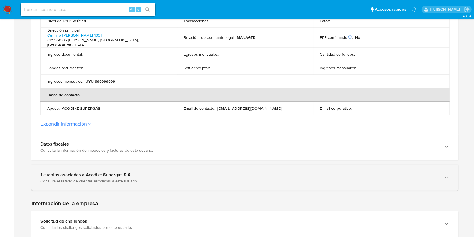
click at [124, 178] on div "Consulta el listado de cuentas asociadas a este usuario." at bounding box center [238, 180] width 397 height 5
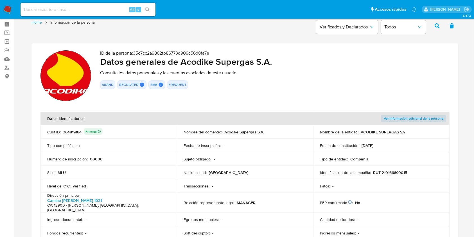
scroll to position [0, 0]
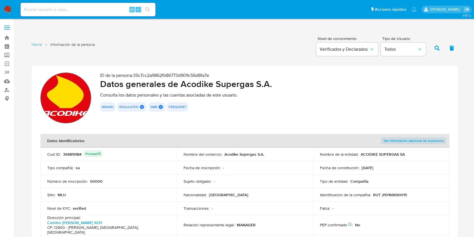
click at [400, 195] on p "RUT 210166690015" at bounding box center [390, 194] width 34 height 5
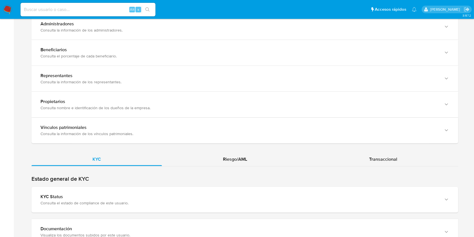
scroll to position [525, 0]
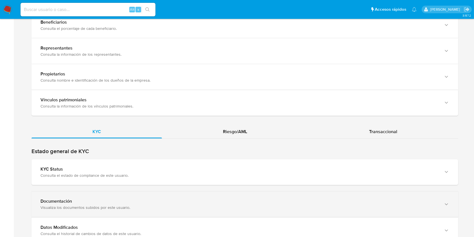
click at [266, 205] on div "Visualiza los documentos subidos por este usuario." at bounding box center [238, 207] width 397 height 5
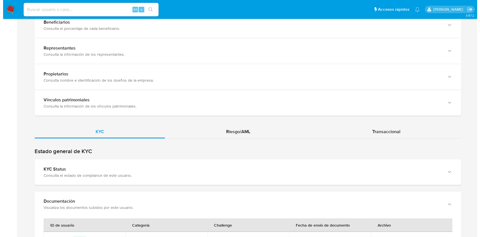
scroll to position [637, 0]
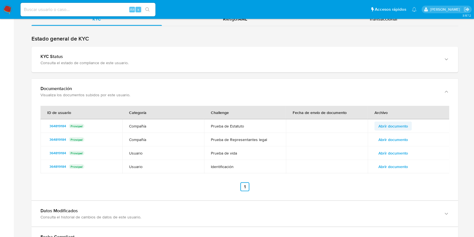
click at [379, 122] on span "Abrir documento" at bounding box center [393, 126] width 30 height 8
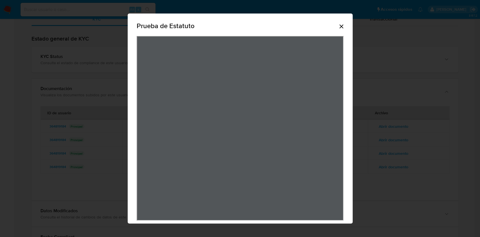
click at [391, 152] on div "Prueba de Estatuto" at bounding box center [240, 118] width 480 height 237
click at [334, 22] on div "Prueba de Estatuto" at bounding box center [240, 27] width 207 height 18
click at [342, 28] on div "Prueba de Estatuto" at bounding box center [240, 122] width 225 height 218
click at [338, 26] on icon "Cerrar" at bounding box center [341, 26] width 7 height 7
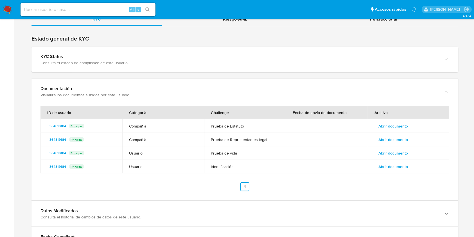
click at [396, 135] on span "Abrir documento" at bounding box center [393, 139] width 30 height 8
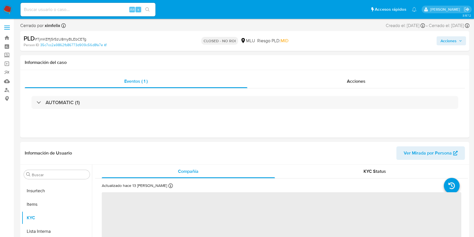
scroll to position [251, 0]
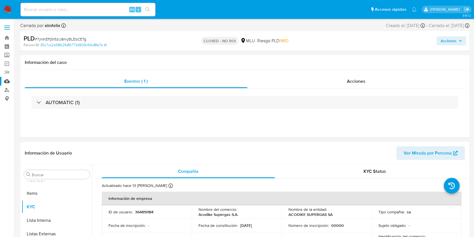
click at [3, 79] on link "Mulan" at bounding box center [33, 81] width 67 height 9
select select "10"
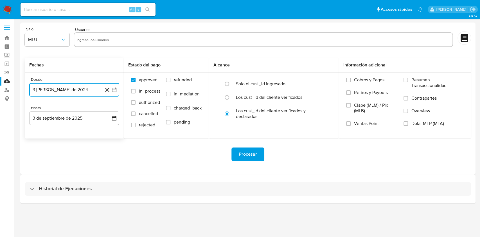
drag, startPoint x: 82, startPoint y: 89, endPoint x: 85, endPoint y: 92, distance: 4.2
click at [83, 89] on button "3 de agosto de 2024" at bounding box center [74, 89] width 90 height 13
click at [108, 110] on icon "Mes siguiente" at bounding box center [109, 110] width 7 height 7
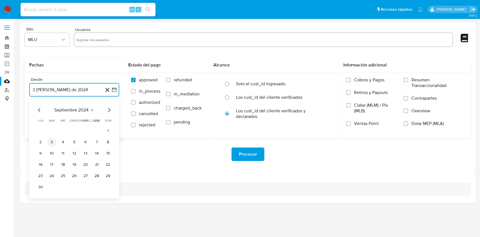
click at [51, 143] on button "3" at bounding box center [51, 141] width 9 height 9
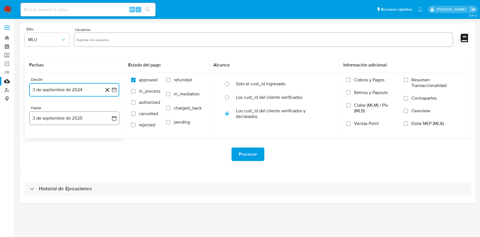
click at [70, 115] on button "3 de septiembre de 2025" at bounding box center [74, 117] width 90 height 13
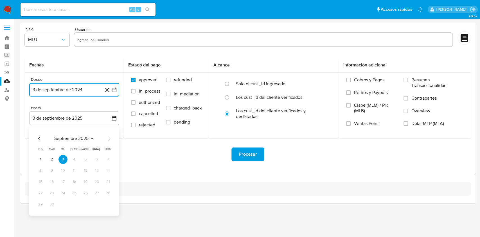
click at [54, 158] on button "2" at bounding box center [51, 159] width 9 height 9
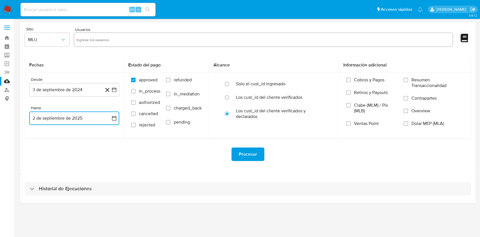
click at [126, 37] on input "text" at bounding box center [263, 39] width 374 height 9
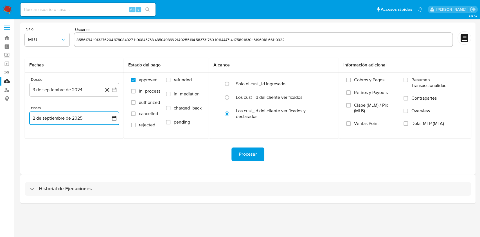
type input "85561714"
type input "1913276204"
type input "378084027"
type input "1190845738"
type input "485040833"
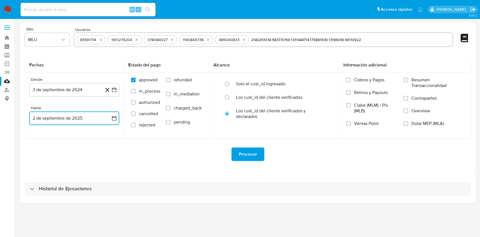
type input "2140255134"
type input "583731769"
type input "1011444714"
type input "175891630"
type input "13196018"
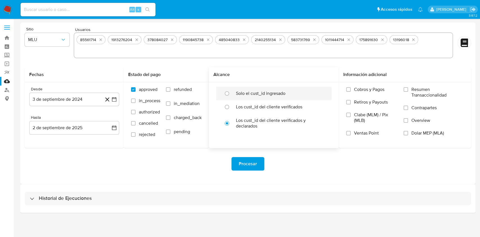
click at [277, 93] on label "Solo el cust_id ingresado" at bounding box center [260, 94] width 49 height 6
click at [231, 93] on input "radio" at bounding box center [226, 93] width 9 height 9
radio input "true"
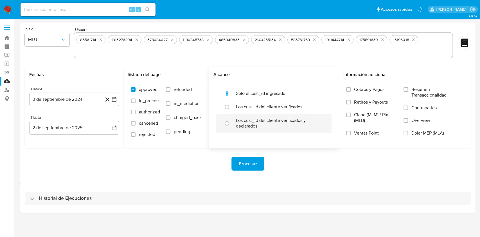
click at [277, 124] on label "Los cust_id del cliente verificados y declarados" at bounding box center [280, 122] width 88 height 11
click at [231, 124] on input "radio" at bounding box center [226, 123] width 9 height 9
radio input "true"
click at [188, 91] on span "refunded" at bounding box center [183, 90] width 18 height 6
click at [170, 91] on input "refunded" at bounding box center [168, 89] width 4 height 4
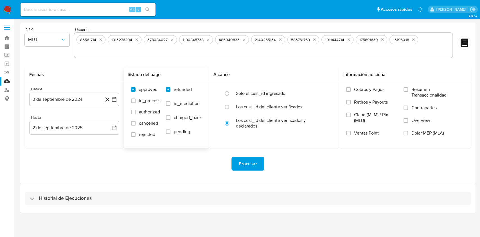
checkbox input "true"
drag, startPoint x: 193, startPoint y: 114, endPoint x: 196, endPoint y: 123, distance: 9.7
click at [193, 115] on span "charged_back" at bounding box center [188, 118] width 28 height 6
click at [170, 115] on input "charged_back" at bounding box center [168, 117] width 4 height 4
checkbox input "true"
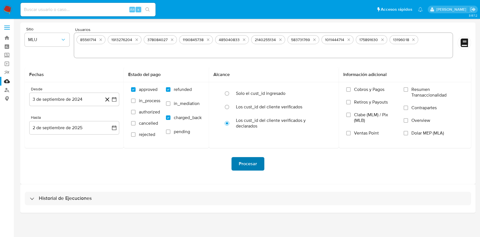
click at [242, 165] on span "Procesar" at bounding box center [248, 163] width 18 height 12
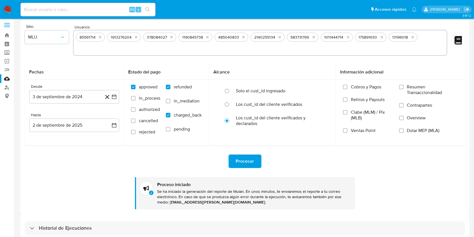
scroll to position [11, 0]
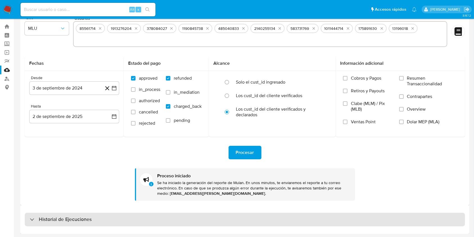
click at [227, 221] on div "Historial de Ejecuciones" at bounding box center [245, 219] width 440 height 13
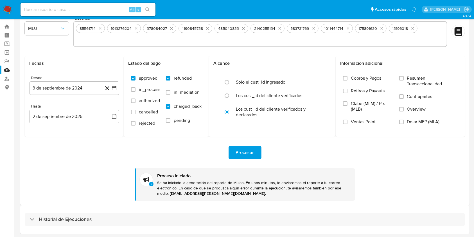
select select "10"
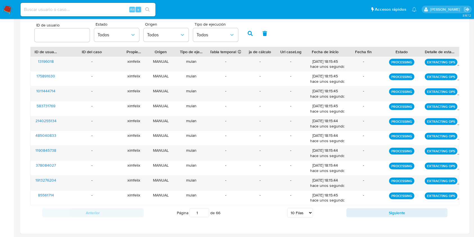
scroll to position [0, 0]
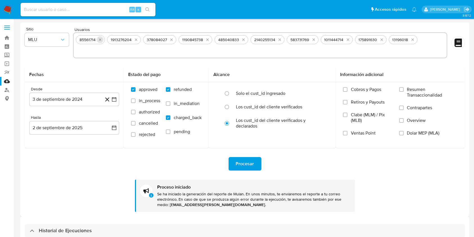
click at [99, 40] on icon "quitar 85561714" at bounding box center [100, 40] width 3 height 3
click at [109, 40] on div "1913276204" at bounding box center [121, 39] width 25 height 5
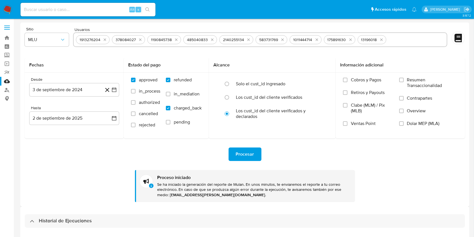
click at [99, 40] on div "1913276204" at bounding box center [89, 39] width 25 height 5
click at [105, 39] on icon "quitar 1913276204" at bounding box center [105, 39] width 4 height 4
click at [105, 39] on icon "quitar 378084027" at bounding box center [104, 40] width 3 height 3
click at [105, 39] on icon "quitar 1190845738" at bounding box center [105, 39] width 4 height 4
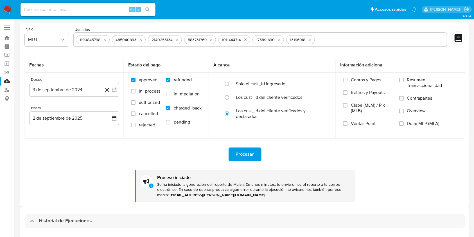
click at [139, 39] on icon "quitar 485040833" at bounding box center [140, 40] width 3 height 3
click at [105, 39] on icon "quitar 2140255134" at bounding box center [105, 39] width 4 height 4
click at [105, 39] on icon "quitar 583731769" at bounding box center [103, 39] width 4 height 4
click at [135, 39] on icon "quitar 1011444714" at bounding box center [137, 39] width 4 height 4
click at [105, 39] on icon "quitar 175891630" at bounding box center [102, 39] width 4 height 4
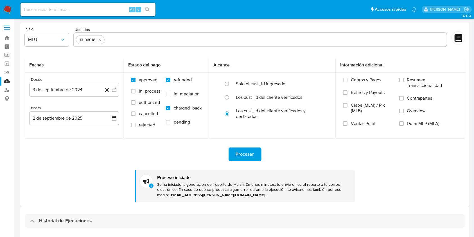
click at [105, 39] on div "13196018" at bounding box center [260, 39] width 374 height 15
click at [101, 39] on icon "quitar 13196018" at bounding box center [100, 39] width 4 height 4
click at [101, 39] on input "text" at bounding box center [260, 39] width 369 height 9
click at [106, 40] on input "text" at bounding box center [260, 39] width 369 height 9
paste input "66110922"
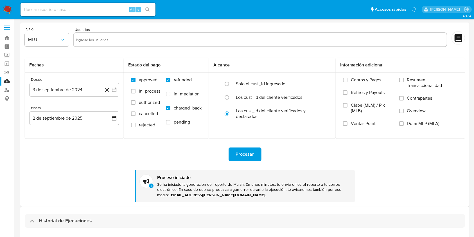
type input "66110922"
click at [235, 155] on button "Procesar" at bounding box center [245, 153] width 33 height 13
click at [92, 147] on div "Procesar" at bounding box center [245, 153] width 440 height 13
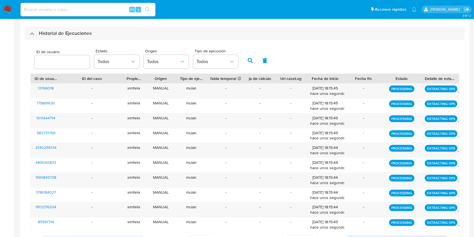
scroll to position [214, 0]
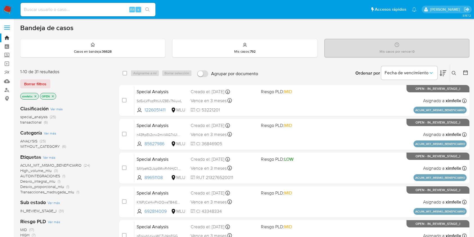
click at [443, 71] on icon at bounding box center [443, 73] width 7 height 7
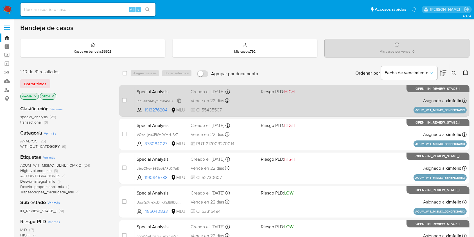
click at [178, 100] on span "jnnCbzNM5yrLhx84VBYioFzi" at bounding box center [159, 100] width 44 height 6
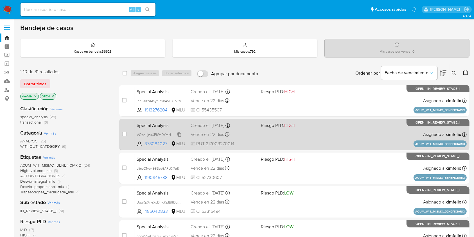
click at [178, 133] on span "VQpnkjzuXPiWa9YmHJSbTQZU" at bounding box center [161, 134] width 49 height 6
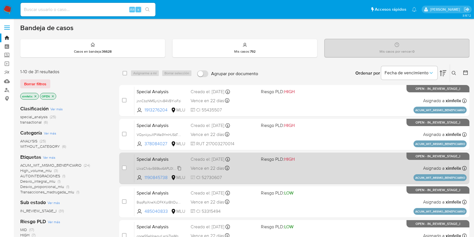
click at [178, 167] on span "LliczC1vbx569bo6APL0I7qS" at bounding box center [158, 168] width 42 height 6
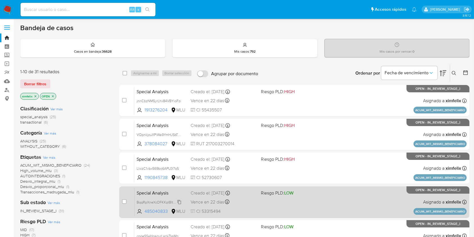
click at [180, 201] on span "BqqRpXneXcDFKKpIBltDuKWX" at bounding box center [161, 201] width 49 height 6
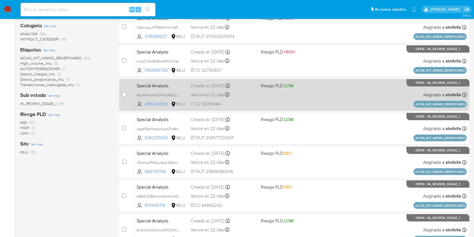
scroll to position [112, 0]
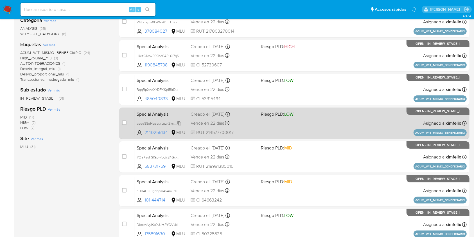
click at [180, 123] on span "cpgeSSaHqaqyrLazkZksMnvS" at bounding box center [160, 123] width 46 height 6
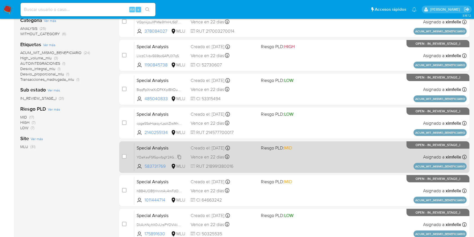
click at [178, 156] on span "YOaKssFSfGpwfpgY24GckXAA" at bounding box center [161, 156] width 48 height 6
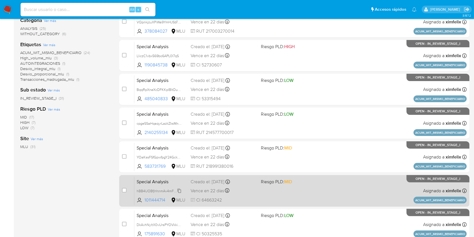
click at [179, 191] on span "hBB4UOBfjhhnmAv4mFdObmgY" at bounding box center [162, 190] width 51 height 6
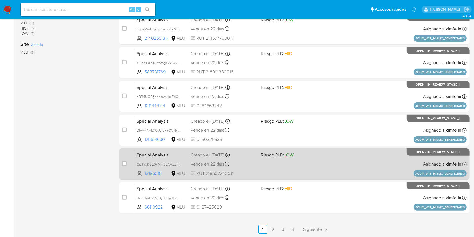
scroll to position [207, 0]
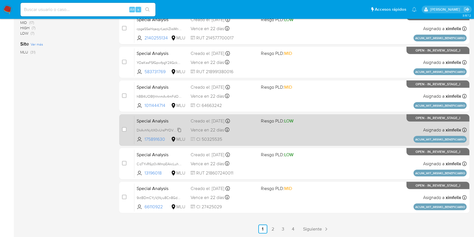
click at [180, 129] on span "DkAvhNyltX0vUrsPYOVkkim3" at bounding box center [160, 129] width 46 height 6
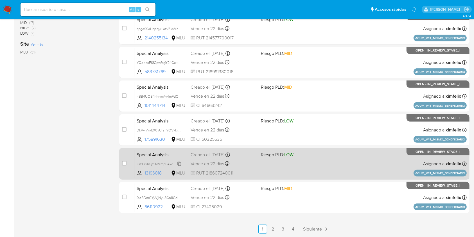
click at [180, 163] on span "CizTYxR6jz0vMmpEAkcLuhkO" at bounding box center [160, 163] width 46 height 6
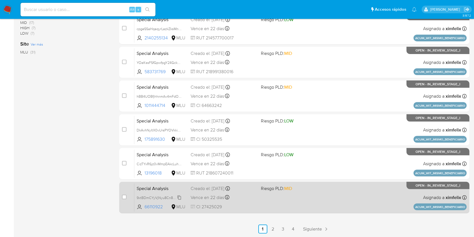
click at [181, 196] on span "9xtBDmCYyVjNyu8Cn8GdxmdN" at bounding box center [162, 197] width 50 height 6
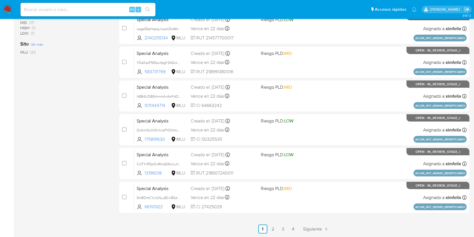
click at [92, 9] on input at bounding box center [88, 9] width 135 height 7
paste input "jnnCbzNM5yrLhx84VBYioFzi"
type input "jnnCbzNM5yrLhx84VBYioFzi"
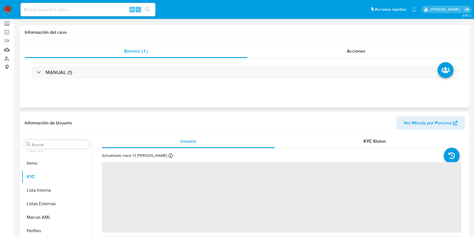
scroll to position [75, 0]
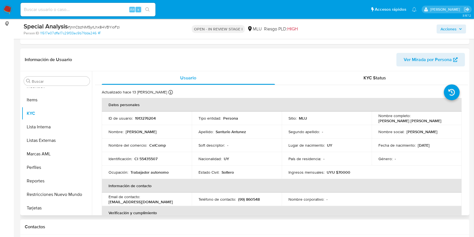
select select "10"
click at [137, 118] on p "1913276204" at bounding box center [145, 118] width 21 height 5
copy p "1913276204"
drag, startPoint x: 437, startPoint y: 120, endPoint x: 378, endPoint y: 122, distance: 59.3
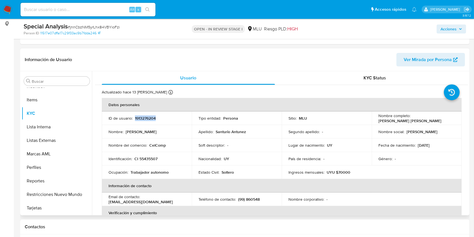
click at [378, 122] on div "Nombre completo : Jorge Alejandro Santurio Antunez" at bounding box center [416, 118] width 76 height 10
copy p "Jorge Alejandro Santurio Antunez"
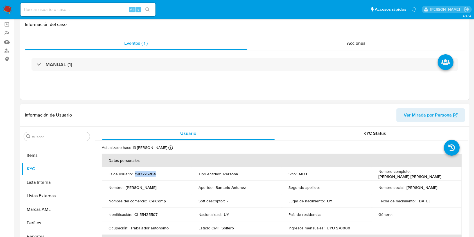
scroll to position [0, 0]
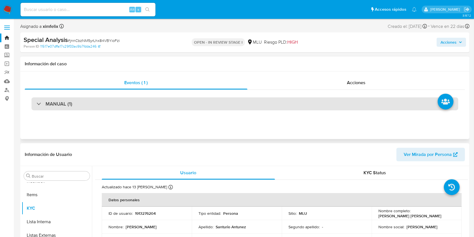
click at [104, 101] on div "MANUAL (1)" at bounding box center [244, 103] width 427 height 13
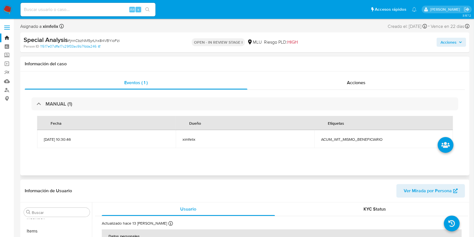
click at [366, 138] on span "ACUM_WIT_MISMO_BENEFICIARIO" at bounding box center [383, 139] width 125 height 5
copy span "ACUM_WIT_MISMO_BENEFICIARIO"
click at [77, 8] on input at bounding box center [88, 9] width 135 height 7
paste input "VQpnkjzuXPiWa9YmHJSbTQZU"
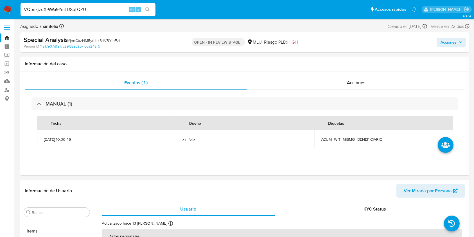
type input "VQpnkjzuXPiWa9YmHJSbTQZU"
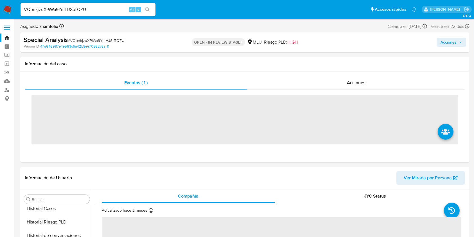
scroll to position [251, 0]
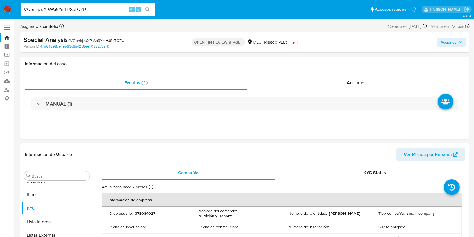
select select "10"
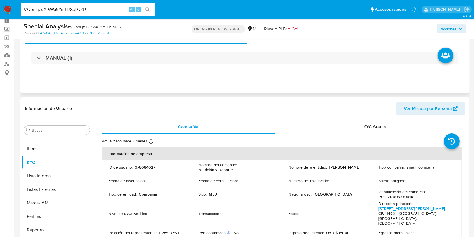
scroll to position [37, 0]
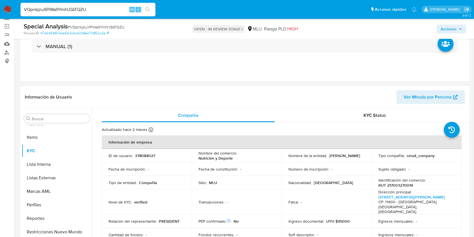
click at [138, 153] on p "378084027" at bounding box center [145, 155] width 20 height 5
copy p "378084027"
drag, startPoint x: 338, startPoint y: 159, endPoint x: 287, endPoint y: 159, distance: 50.9
click at [288, 158] on div "Nombre de la entidad : LOPEZ CARLOS SEBASTIAN" at bounding box center [326, 155] width 76 height 5
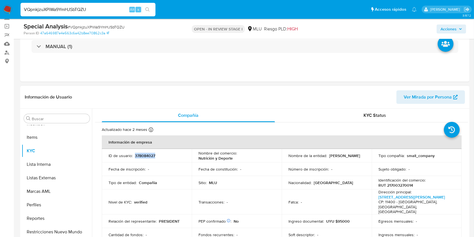
copy p "LOPEZ CARLOS SEBASTIAN"
click at [75, 8] on input "VQpnkjzuXPiWa9YmHJSbTQZU" at bounding box center [88, 9] width 135 height 7
paste input "LliczC1vbx569bo6APL0I7qS"
type input "LliczC1vbx569bo6APL0I7qS"
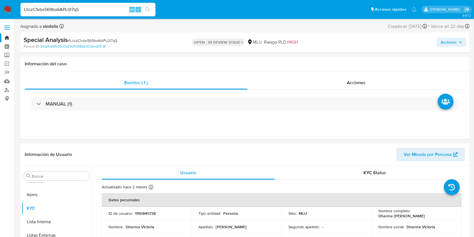
select select "10"
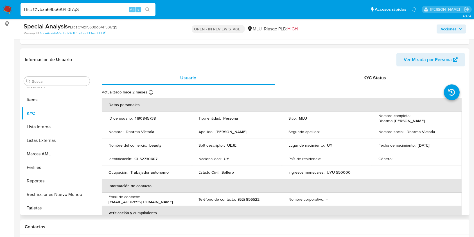
click at [141, 116] on p "1190845738" at bounding box center [145, 118] width 21 height 5
copy p "1190845738"
drag, startPoint x: 435, startPoint y: 119, endPoint x: 377, endPoint y: 123, distance: 58.6
click at [378, 123] on p "Dharma Victoria Tabarez Delgado" at bounding box center [401, 120] width 46 height 5
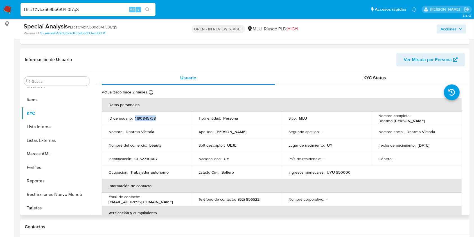
copy p "Dharma Victoria Tabarez Delgado"
click at [67, 10] on input "LliczC1vbx569bo6APL0I7qS" at bounding box center [88, 9] width 135 height 7
paste input "BqqRpXneXcDFKKpIBltDuKWX"
type input "BqqRpXneXcDFKKpIBltDuKWX"
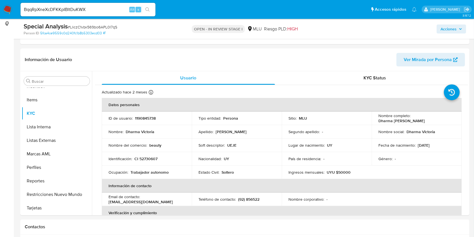
click at [150, 11] on button "search-icon" at bounding box center [148, 10] width 12 height 8
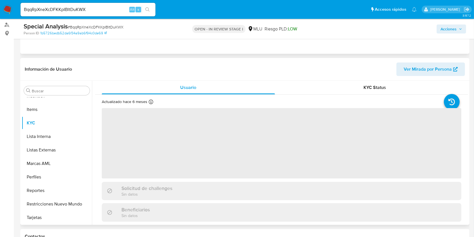
scroll to position [75, 0]
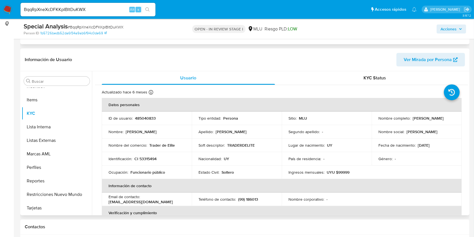
select select "10"
click at [151, 120] on p "485040833" at bounding box center [145, 118] width 21 height 5
copy p "485040833"
drag, startPoint x: 422, startPoint y: 120, endPoint x: 378, endPoint y: 123, distance: 43.9
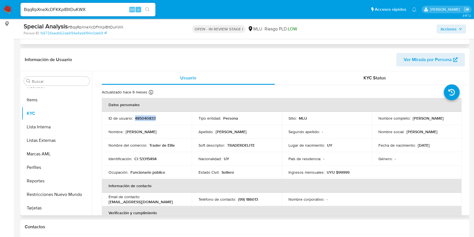
click at [378, 121] on div "Nombre completo : Martin Sobadjian Morales" at bounding box center [416, 118] width 76 height 5
copy p "Martin Sobadjian Morales"
click at [79, 8] on input "BqqRpXneXcDFKKpIBltDuKWX" at bounding box center [88, 9] width 135 height 7
paste input "cpgeSSaHqaqyrLazkZksMnvS"
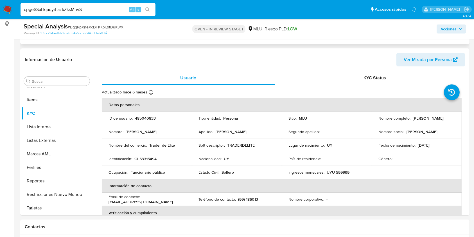
type input "cpgeSSaHqaqyrLazkZksMnvS"
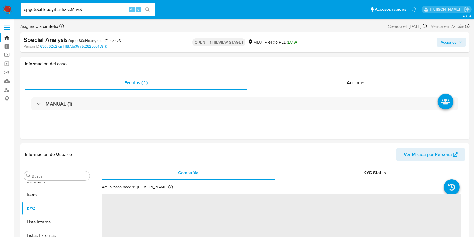
scroll to position [251, 0]
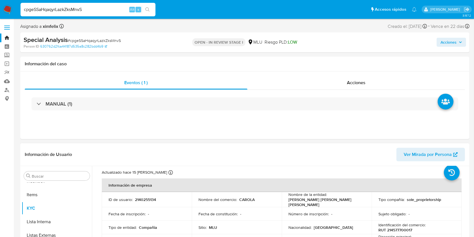
select select "10"
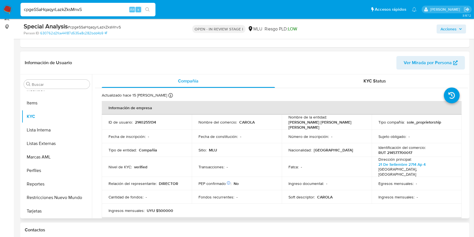
scroll to position [75, 0]
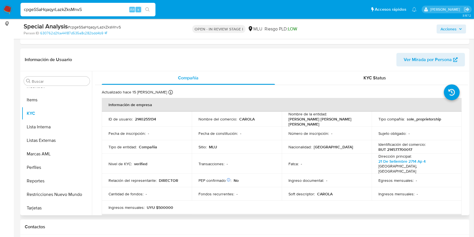
click at [146, 114] on td "ID de usuario : 2140255134" at bounding box center [147, 118] width 90 height 15
click at [144, 117] on p "2140255134" at bounding box center [145, 118] width 21 height 5
copy p "2140255134"
drag, startPoint x: 354, startPoint y: 117, endPoint x: 286, endPoint y: 120, distance: 67.3
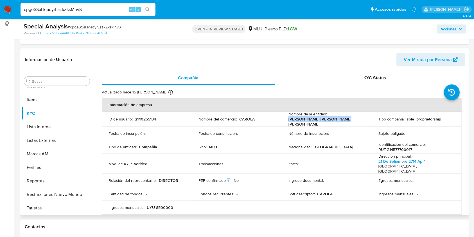
click at [286, 120] on td "Nombre de la entidad : PEREZ LEDESMA CLAUDIA ANDREA" at bounding box center [327, 118] width 90 height 15
click at [70, 7] on input "cpgeSSaHqaqyrLazkZksMnvS" at bounding box center [88, 9] width 135 height 7
paste input "YOaKssFSfGpwfpgY24GckXAA"
type input "YOaKssFSfGpwfpgY24GckXAA"
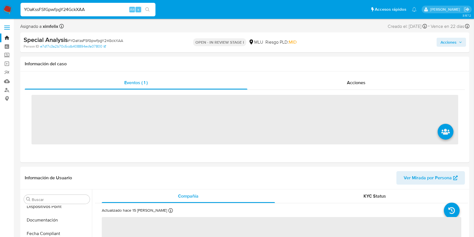
scroll to position [251, 0]
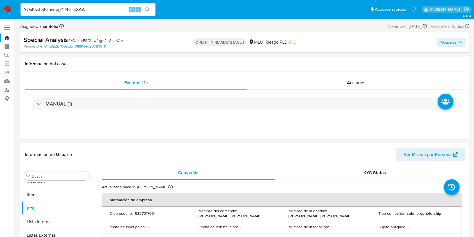
select select "10"
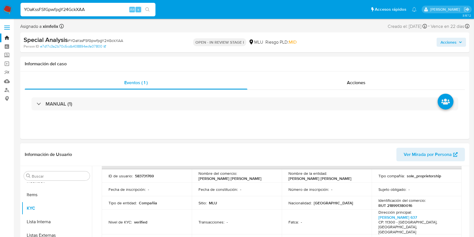
click at [141, 174] on p "583731769" at bounding box center [144, 175] width 19 height 5
drag, startPoint x: 351, startPoint y: 177, endPoint x: 288, endPoint y: 180, distance: 63.6
click at [288, 180] on div "Nombre de la entidad : TARTER NUÑEZ BRUNO RODRIGO" at bounding box center [326, 176] width 76 height 10
click at [61, 3] on div "YOaKssFSfGpwfpgY24GckXAA Alt s" at bounding box center [88, 9] width 135 height 13
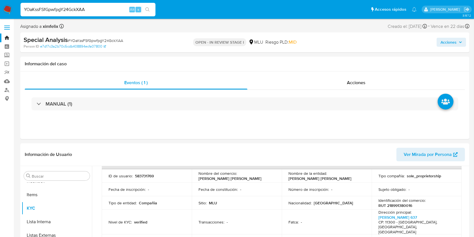
click at [60, 8] on input "YOaKssFSfGpwfpgY24GckXAA" at bounding box center [88, 9] width 135 height 7
paste input "hBB4UOBfjhhnmAv4mFdObmgY"
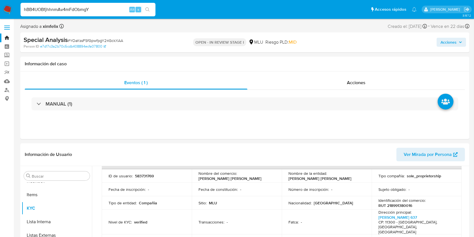
type input "hBB4UOBfjhhnmAv4mFdObmgY"
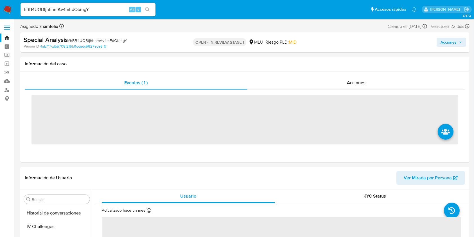
scroll to position [251, 0]
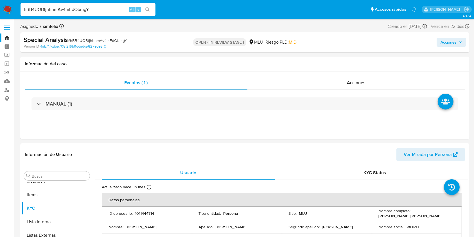
select select "10"
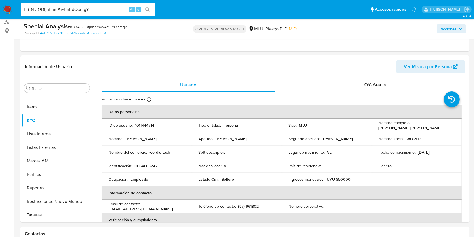
scroll to position [75, 0]
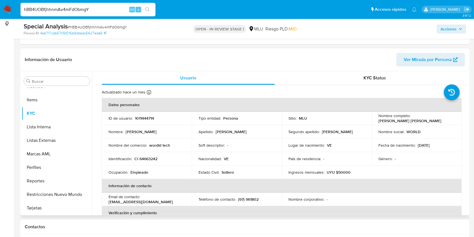
click at [149, 116] on p "1011444714" at bounding box center [144, 118] width 19 height 5
drag, startPoint x: 436, startPoint y: 122, endPoint x: 375, endPoint y: 122, distance: 61.3
click at [375, 122] on td "Nombre completo : Cristian Savier Palacios Gonzalez" at bounding box center [417, 117] width 90 height 13
click at [65, 7] on input "hBB4UOBfjhhnmAv4mFdObmgY" at bounding box center [88, 9] width 135 height 7
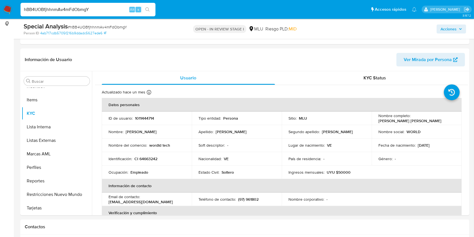
click at [65, 7] on input "hBB4UOBfjhhnmAv4mFdObmgY" at bounding box center [88, 9] width 135 height 7
paste input "DkAvhNyltX0vUrsPYOVkkim3"
type input "DkAvhNyltX0vUrsPYOVkkim3"
click at [151, 11] on button "search-icon" at bounding box center [148, 10] width 12 height 8
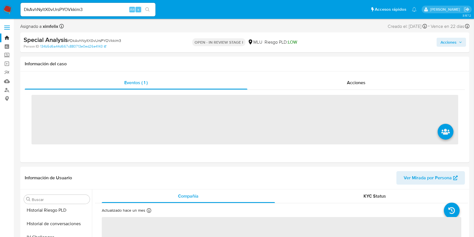
scroll to position [251, 0]
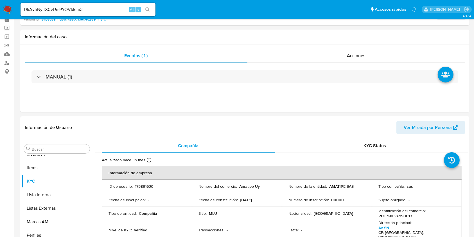
select select "10"
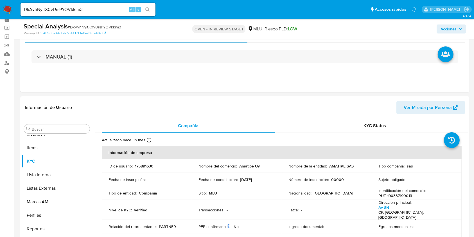
scroll to position [86, 0]
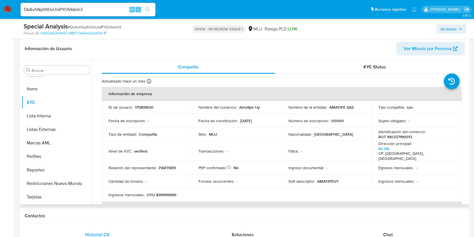
click at [147, 107] on p "175891630" at bounding box center [144, 107] width 19 height 5
drag, startPoint x: 353, startPoint y: 108, endPoint x: 328, endPoint y: 108, distance: 24.7
click at [328, 108] on div "Nombre de la entidad : AMATIPE SAS" at bounding box center [326, 107] width 76 height 5
click at [76, 8] on input "DkAvhNyltX0vUrsPYOVkkim3" at bounding box center [88, 9] width 135 height 7
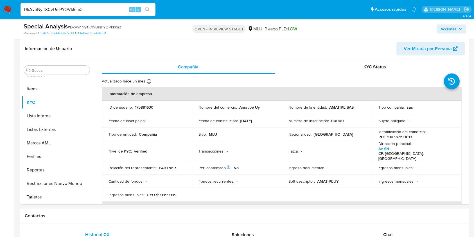
click at [76, 8] on input "DkAvhNyltX0vUrsPYOVkkim3" at bounding box center [88, 9] width 135 height 7
paste input "CizTYxR6jz0vMmpEAkcLuhkO"
type input "CizTYxR6jz0vMmpEAkcLuhkO"
click at [148, 8] on icon "search-icon" at bounding box center [147, 9] width 4 height 4
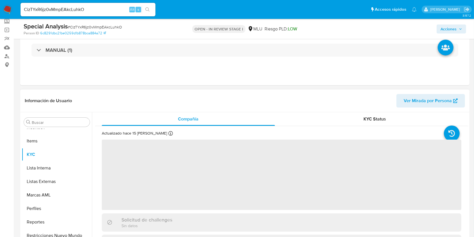
scroll to position [37, 0]
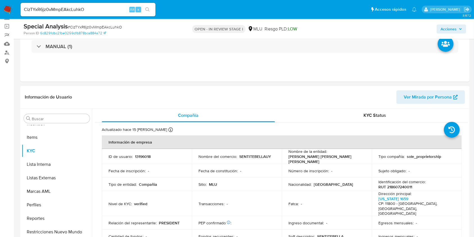
select select "10"
click at [141, 157] on p "13196018" at bounding box center [143, 156] width 16 height 5
drag, startPoint x: 312, startPoint y: 162, endPoint x: 283, endPoint y: 156, distance: 29.7
click at [283, 156] on td "Nombre de la entidad : PECORA GALLINARES MARIA FERNANDA" at bounding box center [327, 156] width 90 height 15
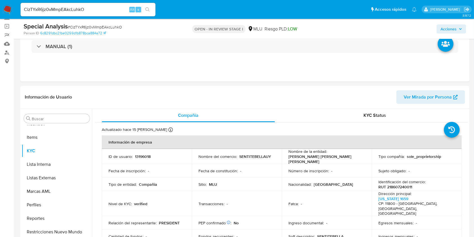
click at [71, 12] on input "CizTYxR6jz0vMmpEAkcLuhkO" at bounding box center [88, 9] width 135 height 7
paste input "9xtBDmCYyVjNyu8Cn8GdxmdN"
type input "9xtBDmCYyVjNyu8Cn8GdxmdN"
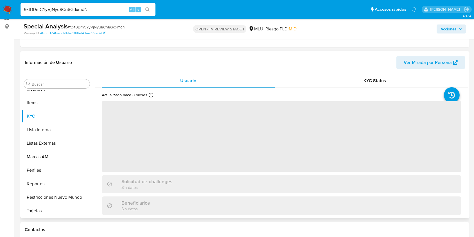
scroll to position [75, 0]
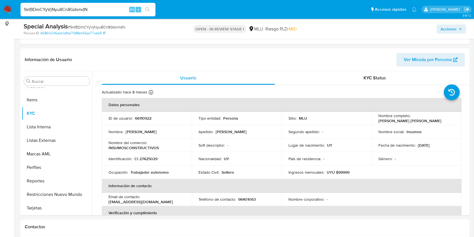
select select "10"
click at [143, 118] on p "66110922" at bounding box center [143, 118] width 17 height 5
drag, startPoint x: 419, startPoint y: 120, endPoint x: 377, endPoint y: 121, distance: 41.6
click at [378, 121] on div "Nombre completo : Jose Luis Garcia Abreo" at bounding box center [416, 118] width 76 height 10
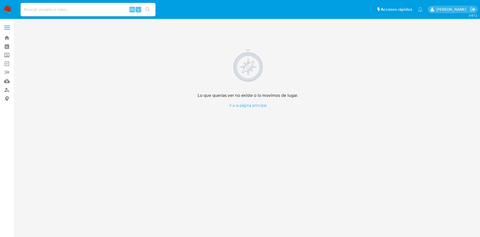
click at [10, 12] on img at bounding box center [8, 10] width 10 height 10
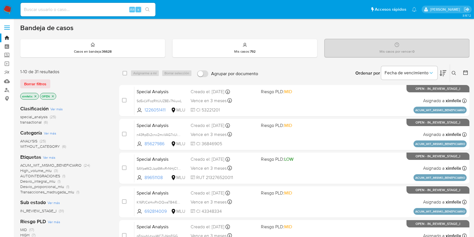
click at [34, 96] on icon "close-filter" at bounding box center [35, 95] width 3 height 3
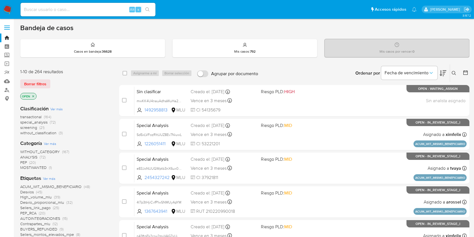
click at [32, 96] on icon "close-filter" at bounding box center [32, 95] width 3 height 3
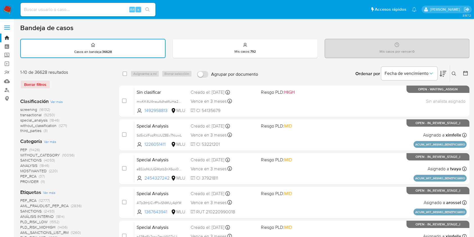
click at [465, 75] on button at bounding box center [466, 73] width 7 height 7
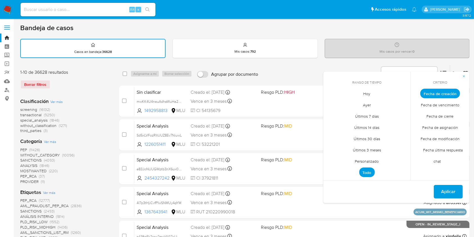
click at [358, 162] on span "Personalizado" at bounding box center [367, 161] width 36 height 12
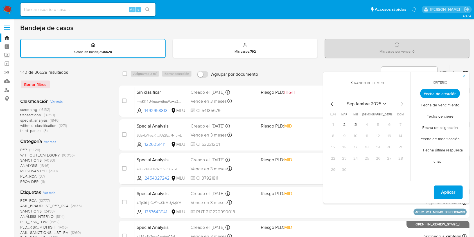
drag, startPoint x: 334, startPoint y: 124, endPoint x: 339, endPoint y: 125, distance: 4.2
click at [335, 124] on button "1" at bounding box center [333, 124] width 9 height 9
click at [353, 126] on button "3" at bounding box center [355, 124] width 9 height 9
click at [438, 116] on span "Fecha de cierre" at bounding box center [440, 116] width 39 height 12
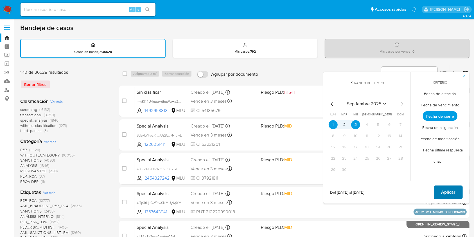
click at [449, 190] on span "Aplicar" at bounding box center [448, 192] width 14 height 12
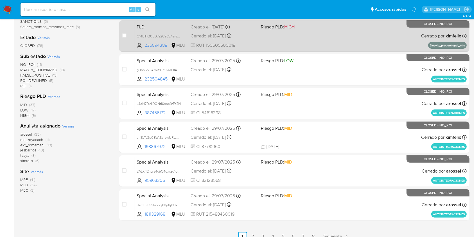
scroll to position [207, 0]
